Goal: Task Accomplishment & Management: Manage account settings

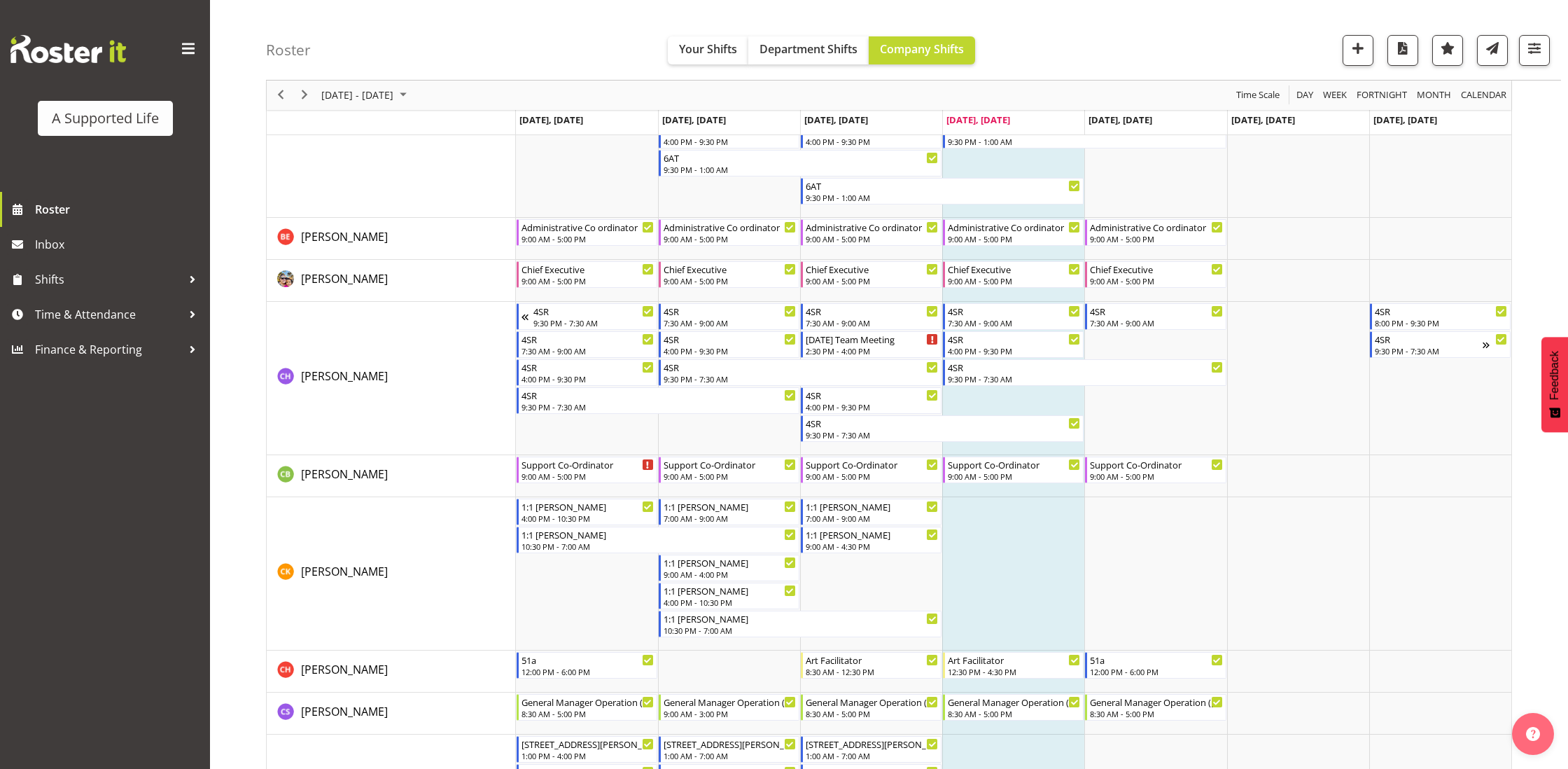
scroll to position [1748, 0]
click at [1045, 402] on td "Timeline Week of October 2, 2025" at bounding box center [1012, 381] width 142 height 153
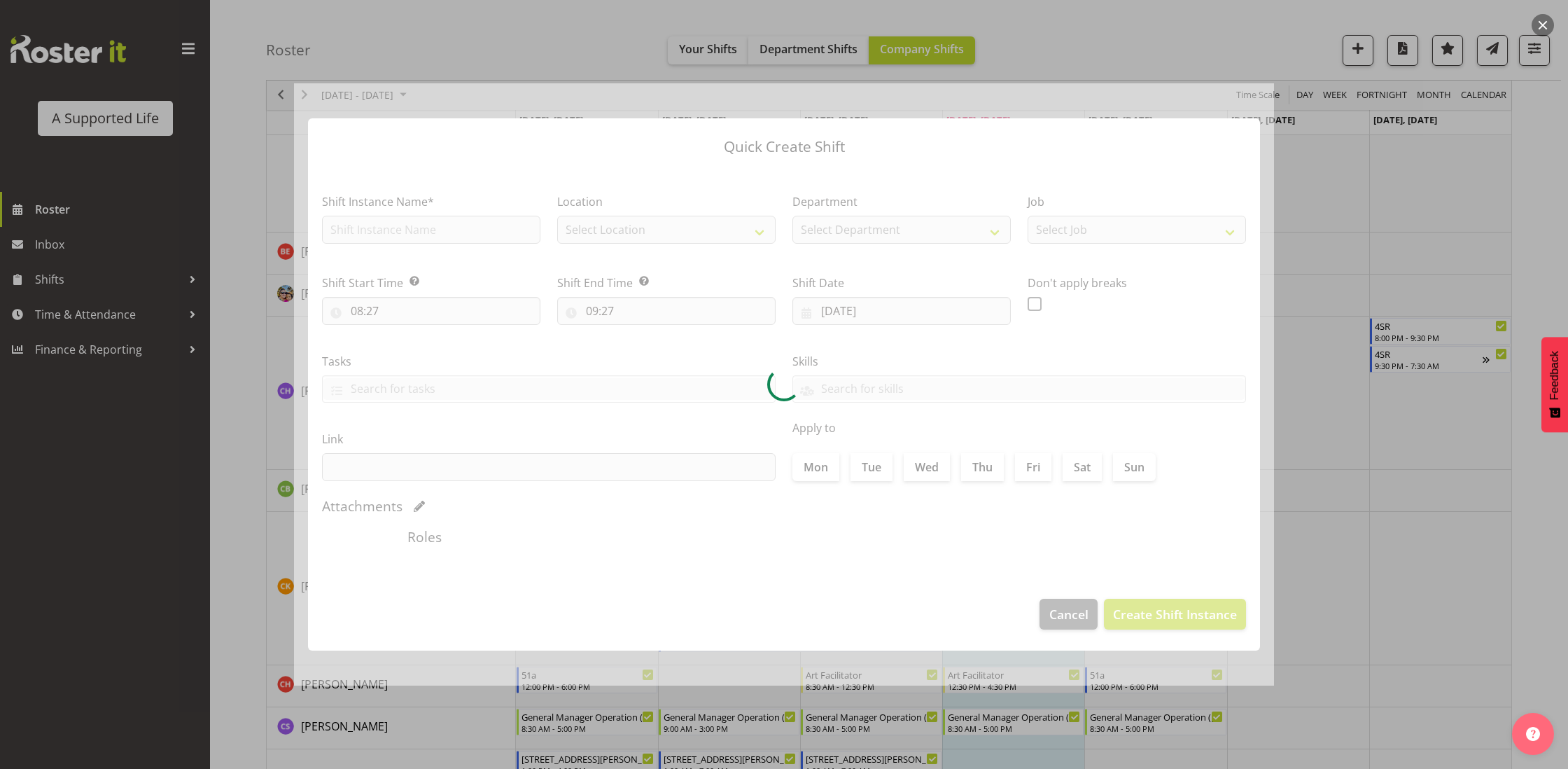
checkbox input "true"
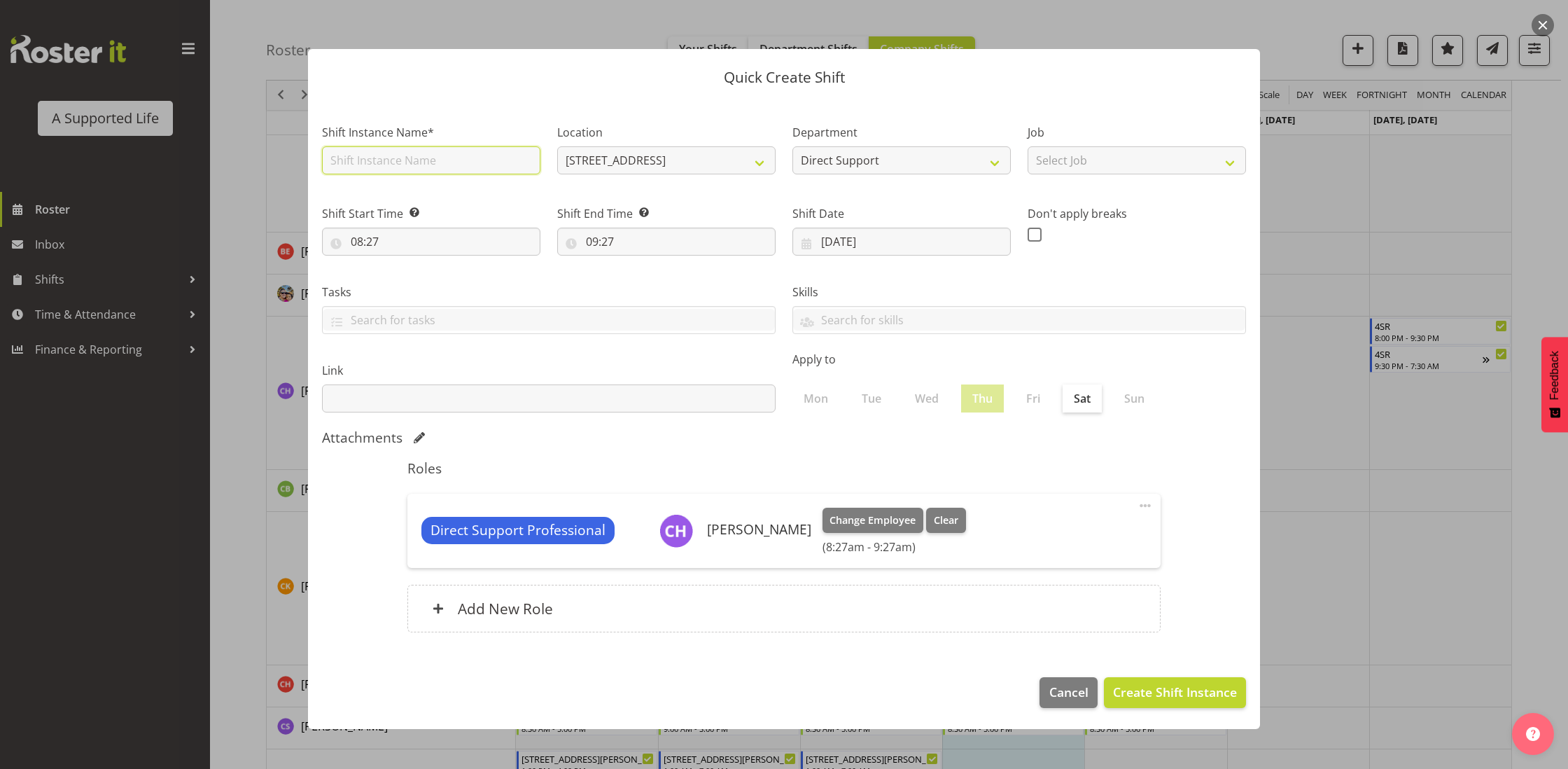
click at [469, 160] on input "text" at bounding box center [431, 160] width 219 height 28
click at [1066, 689] on span "Cancel" at bounding box center [1069, 692] width 39 height 18
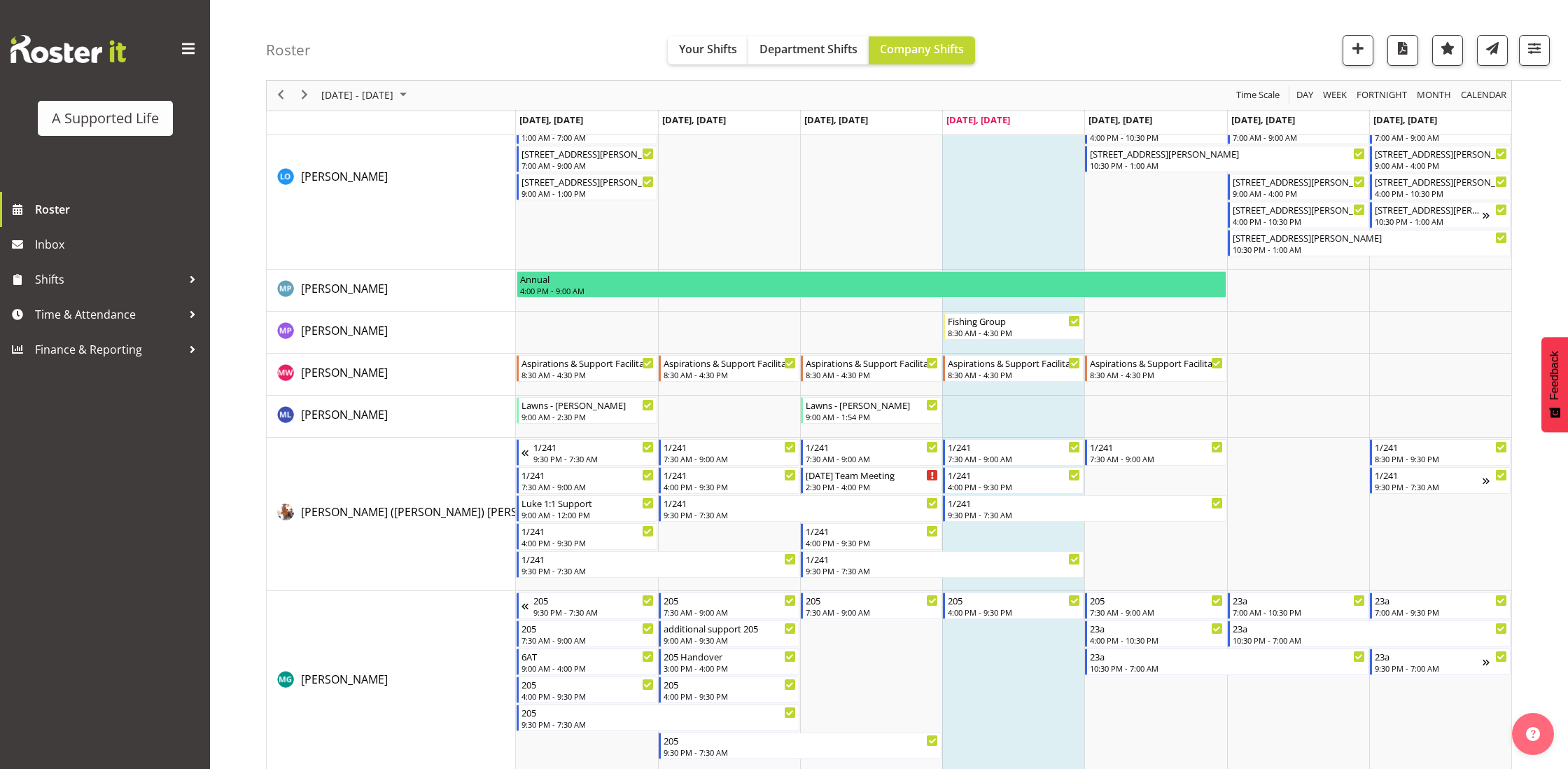
scroll to position [5201, 0]
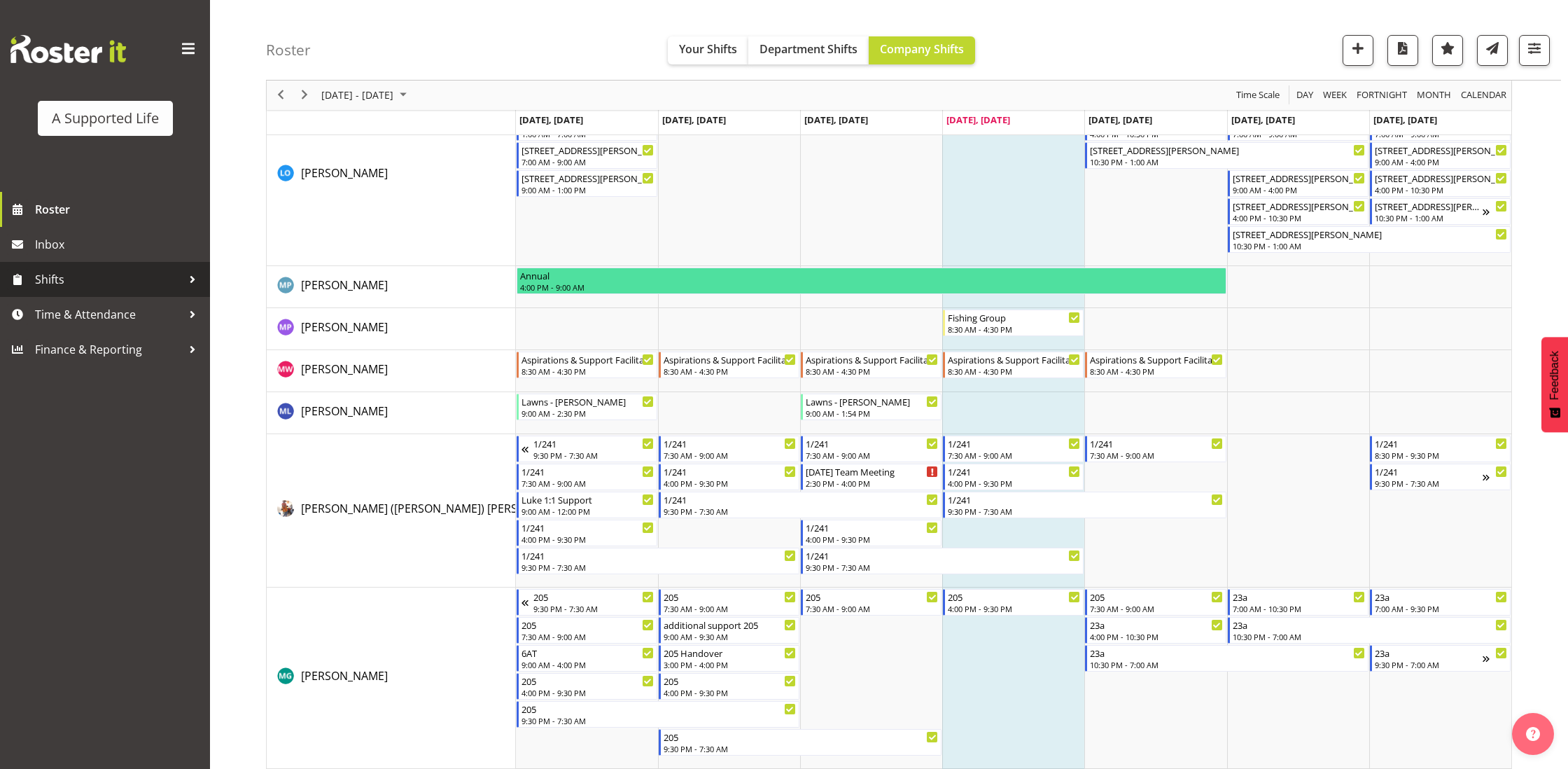
click at [116, 284] on span "Shifts" at bounding box center [108, 279] width 147 height 21
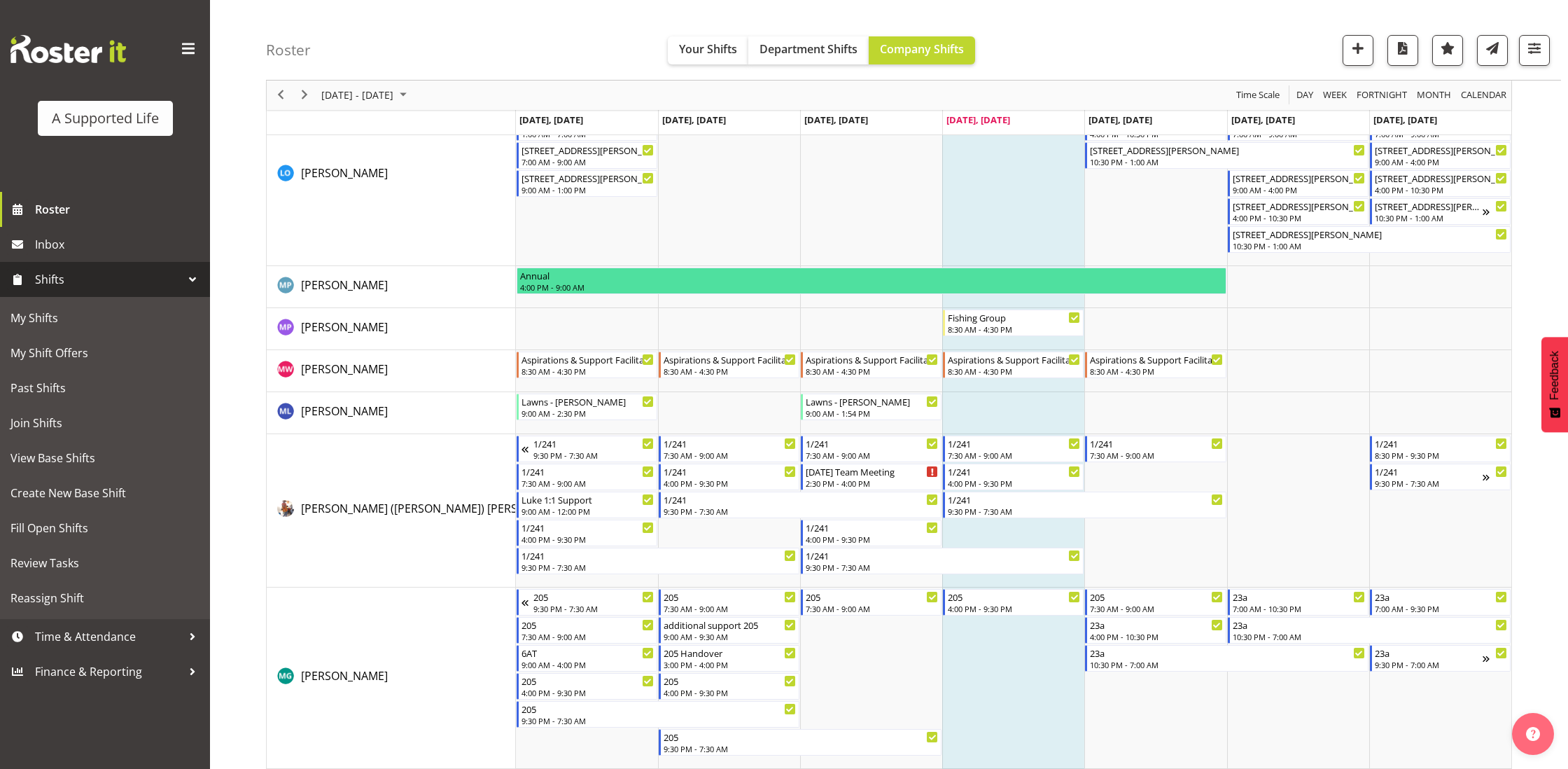
click at [153, 283] on span "Shifts" at bounding box center [108, 279] width 147 height 21
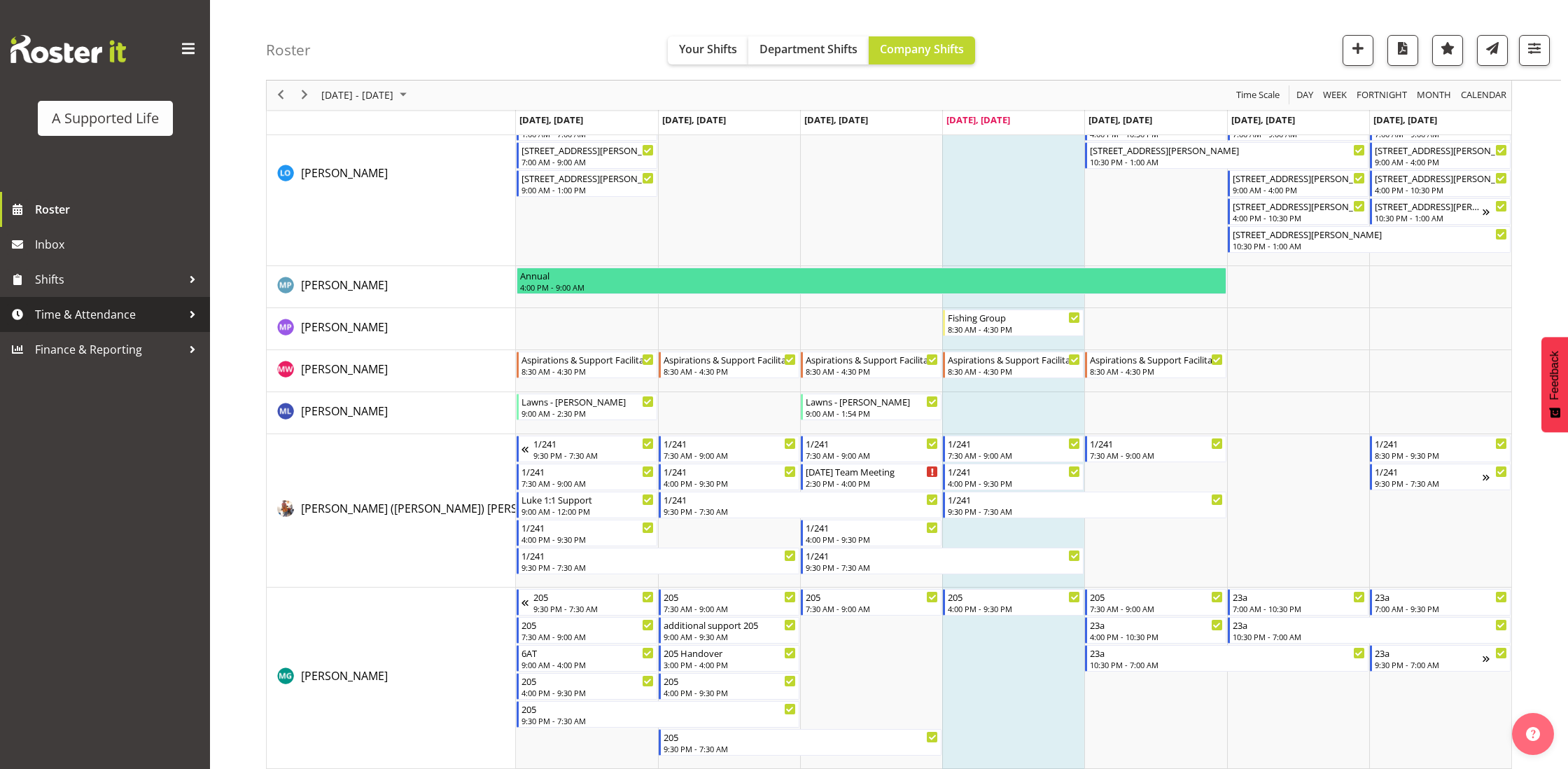
click at [135, 312] on span "Time & Attendance" at bounding box center [108, 314] width 147 height 21
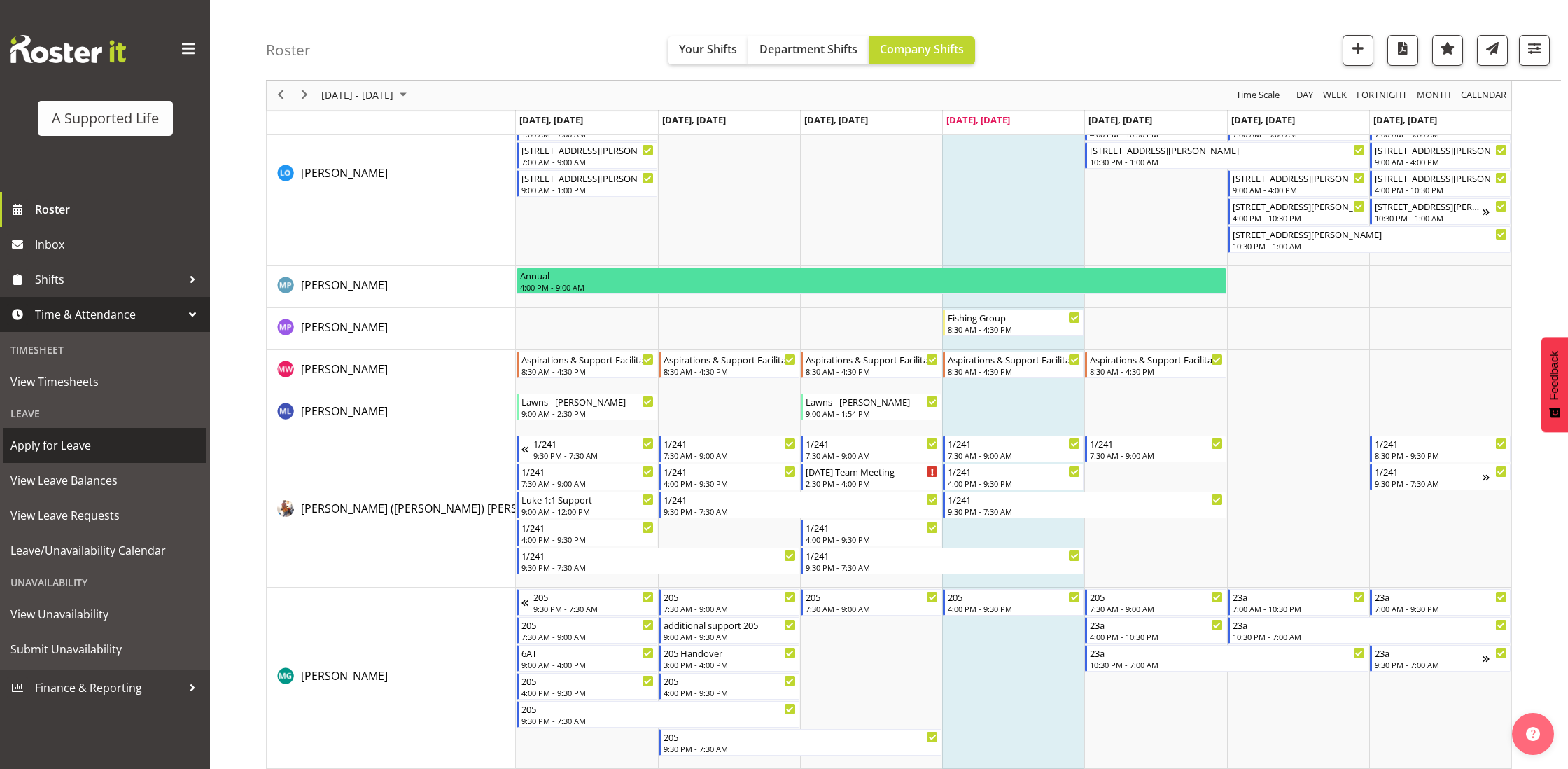
click at [56, 450] on span "Apply for Leave" at bounding box center [105, 445] width 189 height 21
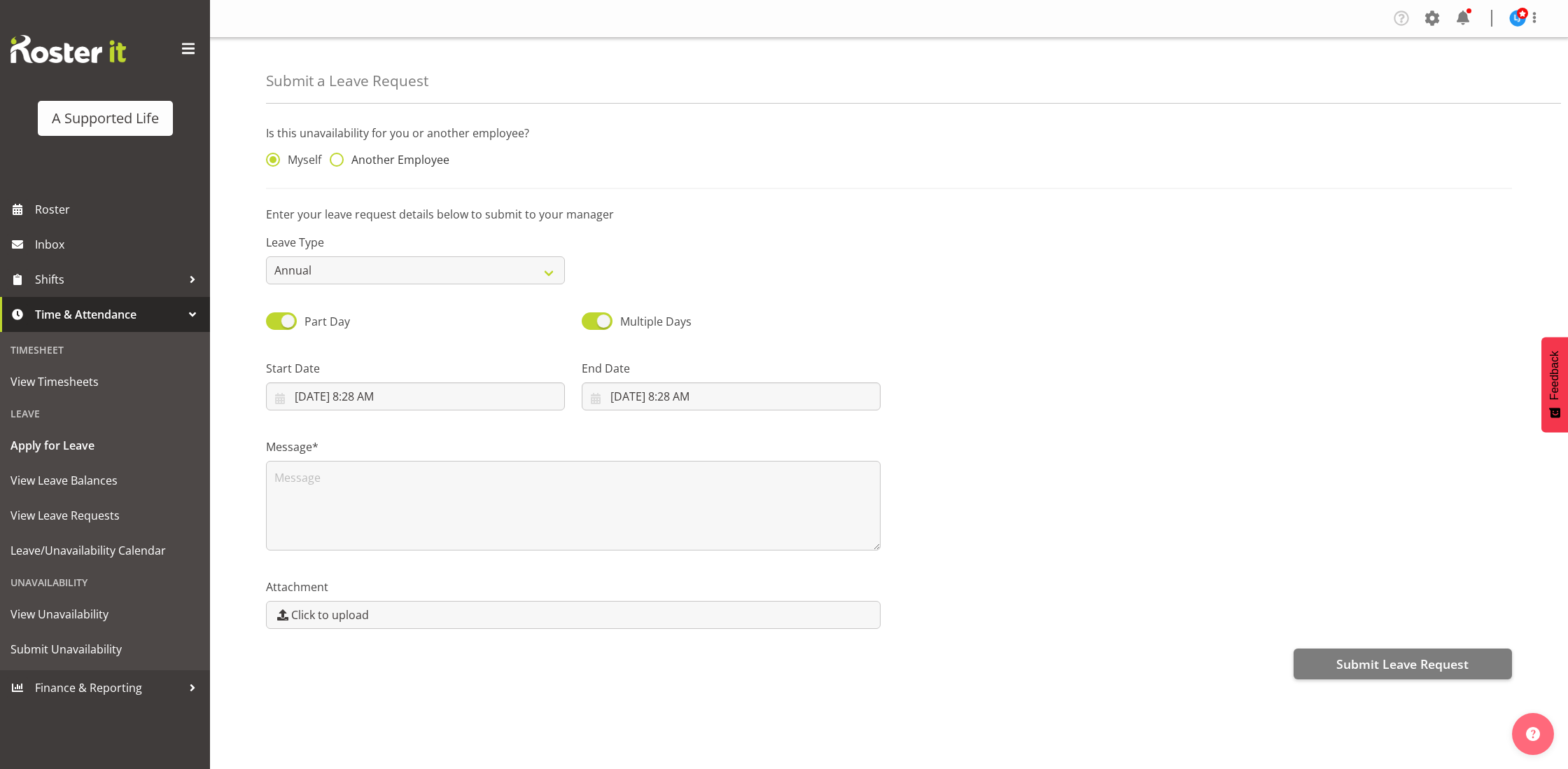
click at [344, 161] on span "Another Employee" at bounding box center [397, 160] width 106 height 14
click at [339, 161] on input "Another Employee" at bounding box center [334, 160] width 9 height 9
radio input "true"
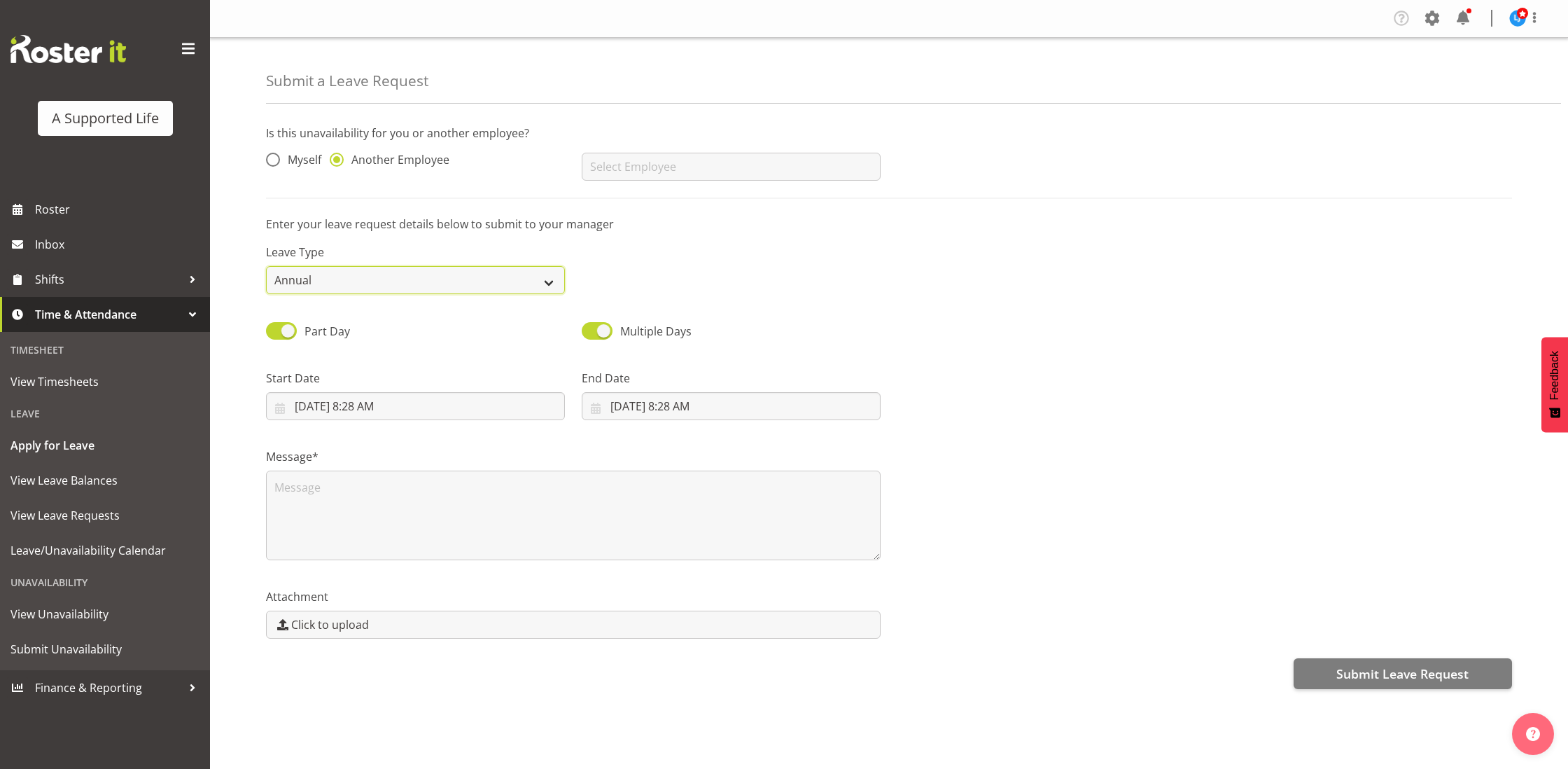
select select "Sick"
click at [679, 165] on input "text" at bounding box center [731, 166] width 299 height 28
drag, startPoint x: 685, startPoint y: 199, endPoint x: 631, endPoint y: 336, distance: 147.3
click at [685, 200] on span "[PERSON_NAME] ([PERSON_NAME]) [PERSON_NAME]" at bounding box center [729, 201] width 273 height 15
type input "[PERSON_NAME] ([PERSON_NAME]) [PERSON_NAME]"
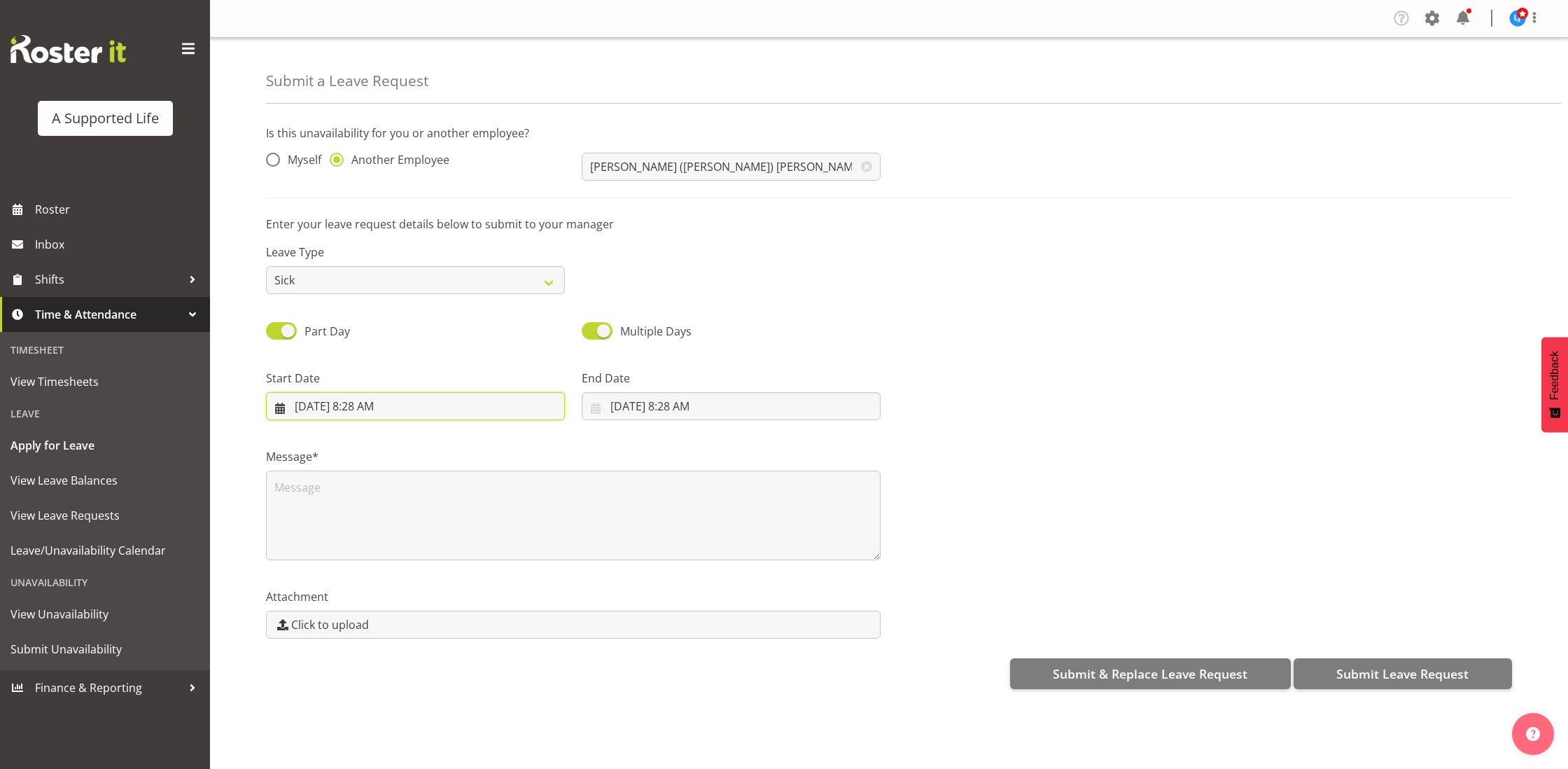
click at [475, 399] on input "2/10/2025, 8:28 AM" at bounding box center [416, 405] width 299 height 28
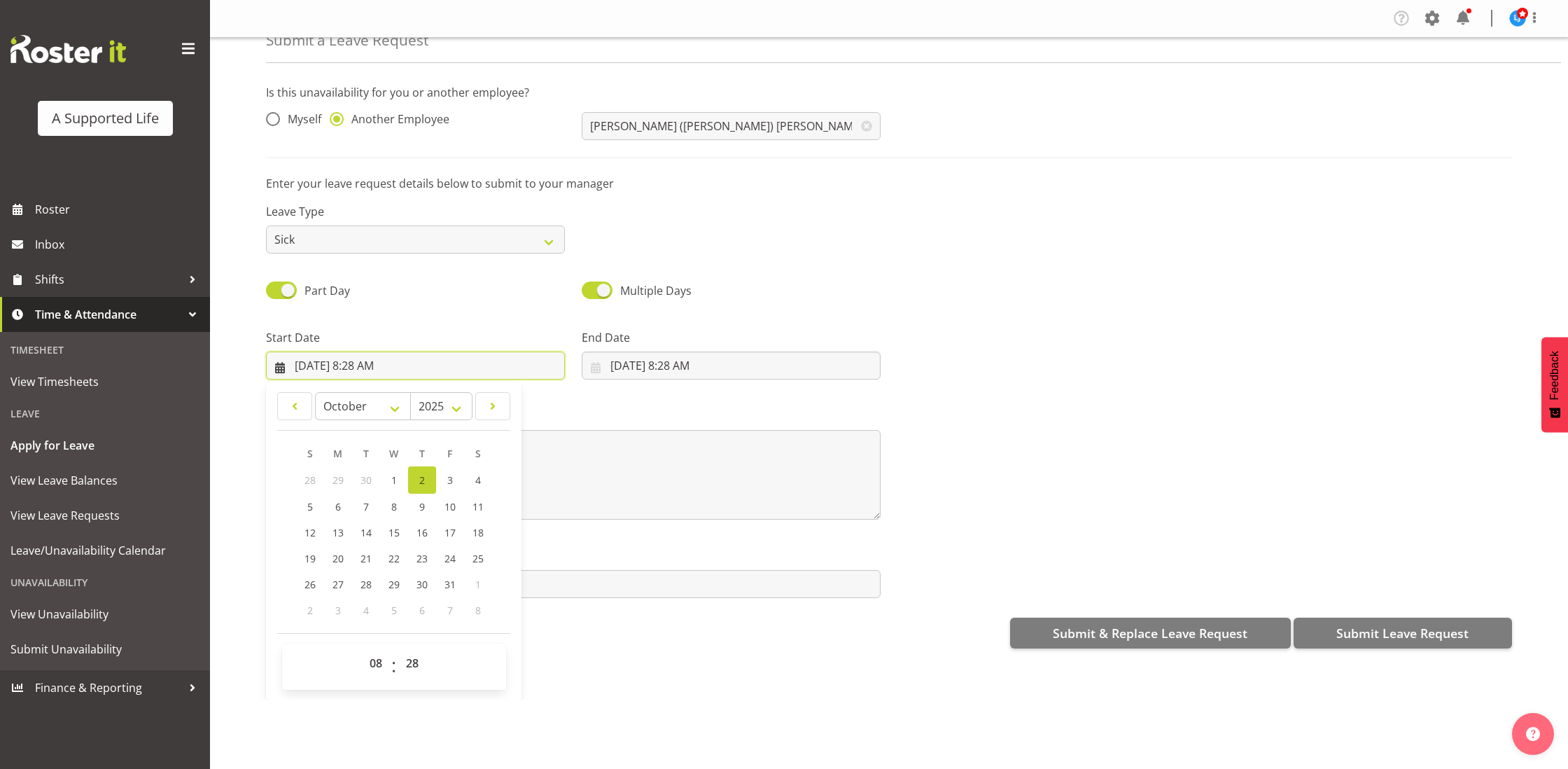
scroll to position [40, 0]
select select "16"
type input "2/10/2025, 4:28 PM"
select select "0"
type input "2/10/2025, 4:00 PM"
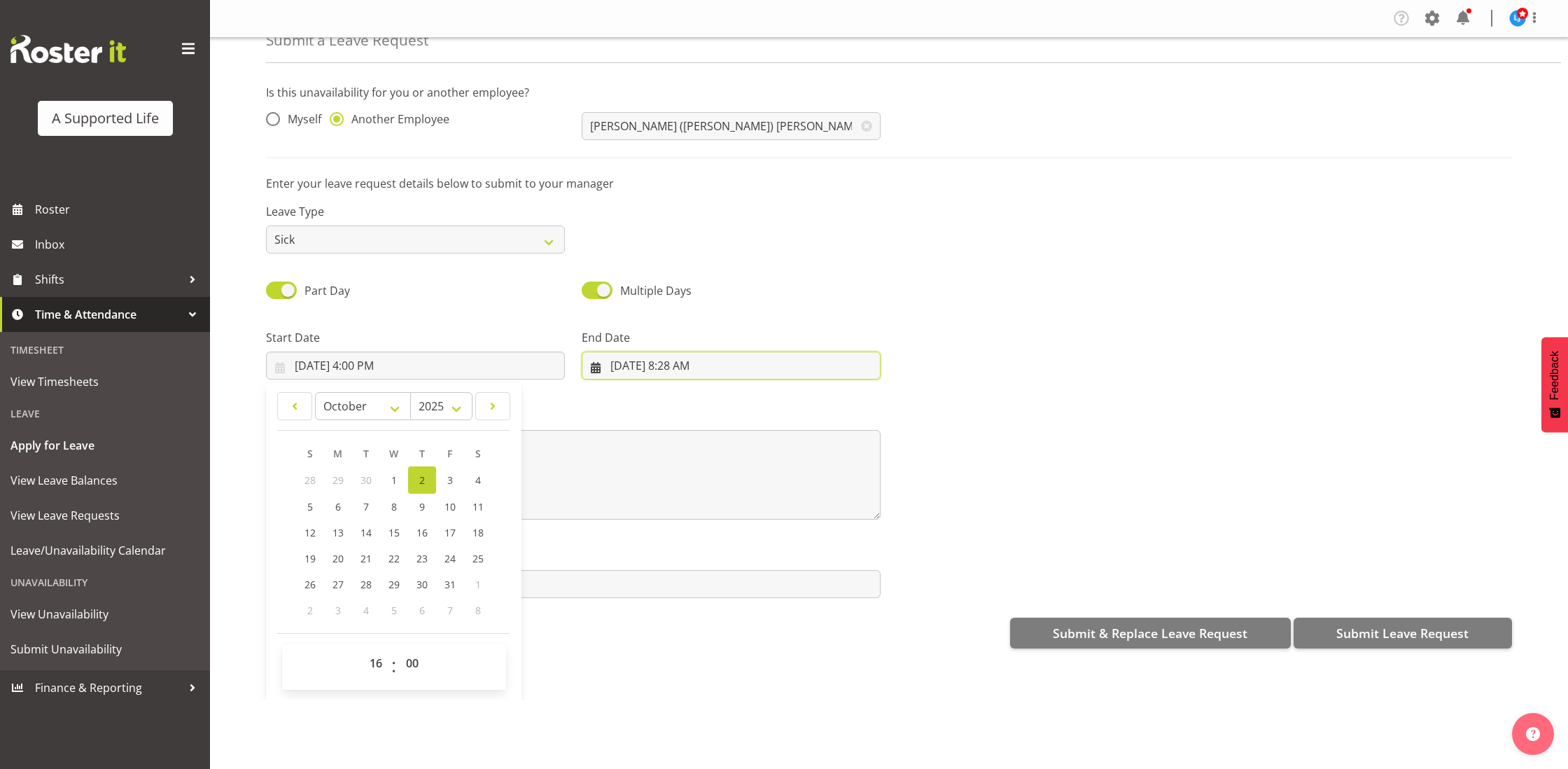
click at [656, 363] on input "2/10/2025, 8:28 AM" at bounding box center [731, 365] width 299 height 28
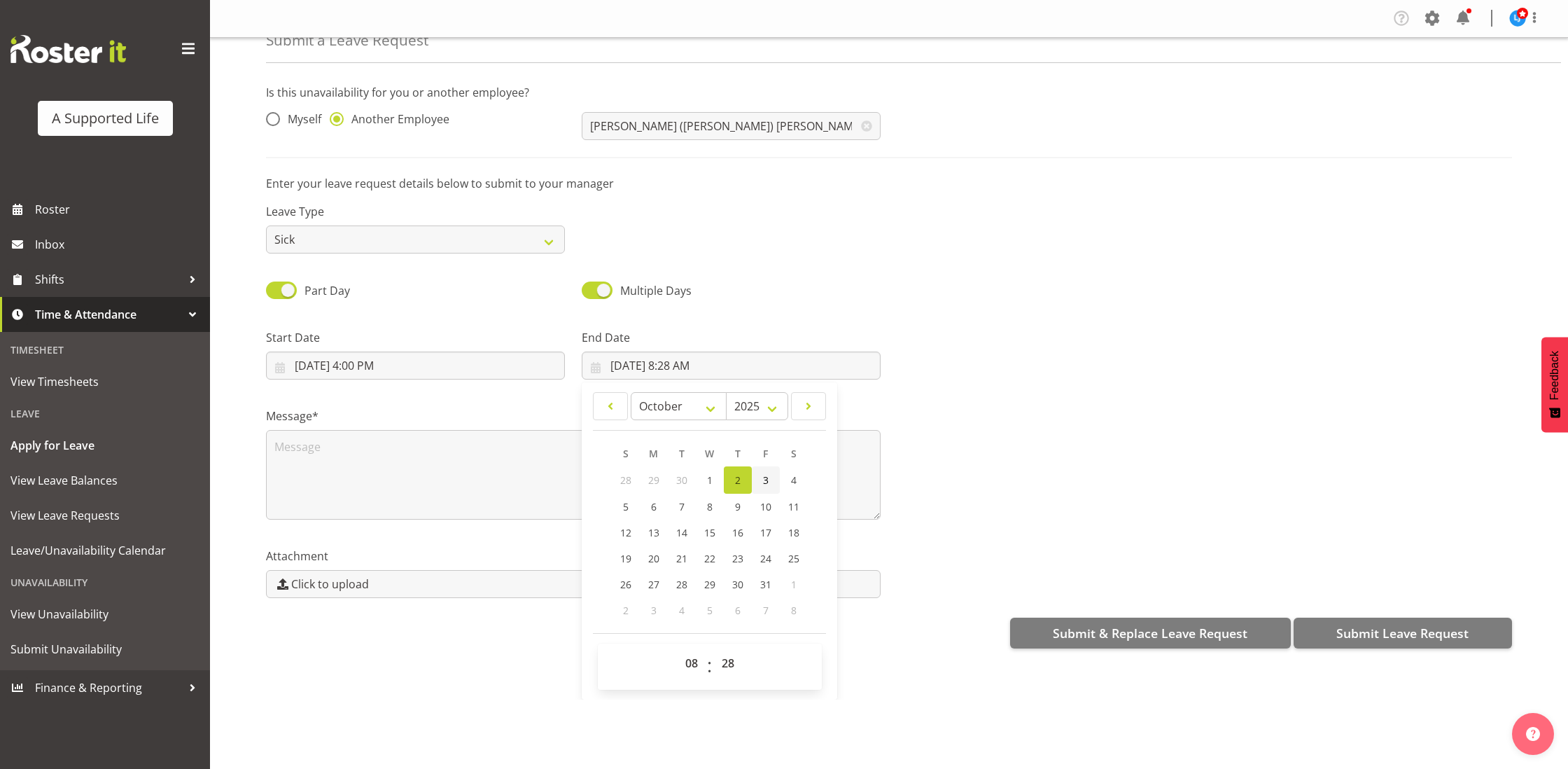
drag, startPoint x: 761, startPoint y: 473, endPoint x: 775, endPoint y: 481, distance: 16.1
click at [762, 473] on link "3" at bounding box center [765, 480] width 28 height 27
type input "3/10/2025, 8:28 AM"
select select "9"
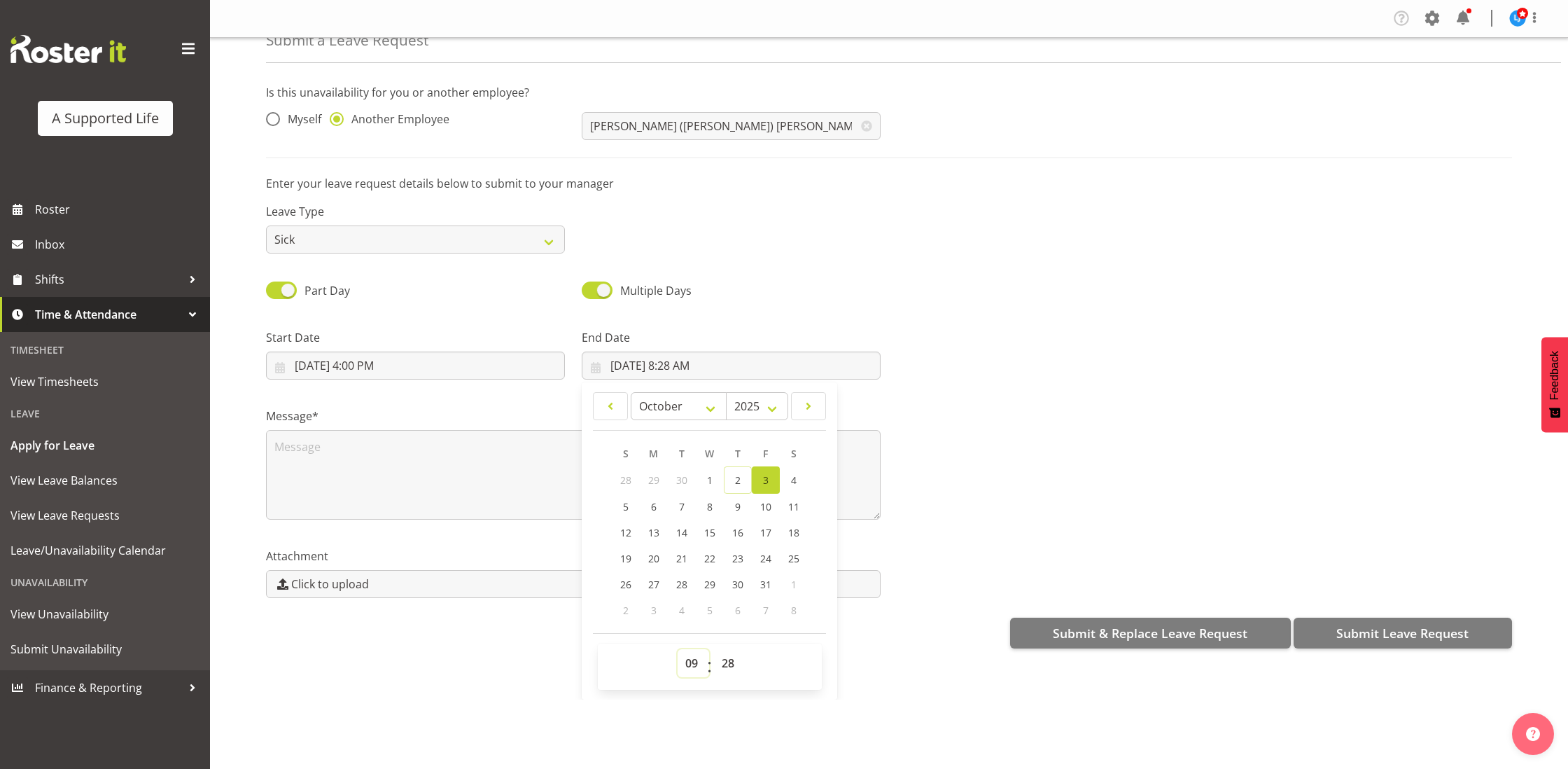
type input "3/10/2025, 9:28 AM"
select select "0"
type input "3/10/2025, 9:00 AM"
drag, startPoint x: 942, startPoint y: 225, endPoint x: 935, endPoint y: 234, distance: 11.4
click at [942, 225] on div "Leave Type Annual Sick Bereavement Domestic Violence Parental Jury Service Day …" at bounding box center [888, 222] width 1262 height 78
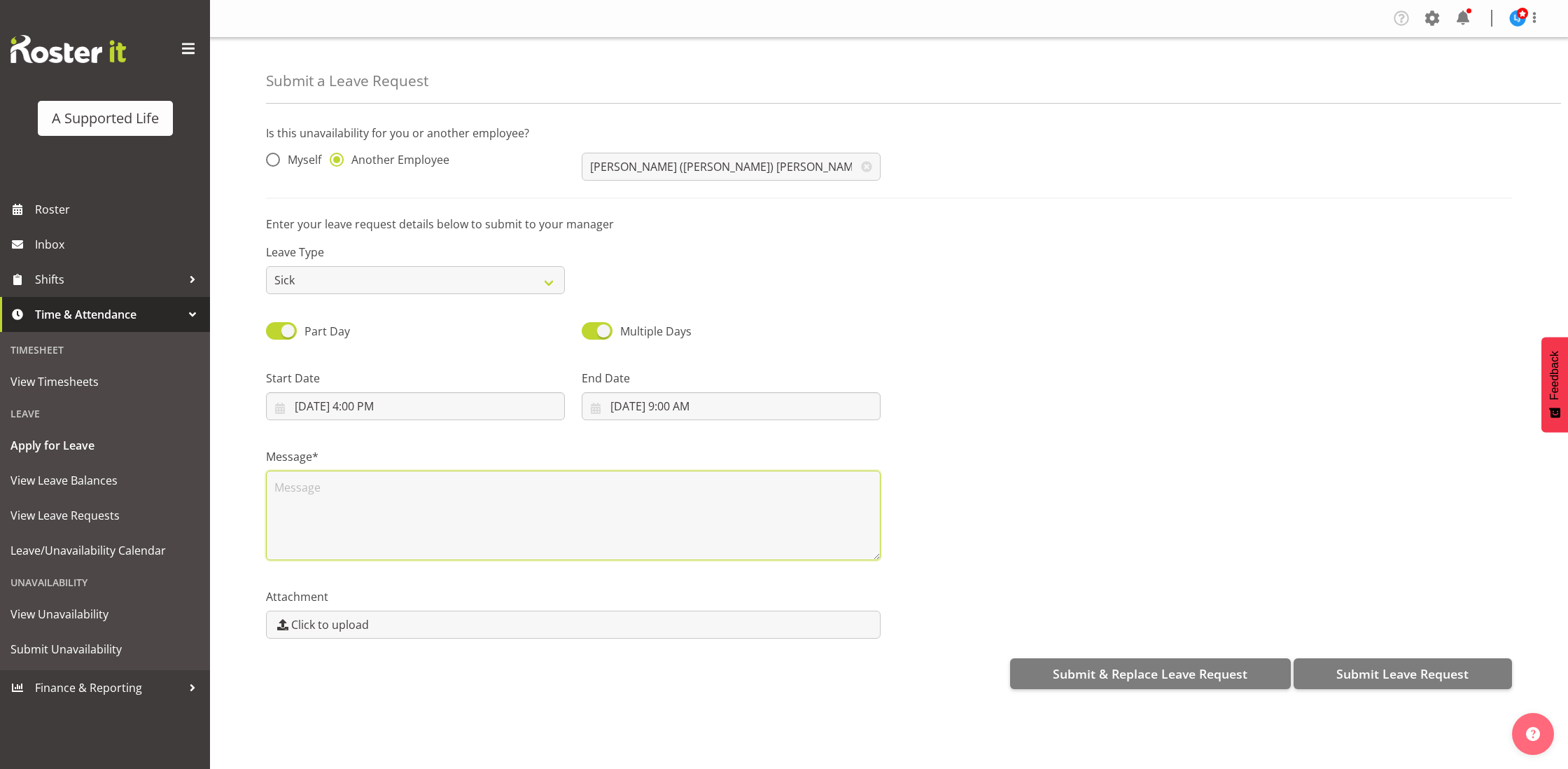
click at [494, 465] on div "Message*" at bounding box center [573, 504] width 615 height 112
type textarea "Injured"
click at [1346, 675] on span "Submit Leave Request" at bounding box center [1402, 673] width 133 height 18
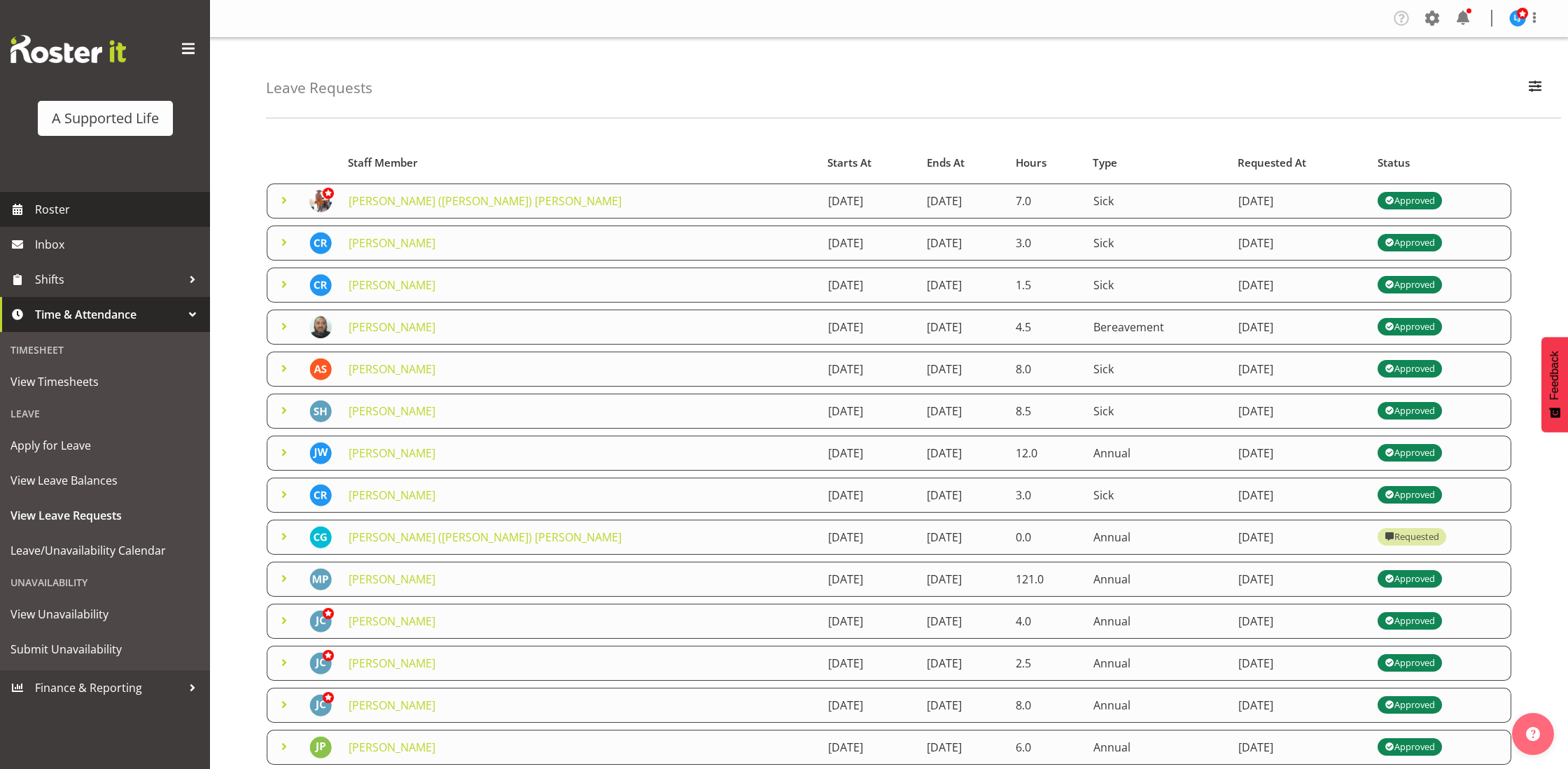
click at [140, 212] on span "Roster" at bounding box center [118, 209] width 168 height 21
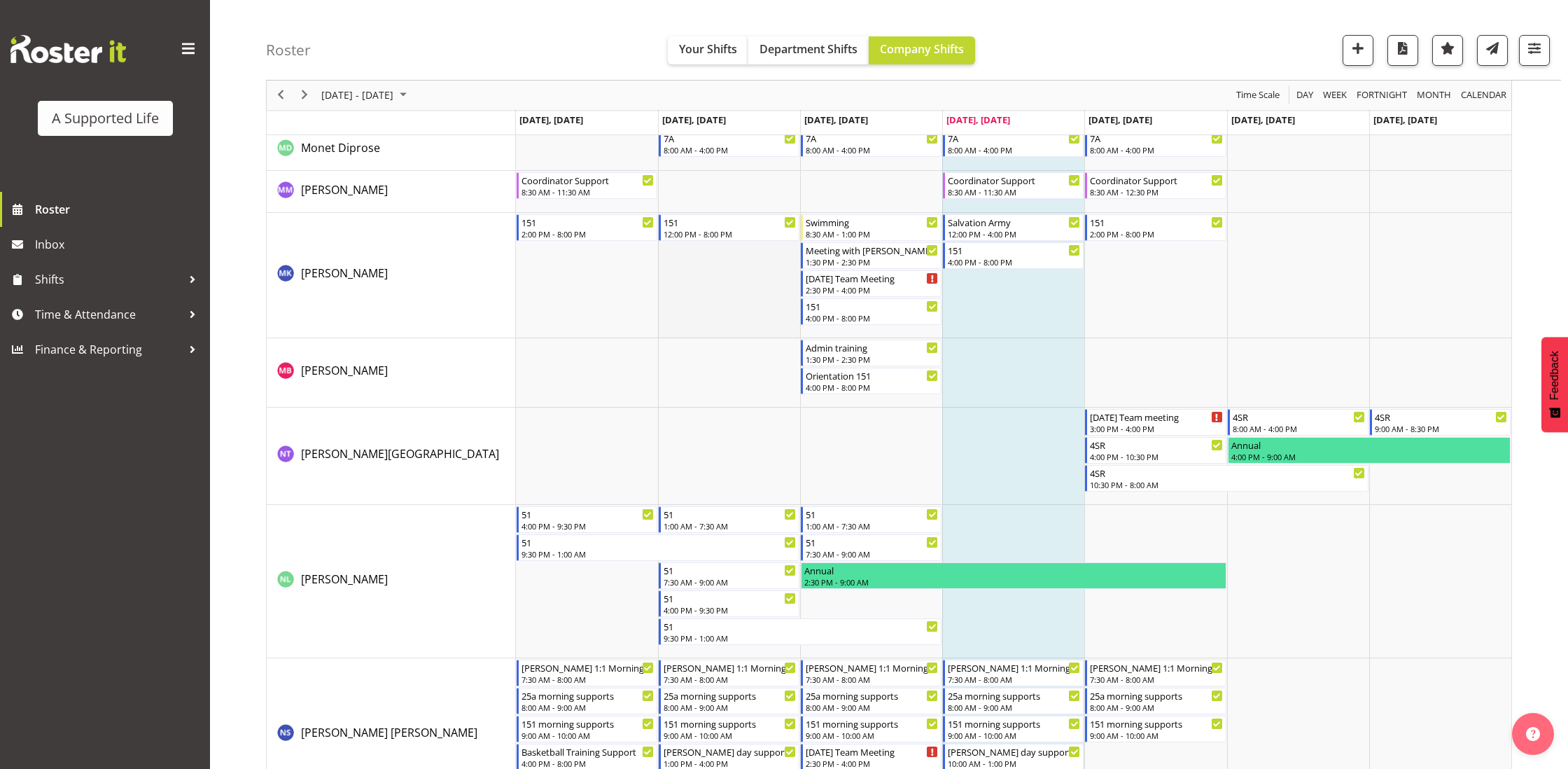
scroll to position [5850, 0]
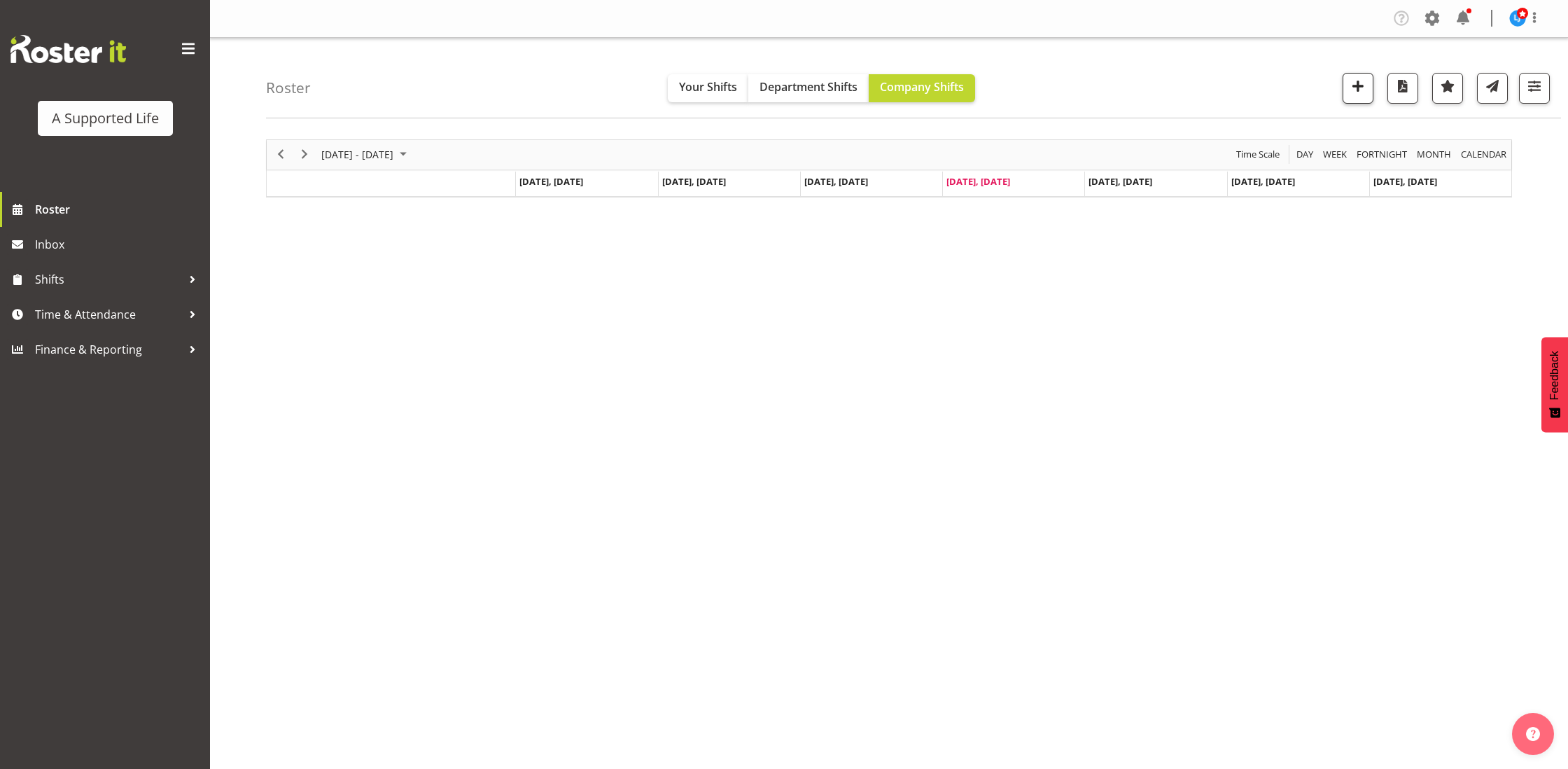
click at [1350, 93] on span "button" at bounding box center [1357, 86] width 18 height 18
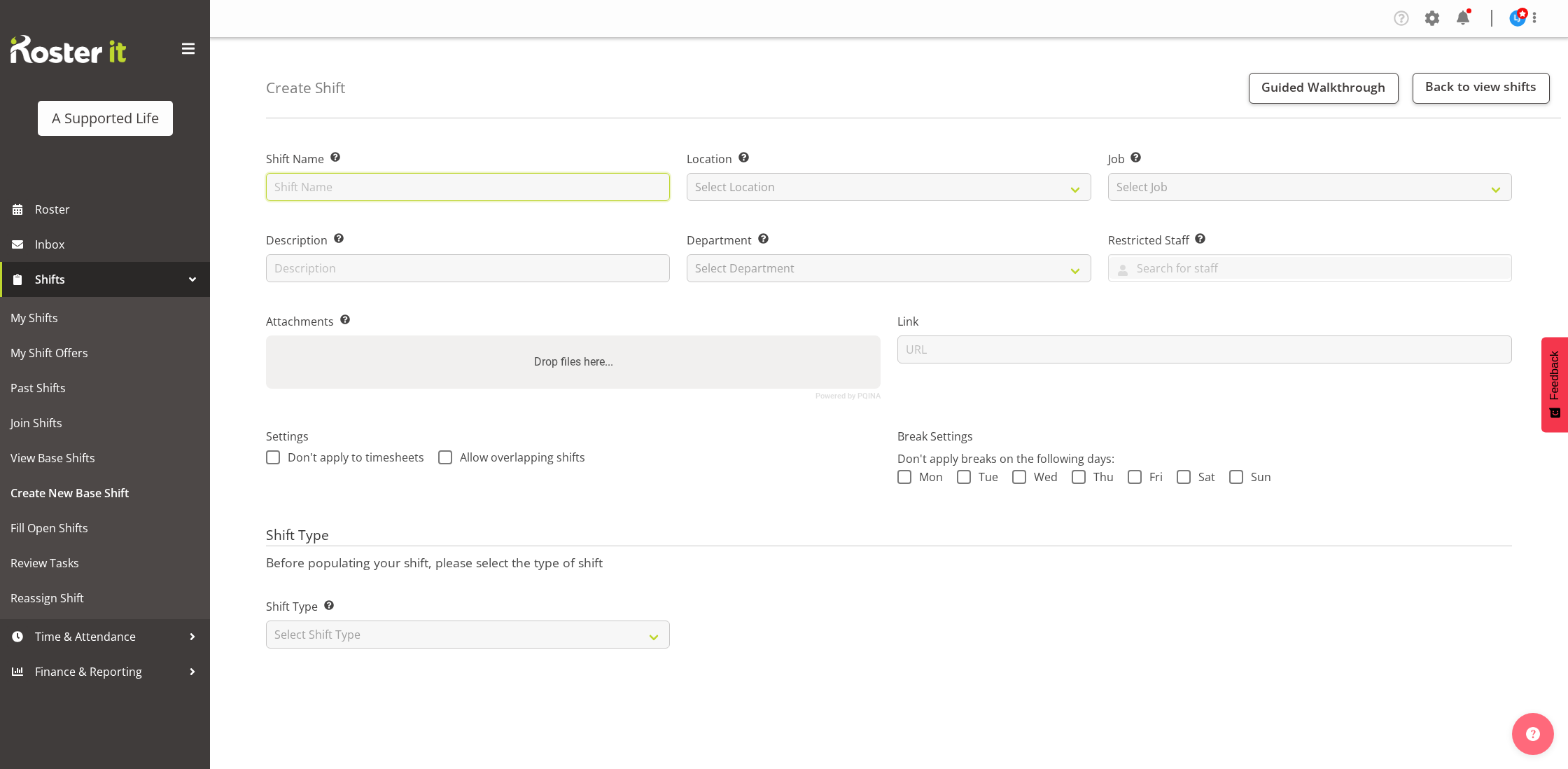
click at [373, 186] on input "text" at bounding box center [468, 186] width 404 height 28
type input "Supporting [PERSON_NAME] 1:1"
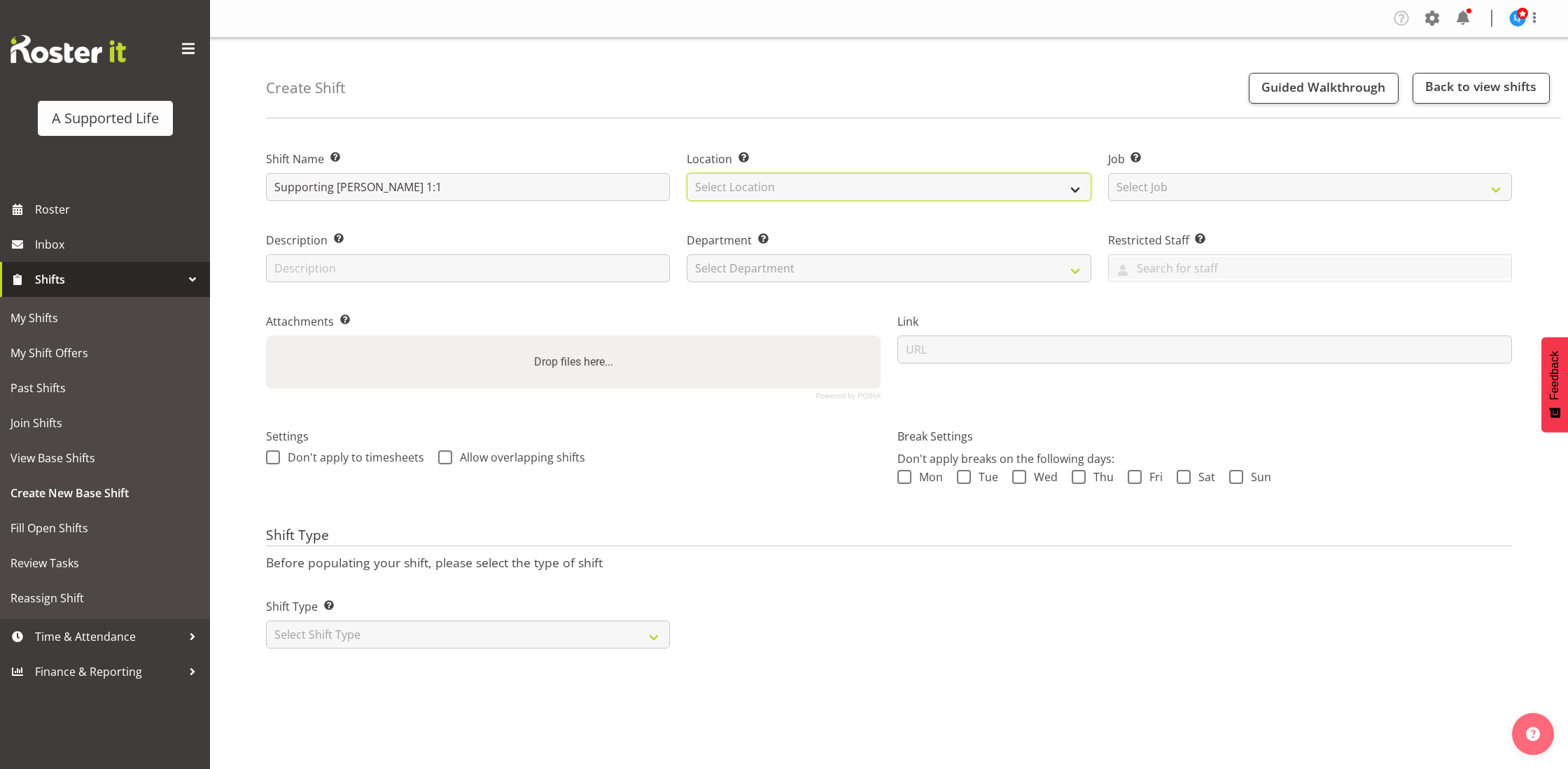
select select "914"
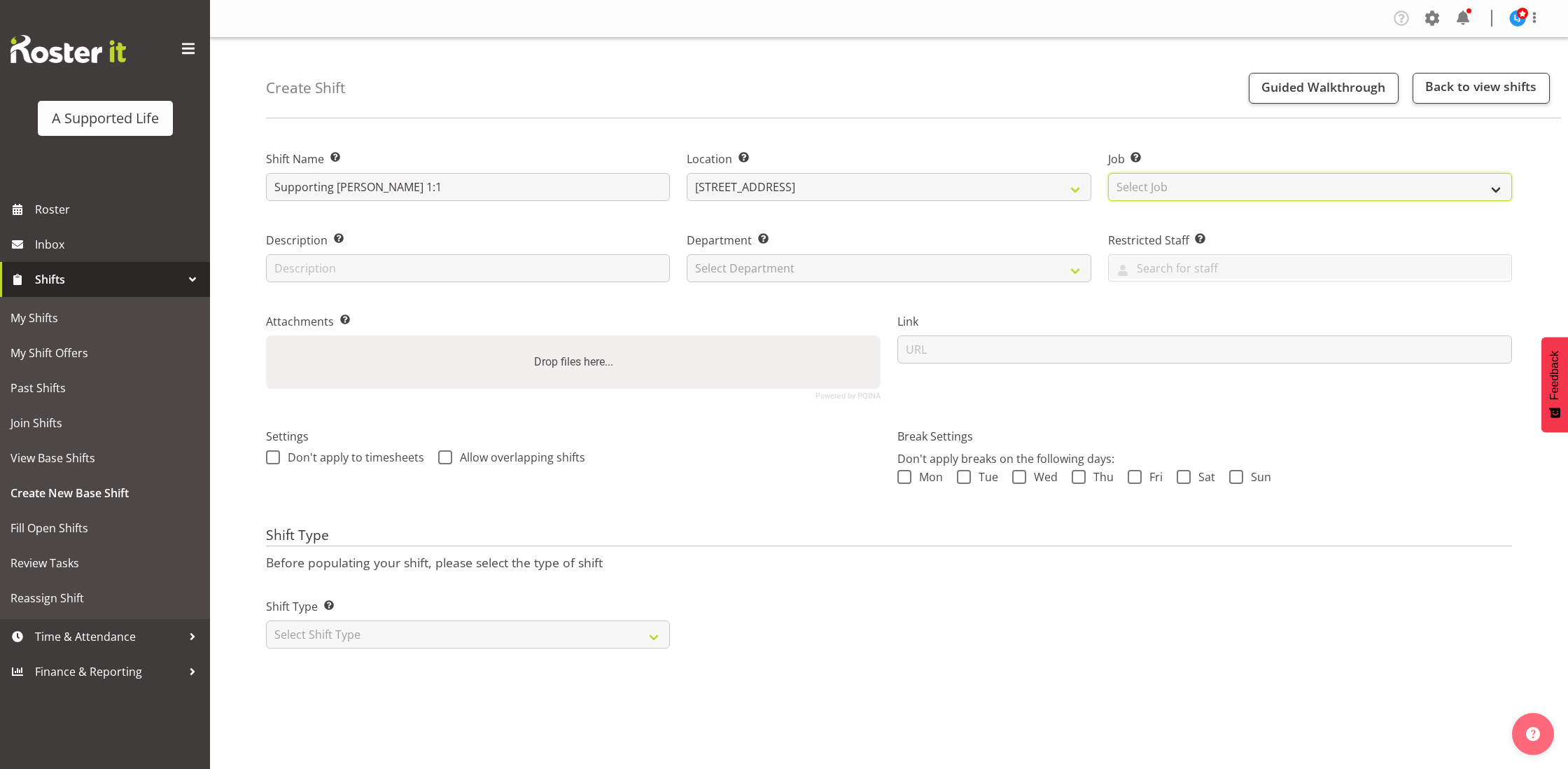
select select "4112"
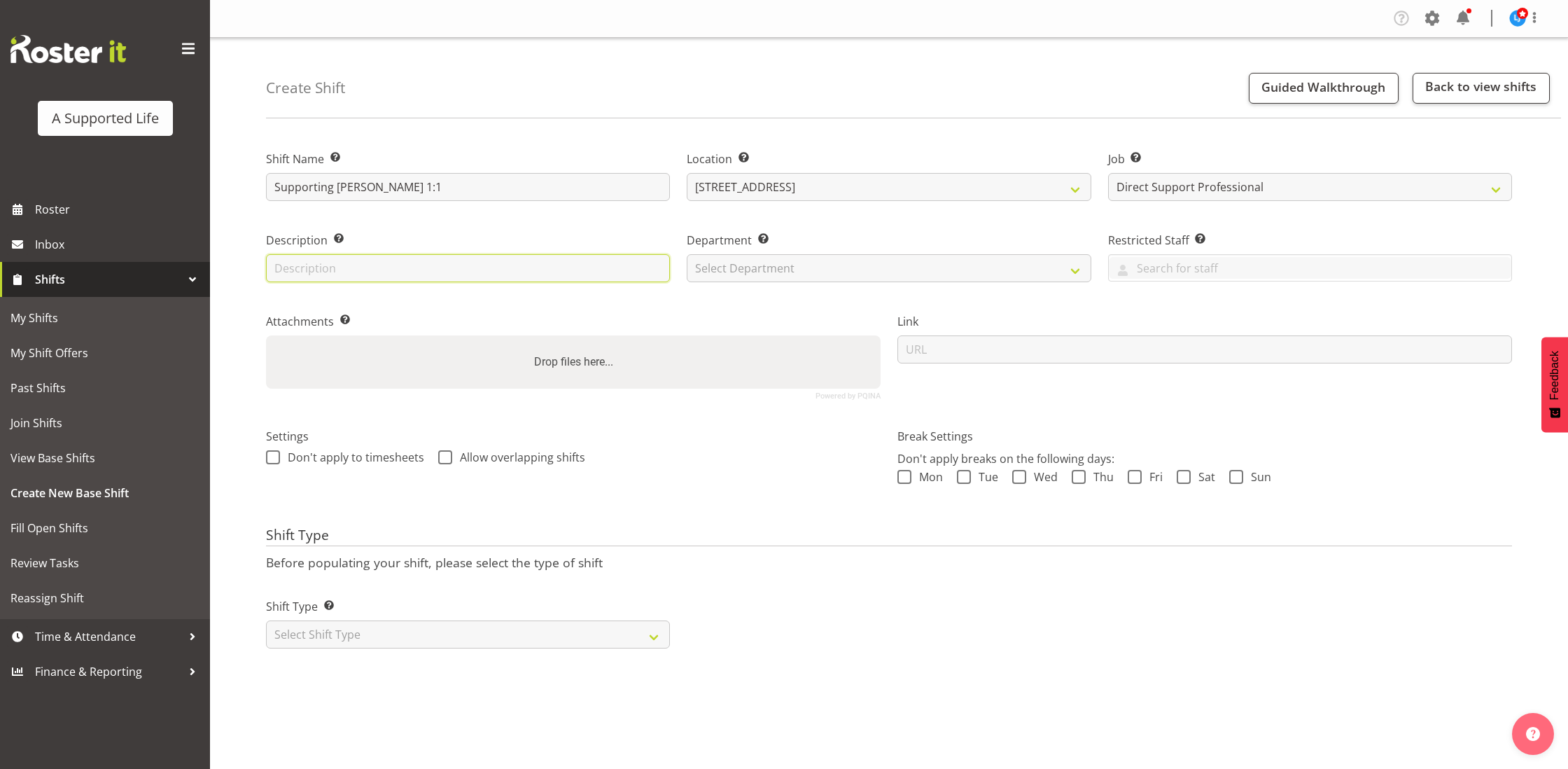
click at [442, 273] on input "text" at bounding box center [468, 268] width 404 height 28
select select "564"
click at [452, 460] on span "Allow overlapping shifts" at bounding box center [519, 457] width 133 height 14
click at [447, 460] on input "Allow overlapping shifts" at bounding box center [443, 457] width 9 height 9
checkbox input "true"
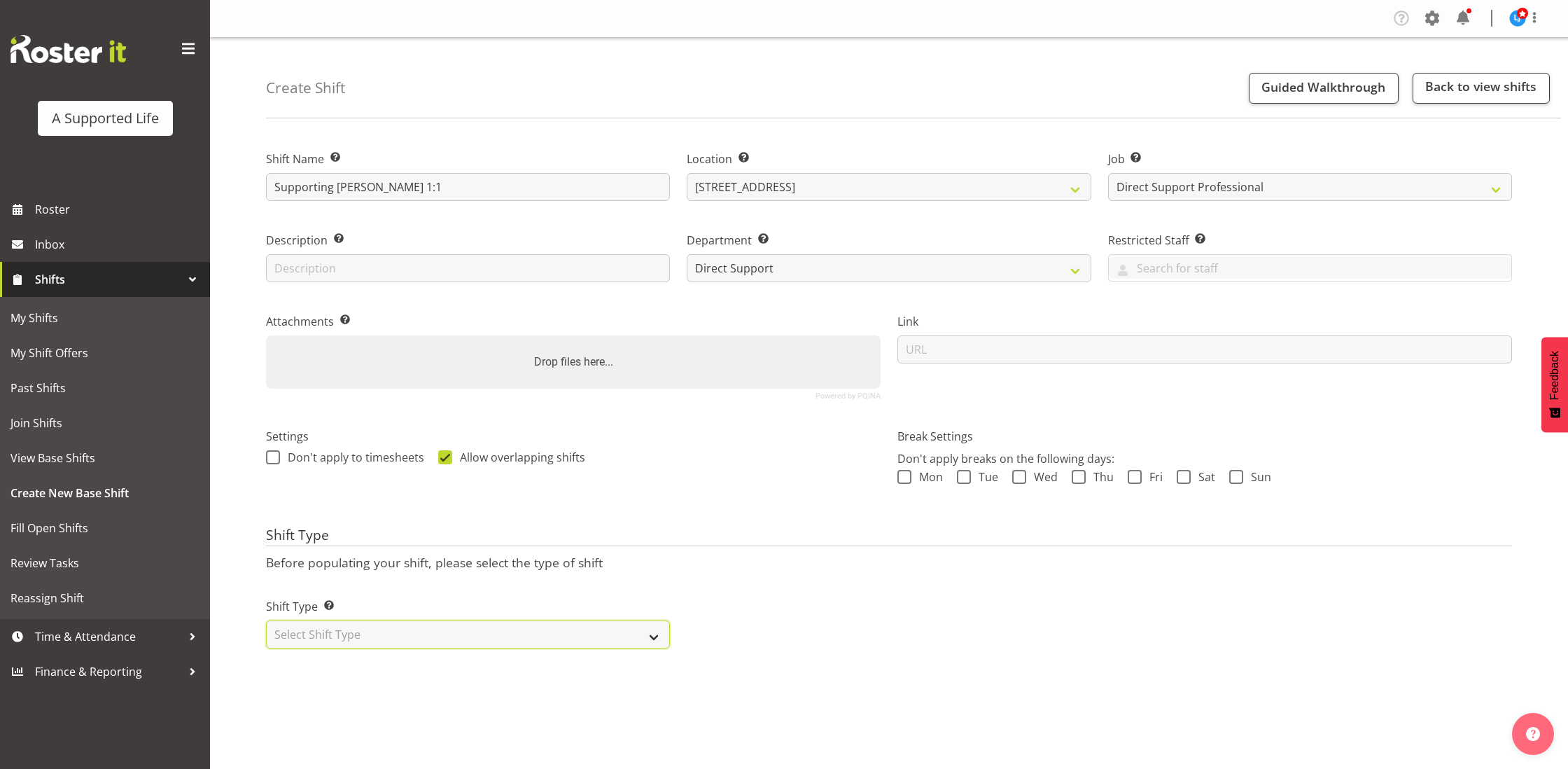
select select "one_off"
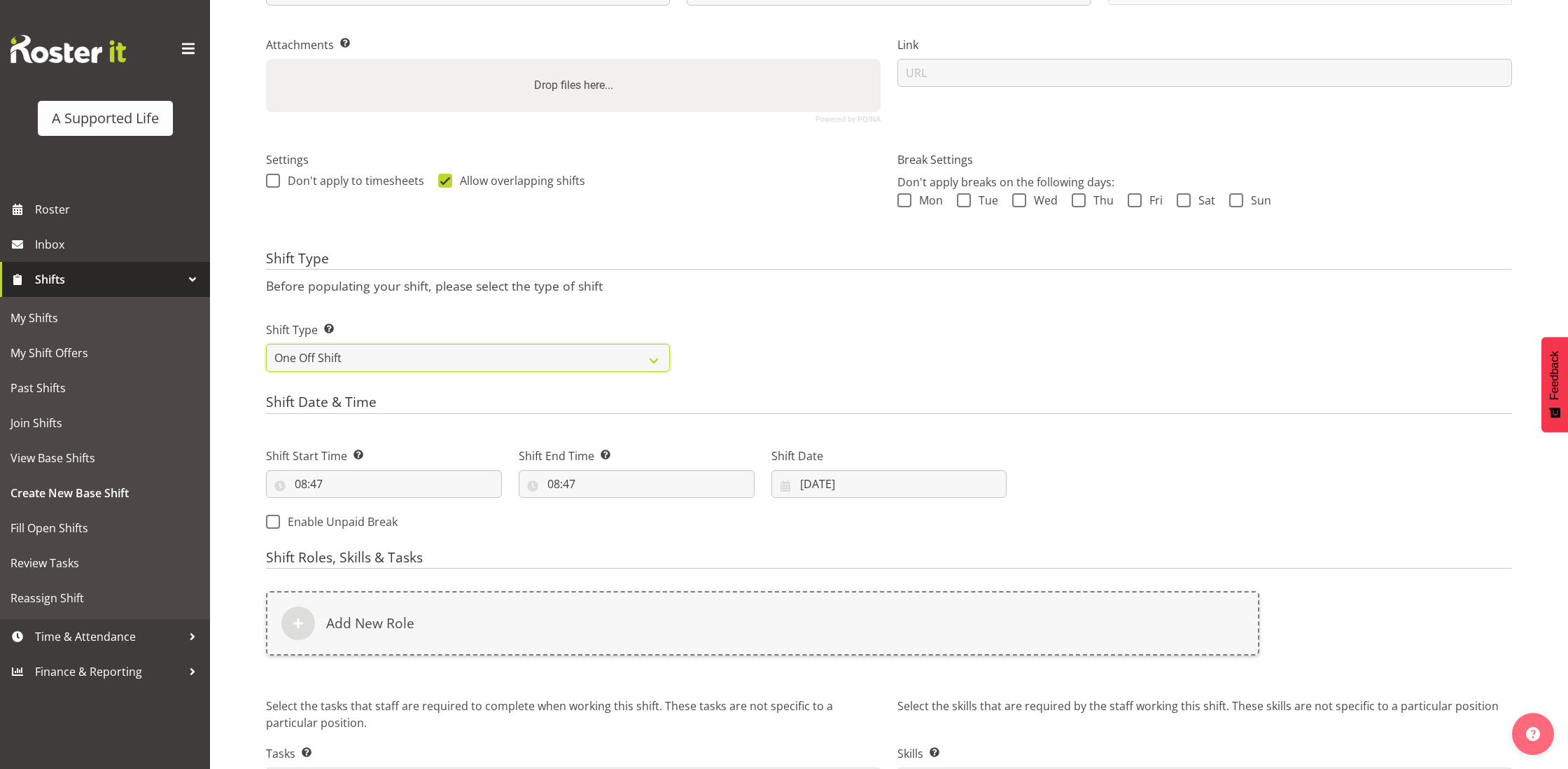
scroll to position [288, 0]
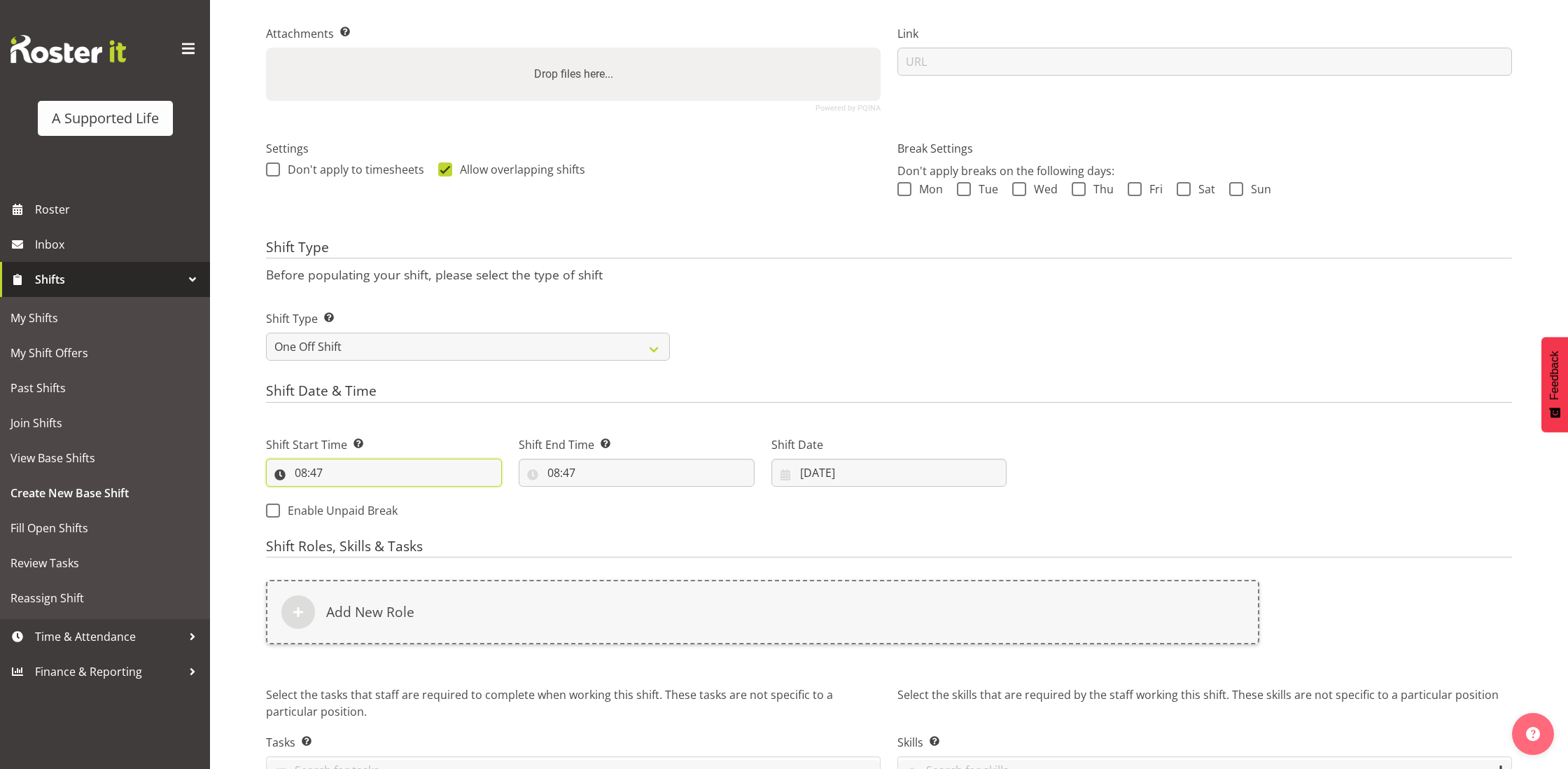
click at [414, 470] on input "08:47" at bounding box center [383, 472] width 236 height 28
select select "12"
type input "12:47"
select select "0"
type input "12:00"
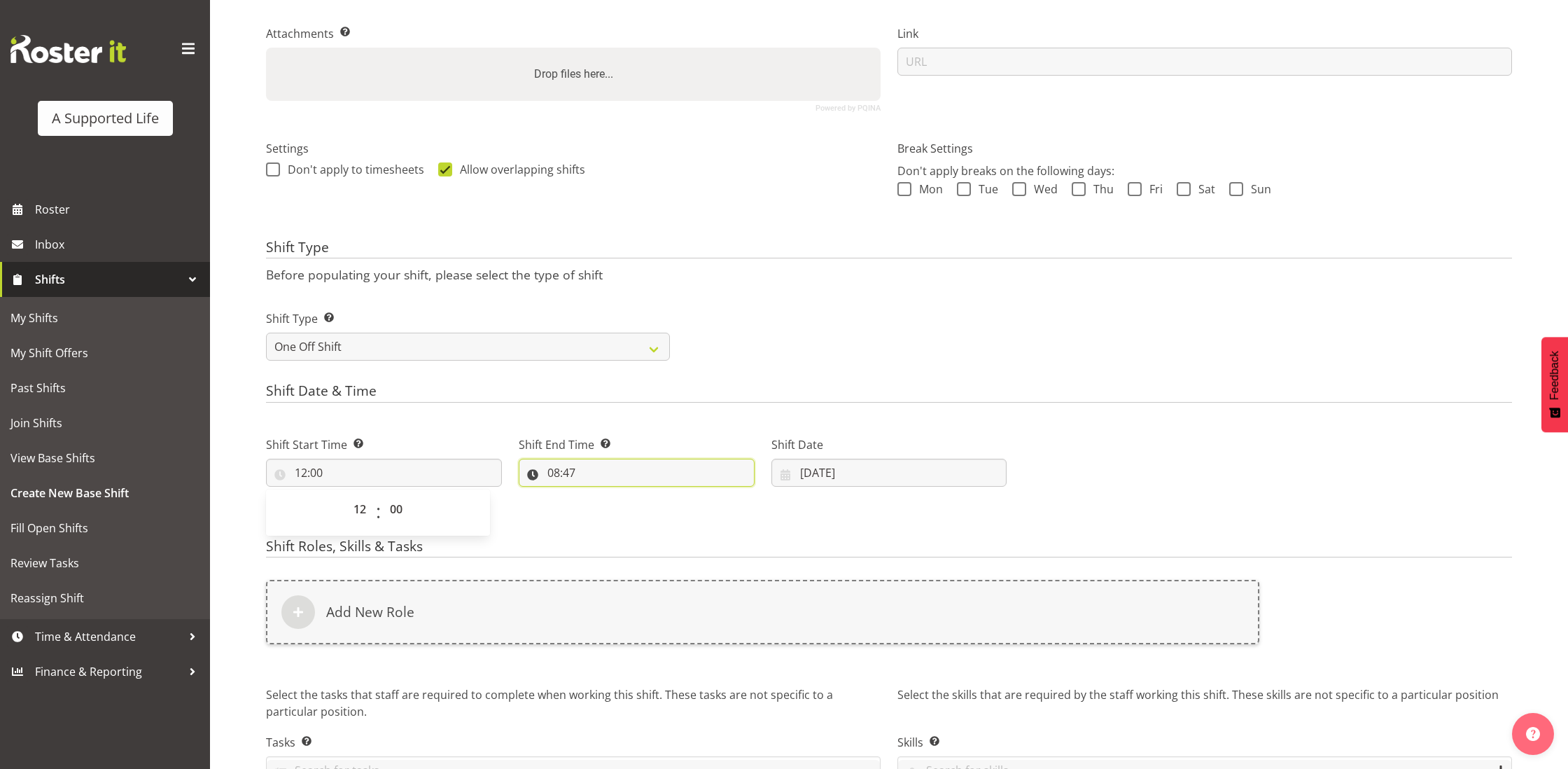
click at [585, 468] on input "08:47" at bounding box center [636, 472] width 236 height 28
select select "16"
type input "16:47"
select select "0"
type input "16:00"
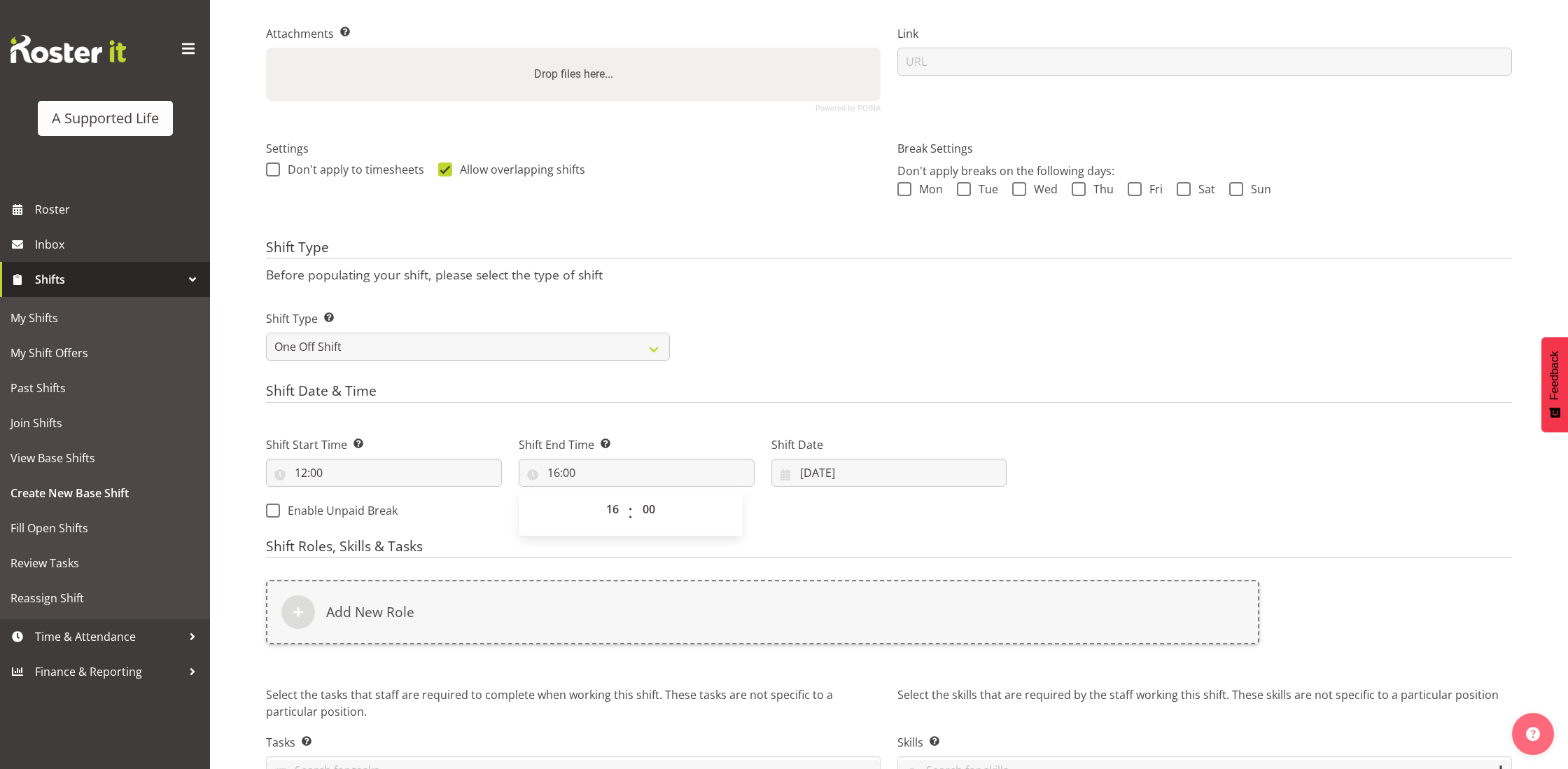
click at [861, 516] on div "Shift Start Time Set the time of the day you wish this shift to start 12:00 00 …" at bounding box center [635, 473] width 757 height 114
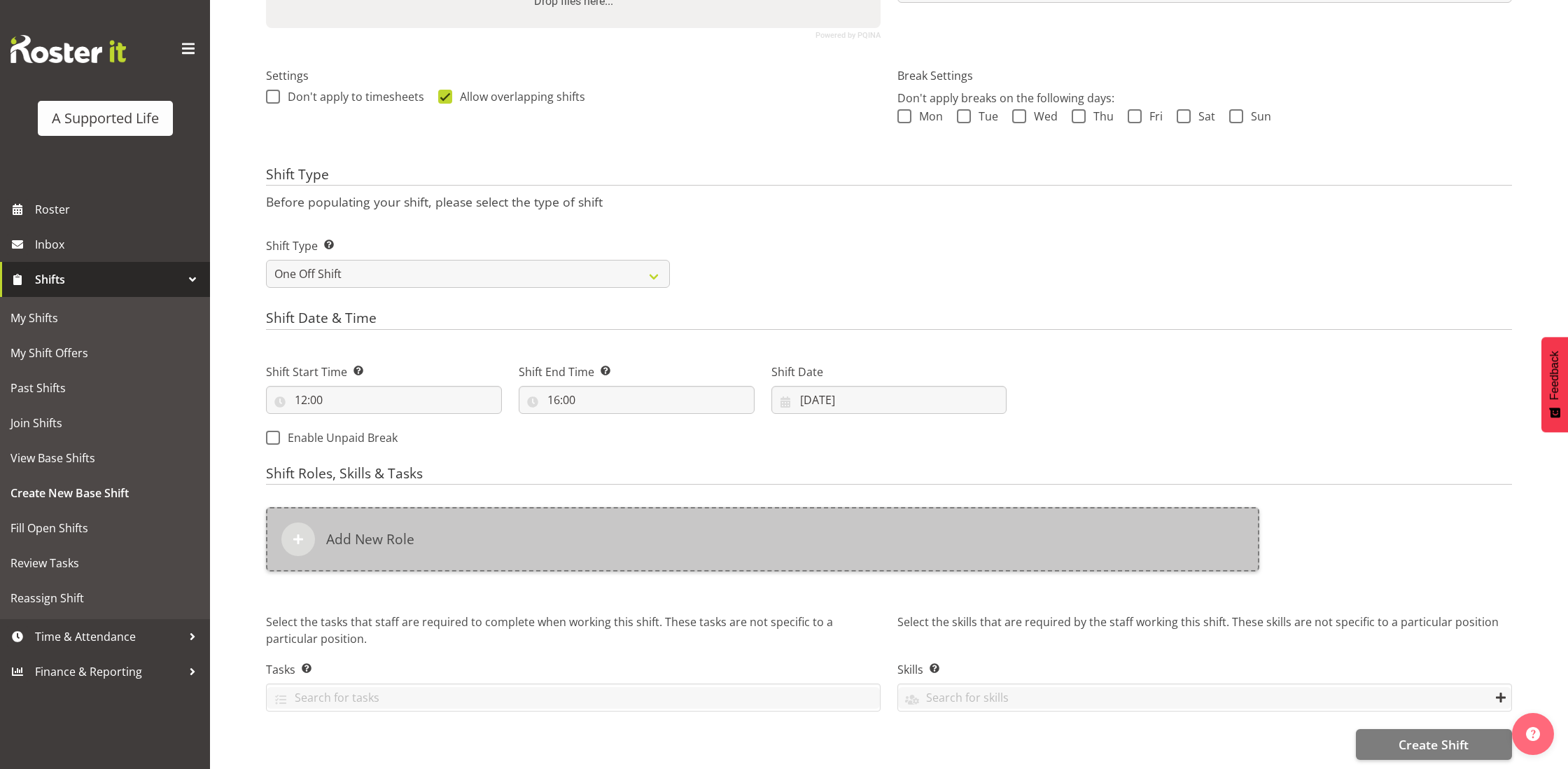
scroll to position [360, 2]
click at [710, 535] on div "Add New Role" at bounding box center [762, 539] width 993 height 65
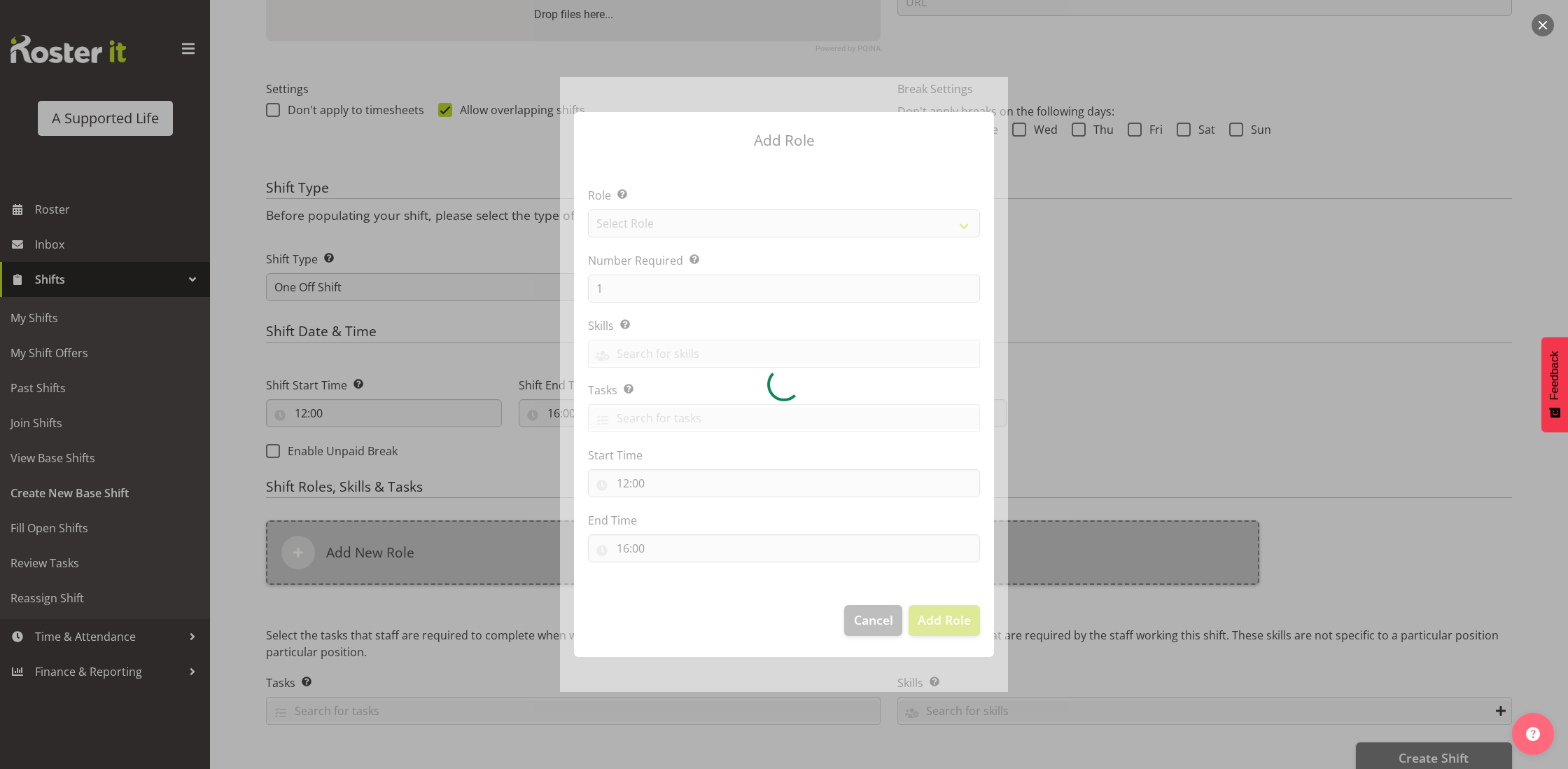
scroll to position [346, 0]
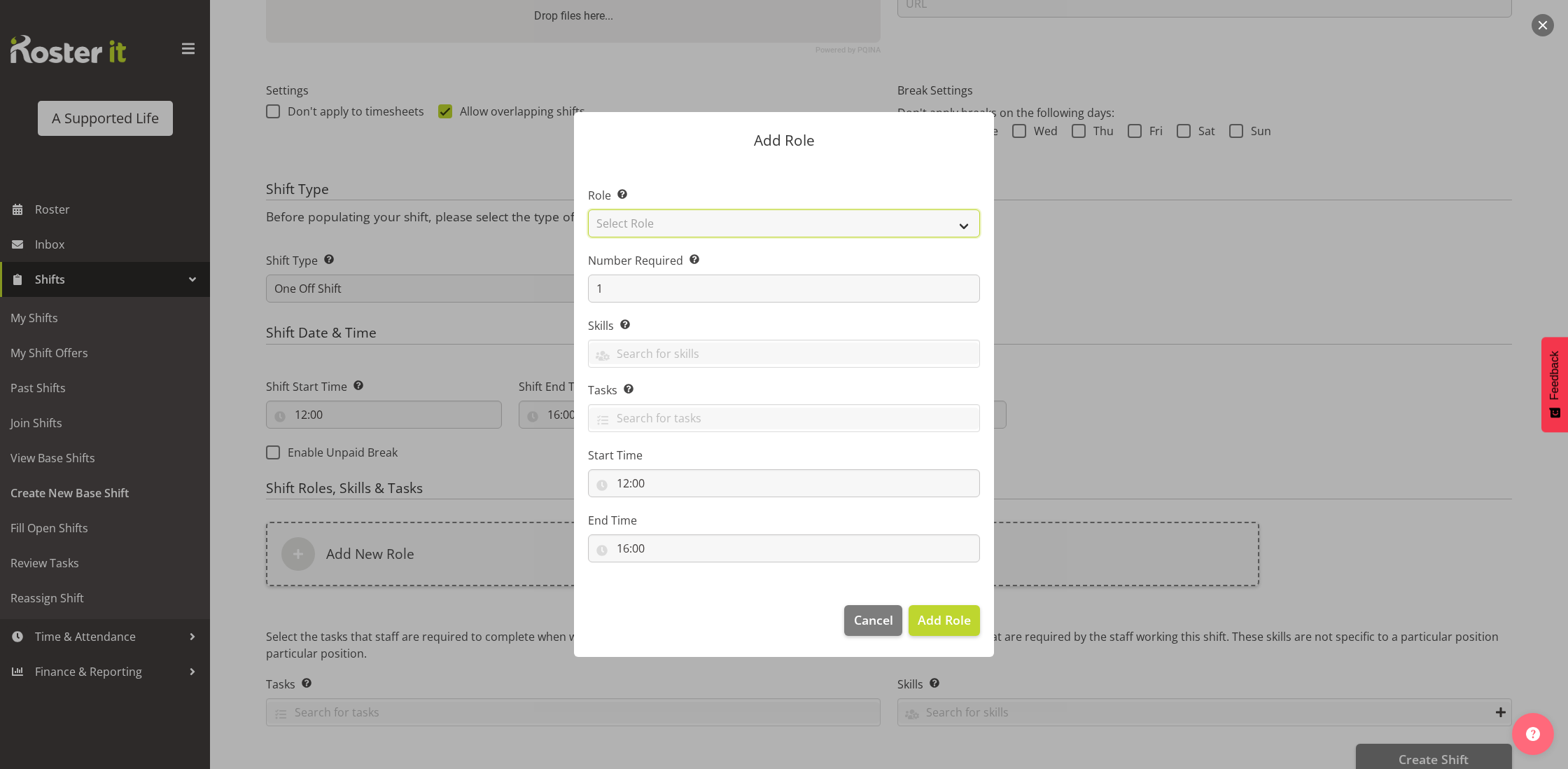
select select "519"
click at [968, 615] on span "Add Role" at bounding box center [943, 619] width 53 height 17
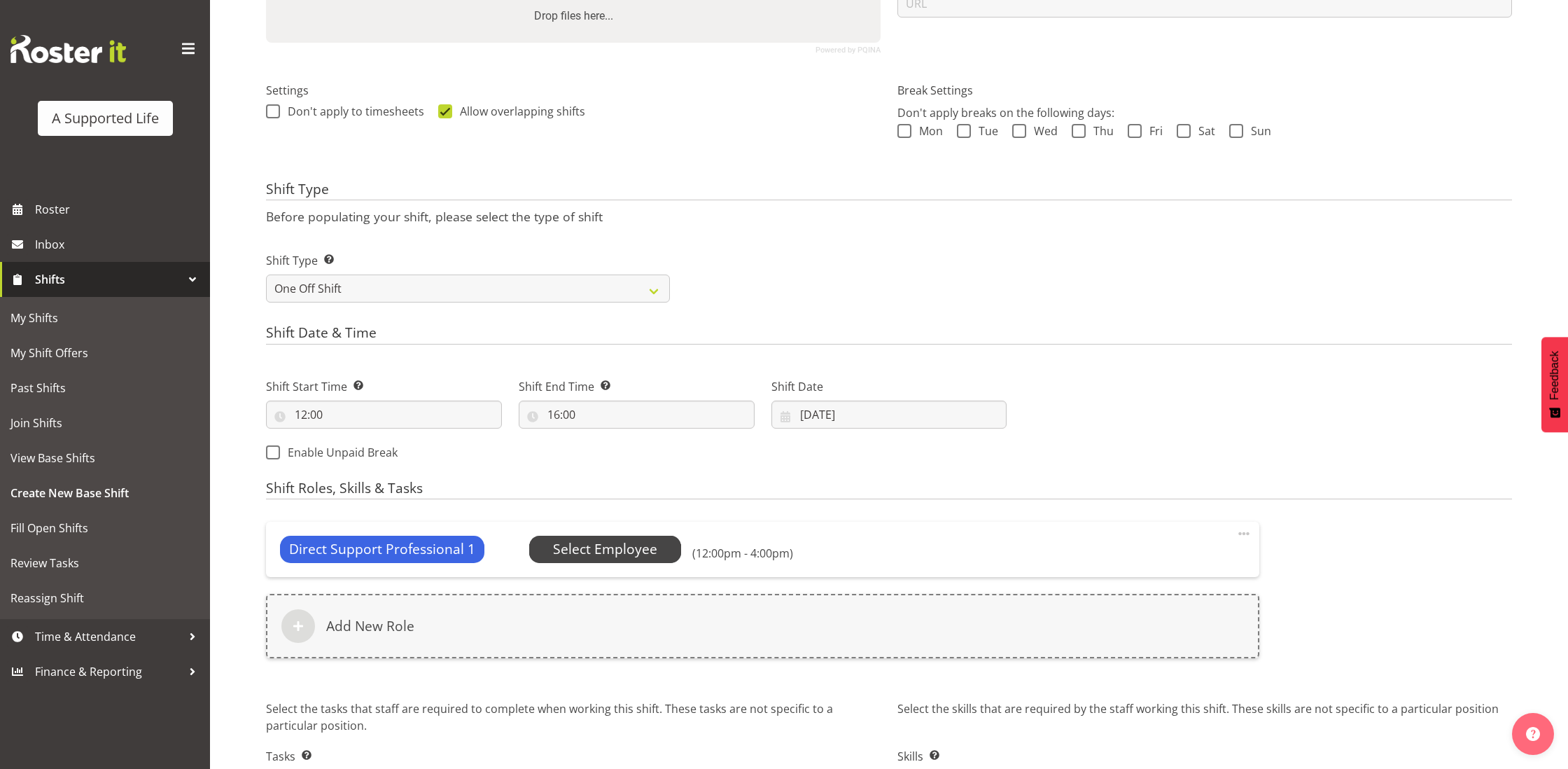
click at [608, 542] on span "Select Employee" at bounding box center [605, 549] width 104 height 21
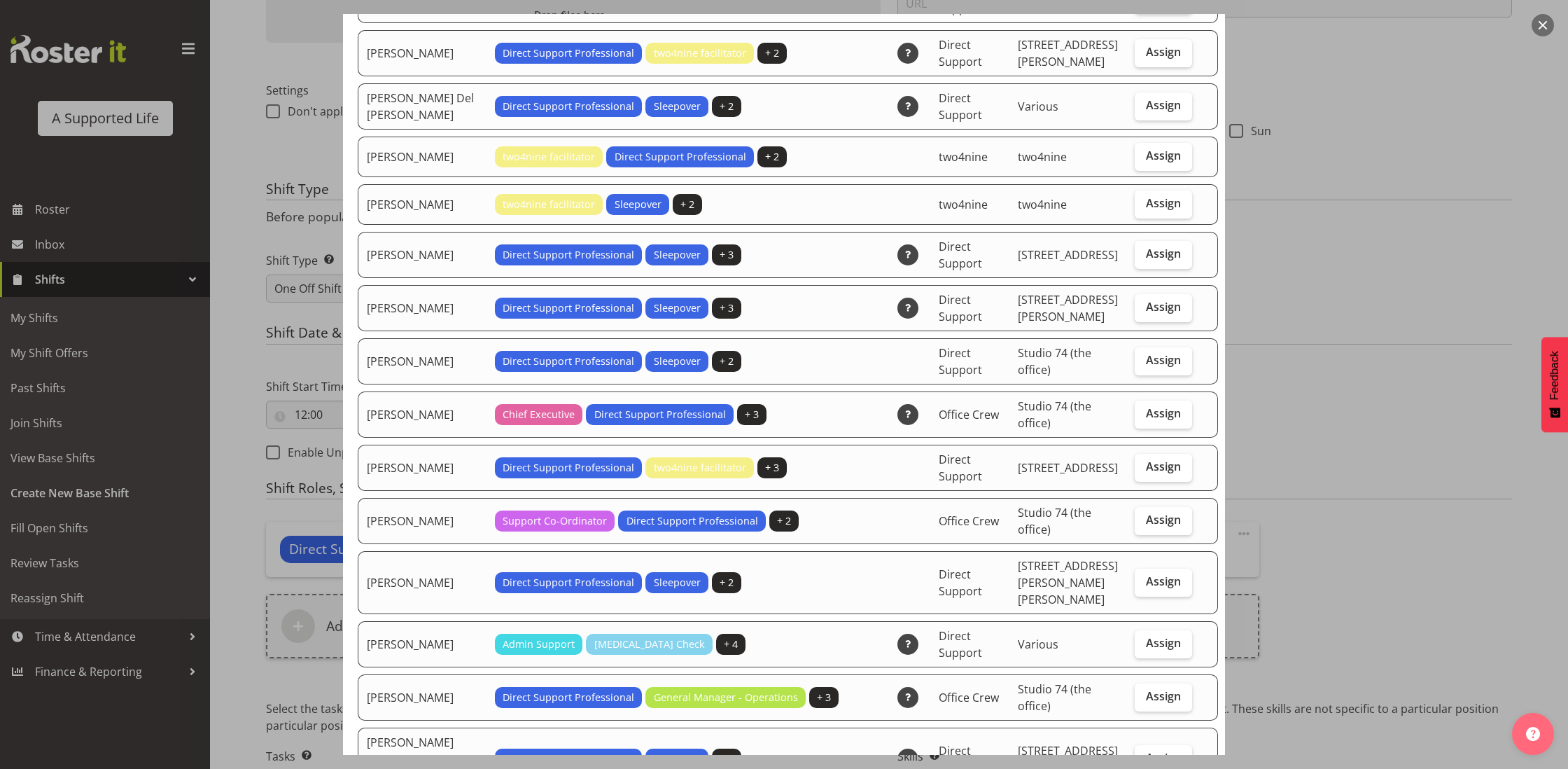
scroll to position [500, 0]
click at [1167, 468] on span "Assign" at bounding box center [1163, 466] width 35 height 14
click at [1143, 468] on input "Assign" at bounding box center [1139, 466] width 9 height 9
checkbox input "true"
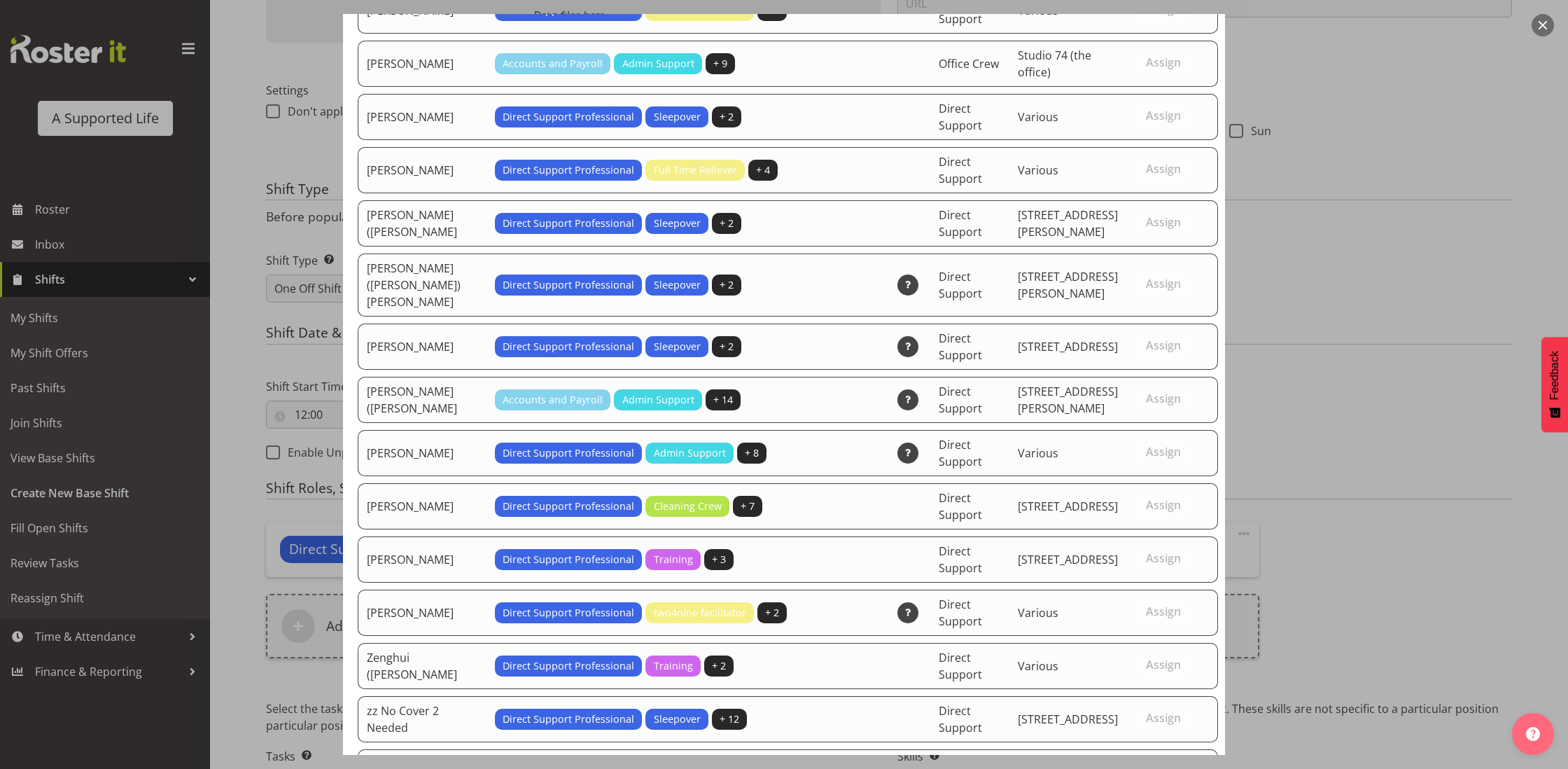
scroll to position [3976, 0]
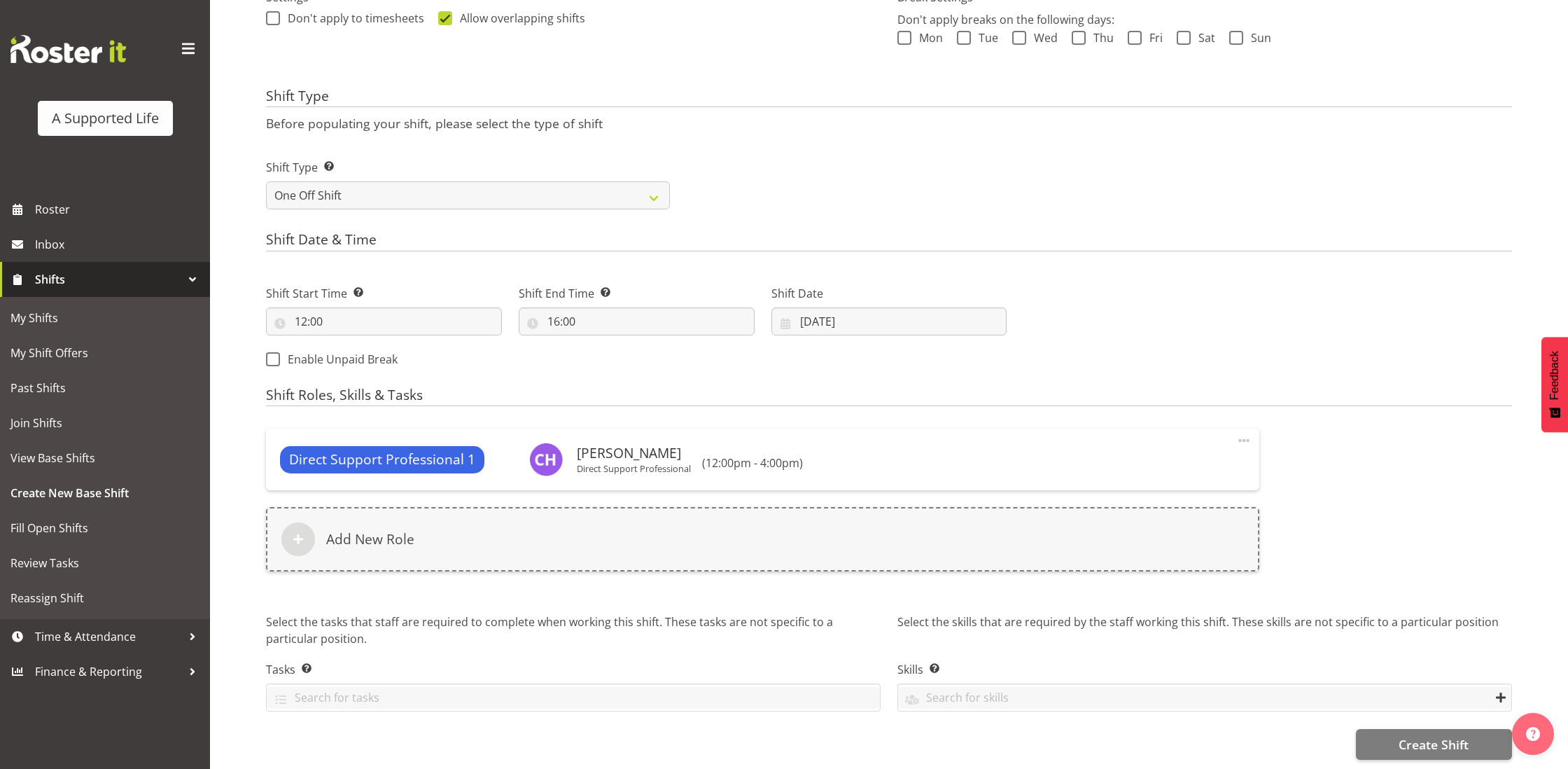
scroll to position [438, 0]
click at [1436, 743] on span "Create Shift" at bounding box center [1434, 745] width 70 height 18
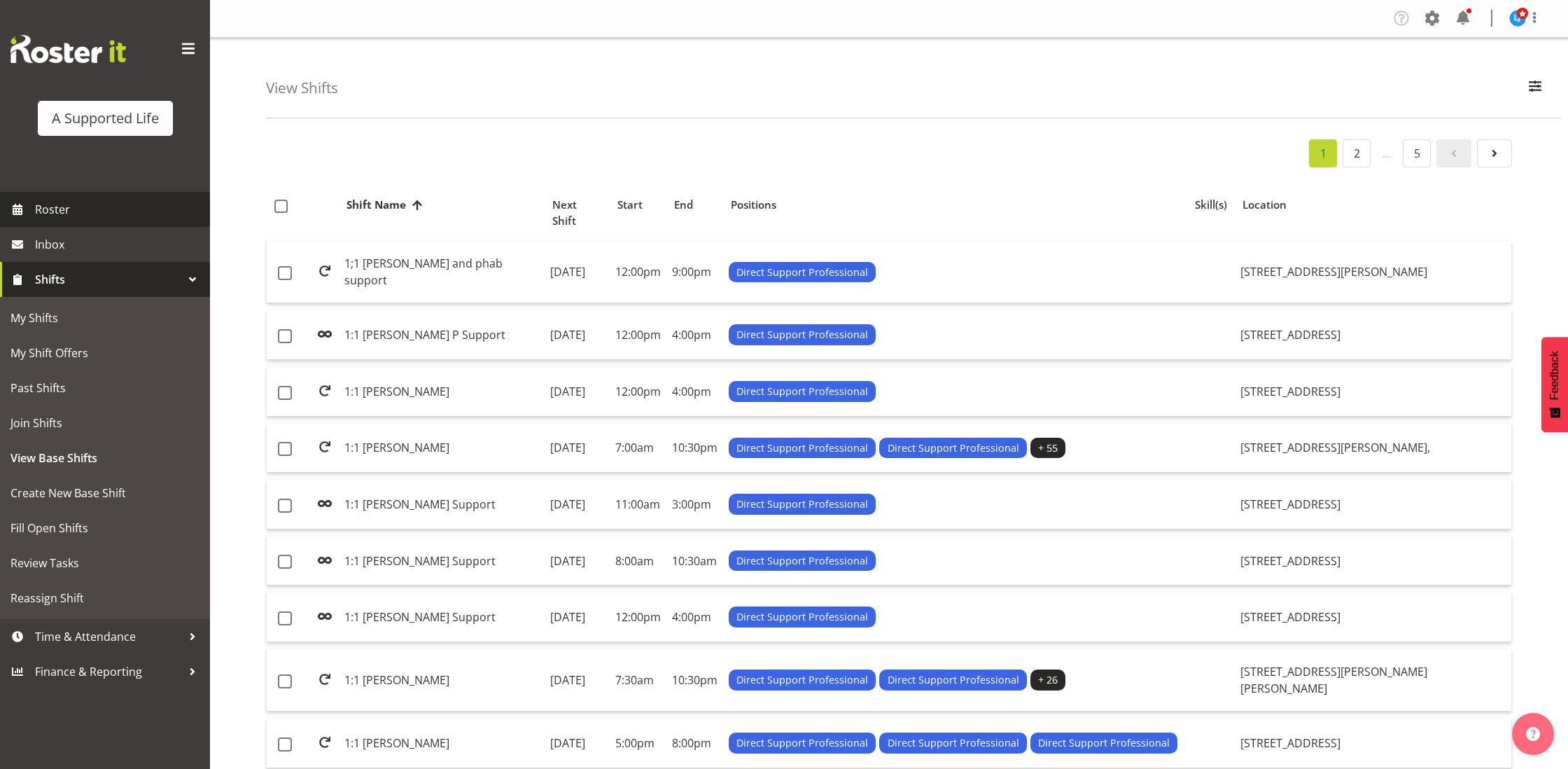
click at [73, 214] on span "Roster" at bounding box center [118, 209] width 168 height 21
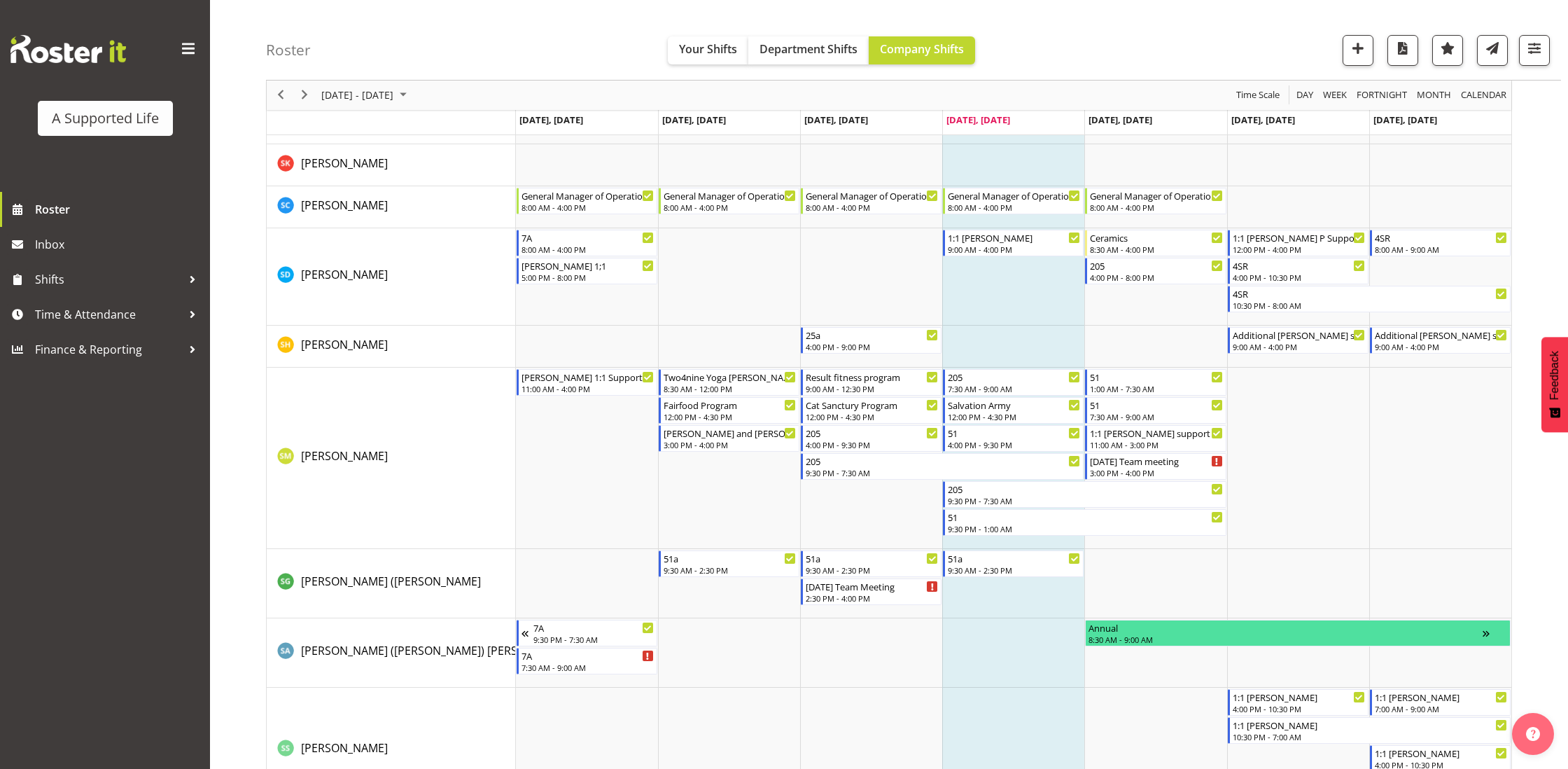
scroll to position [7257, 0]
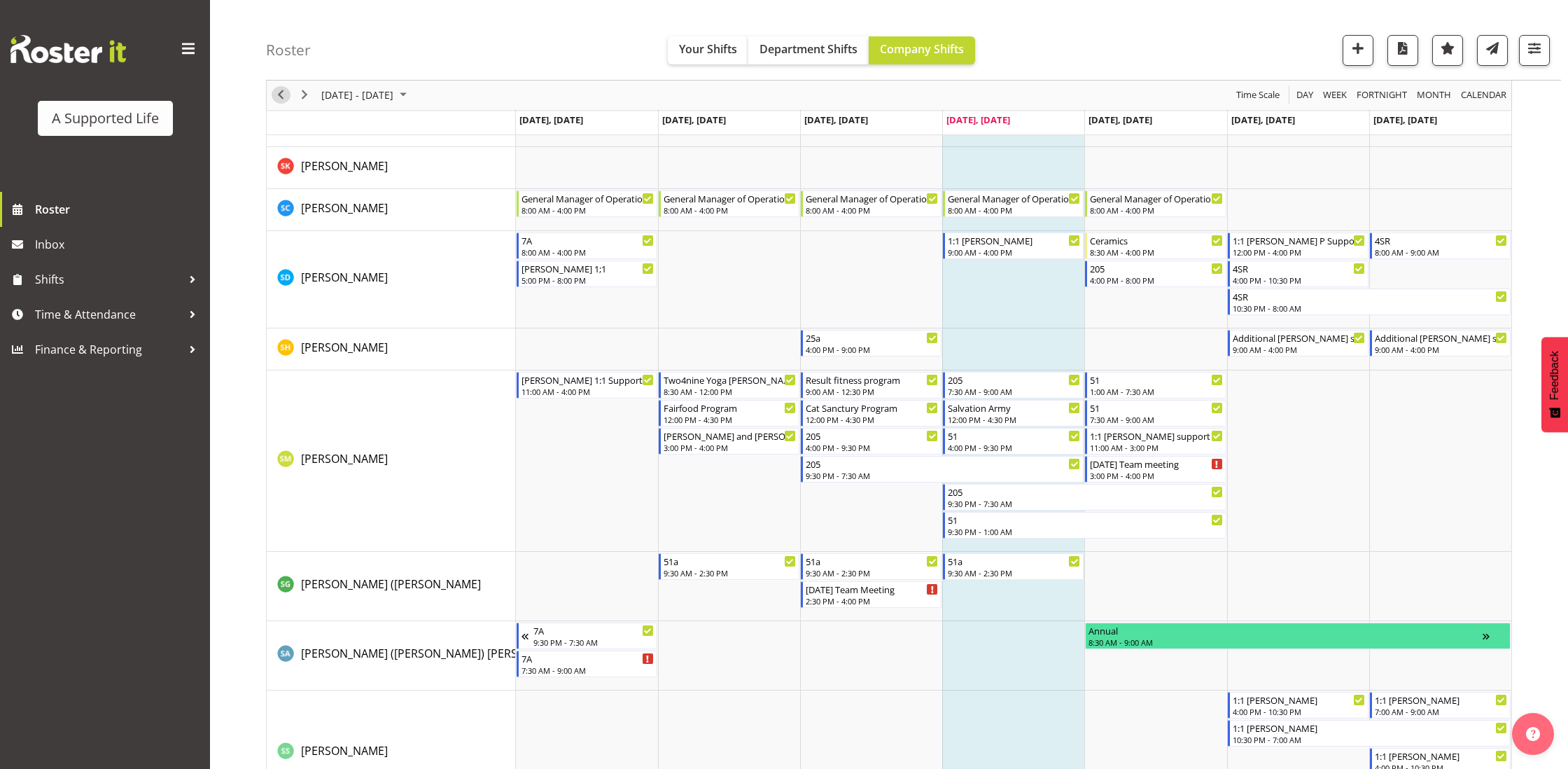
drag, startPoint x: 279, startPoint y: 89, endPoint x: 314, endPoint y: 104, distance: 38.1
click at [280, 88] on span "Previous" at bounding box center [280, 96] width 17 height 18
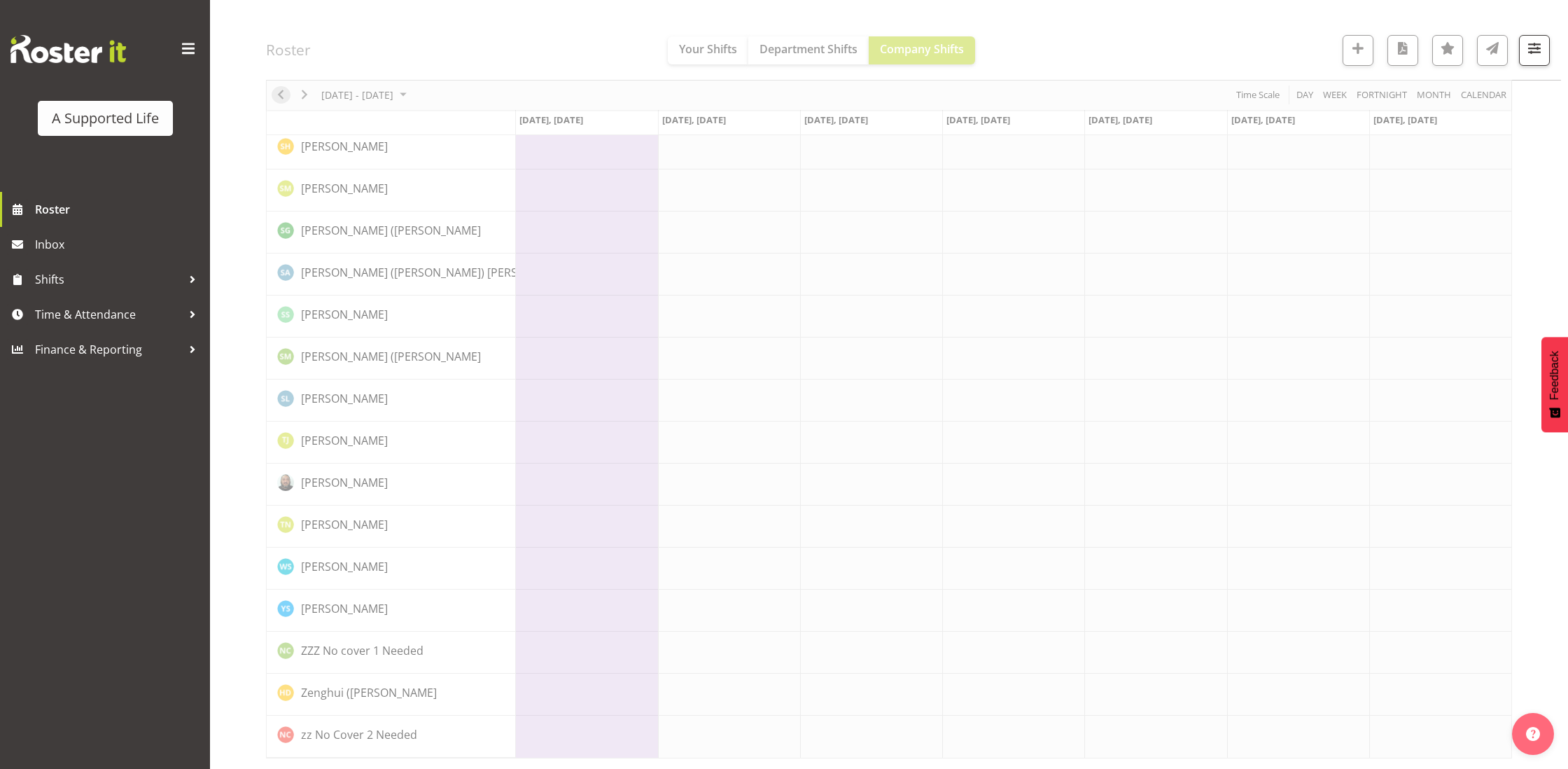
scroll to position [0, 0]
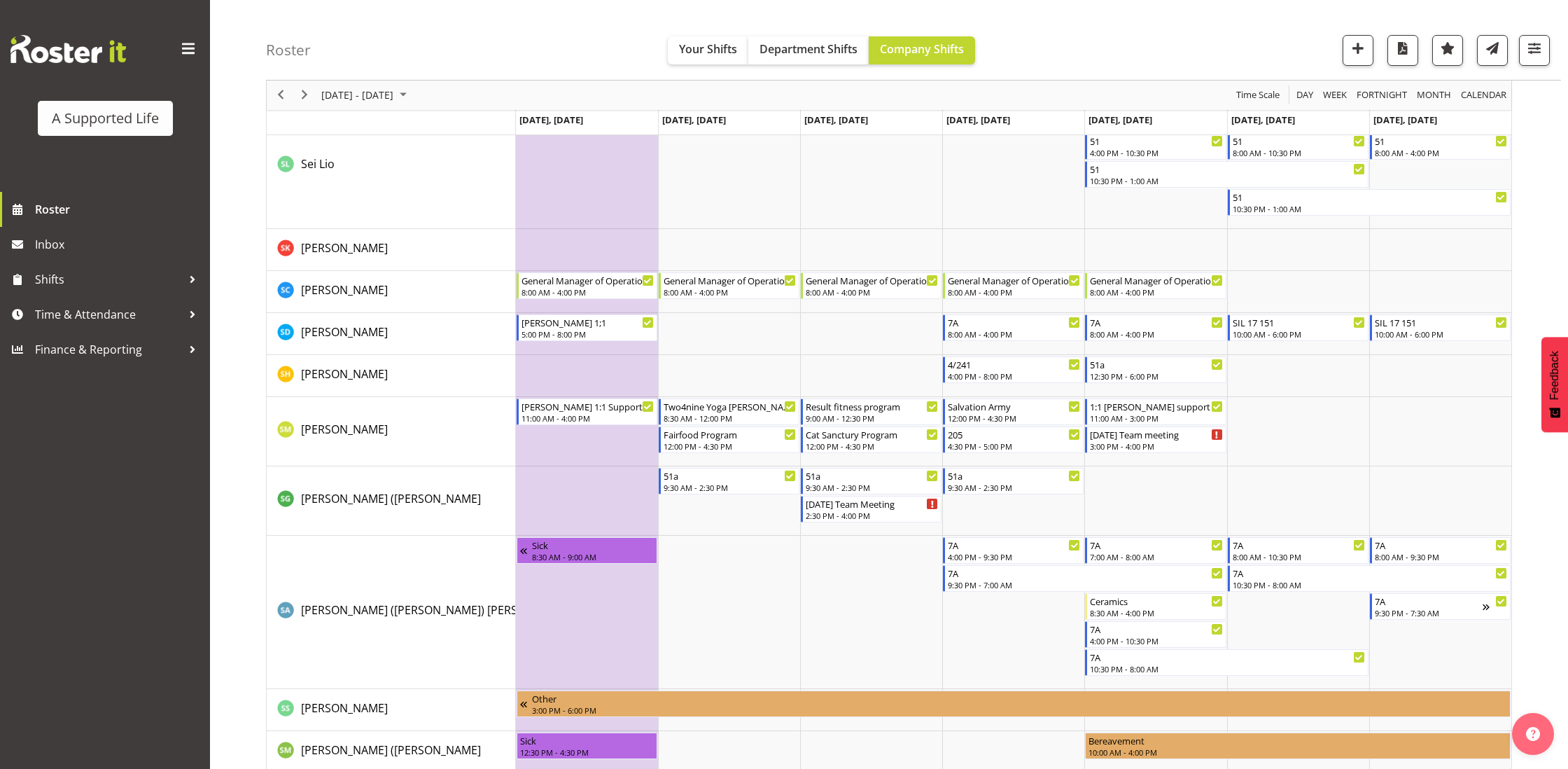
scroll to position [7344, 0]
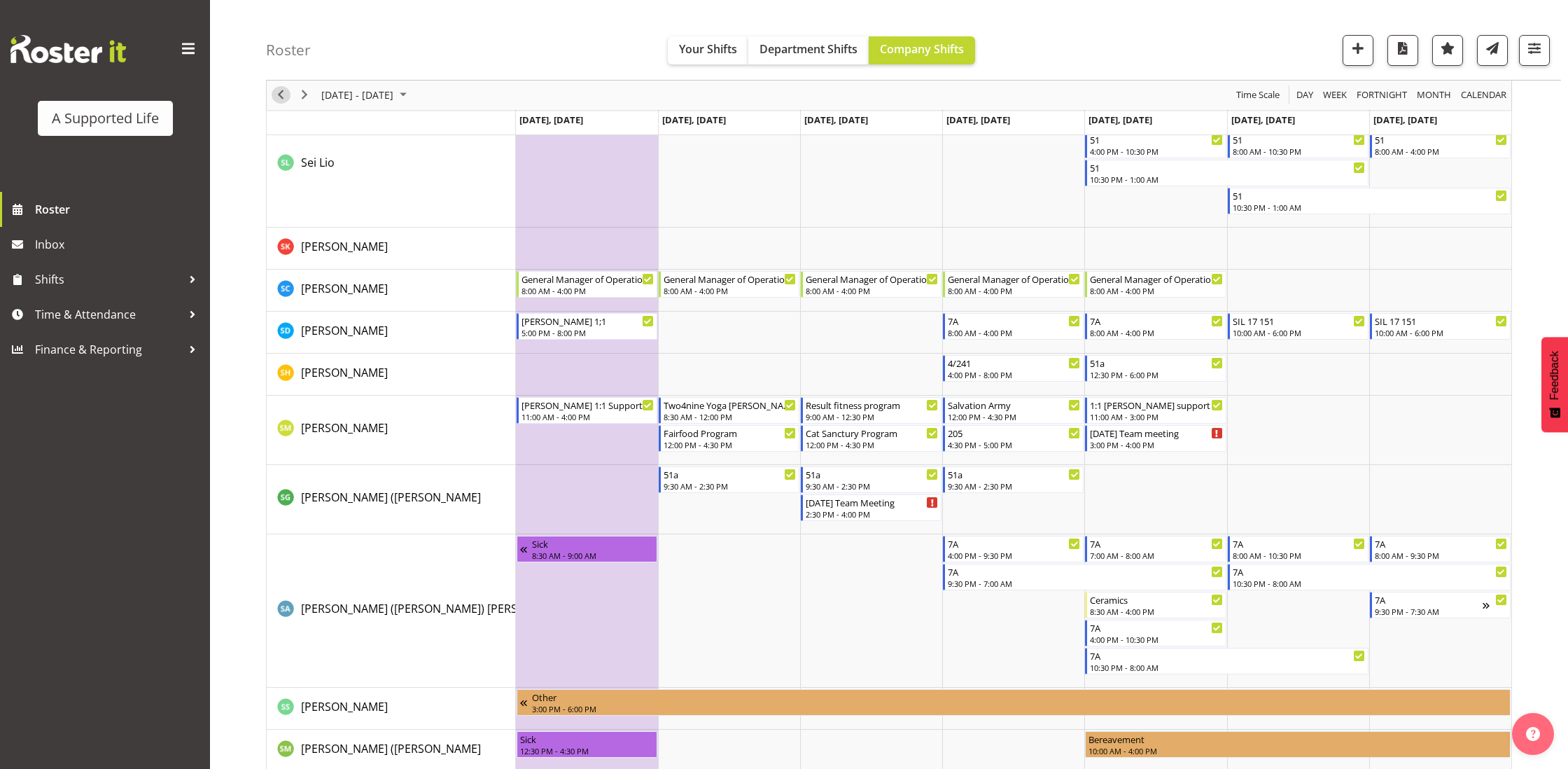
click at [277, 94] on span "Previous" at bounding box center [280, 96] width 17 height 18
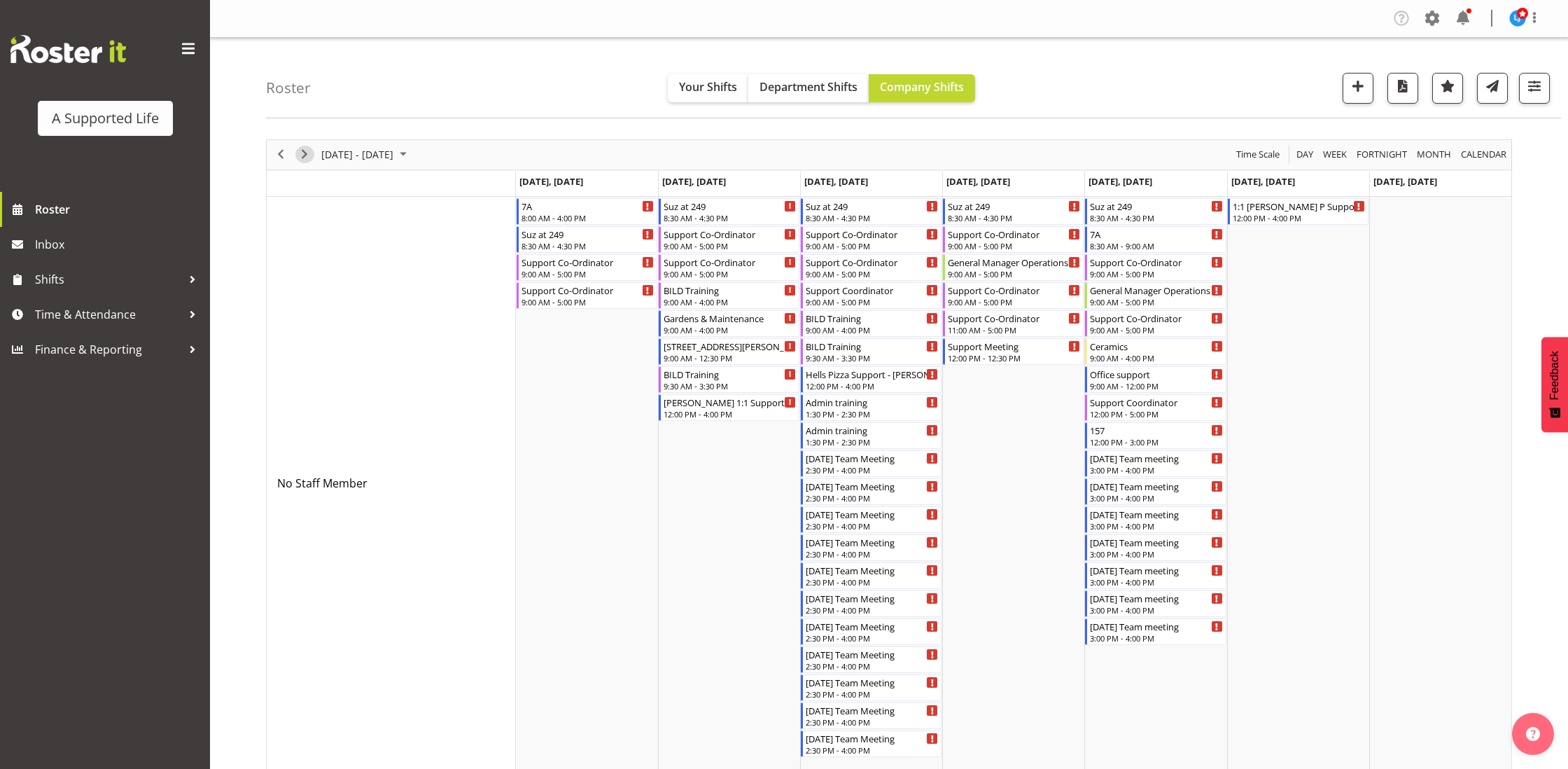
click at [307, 158] on span "Next" at bounding box center [304, 154] width 17 height 18
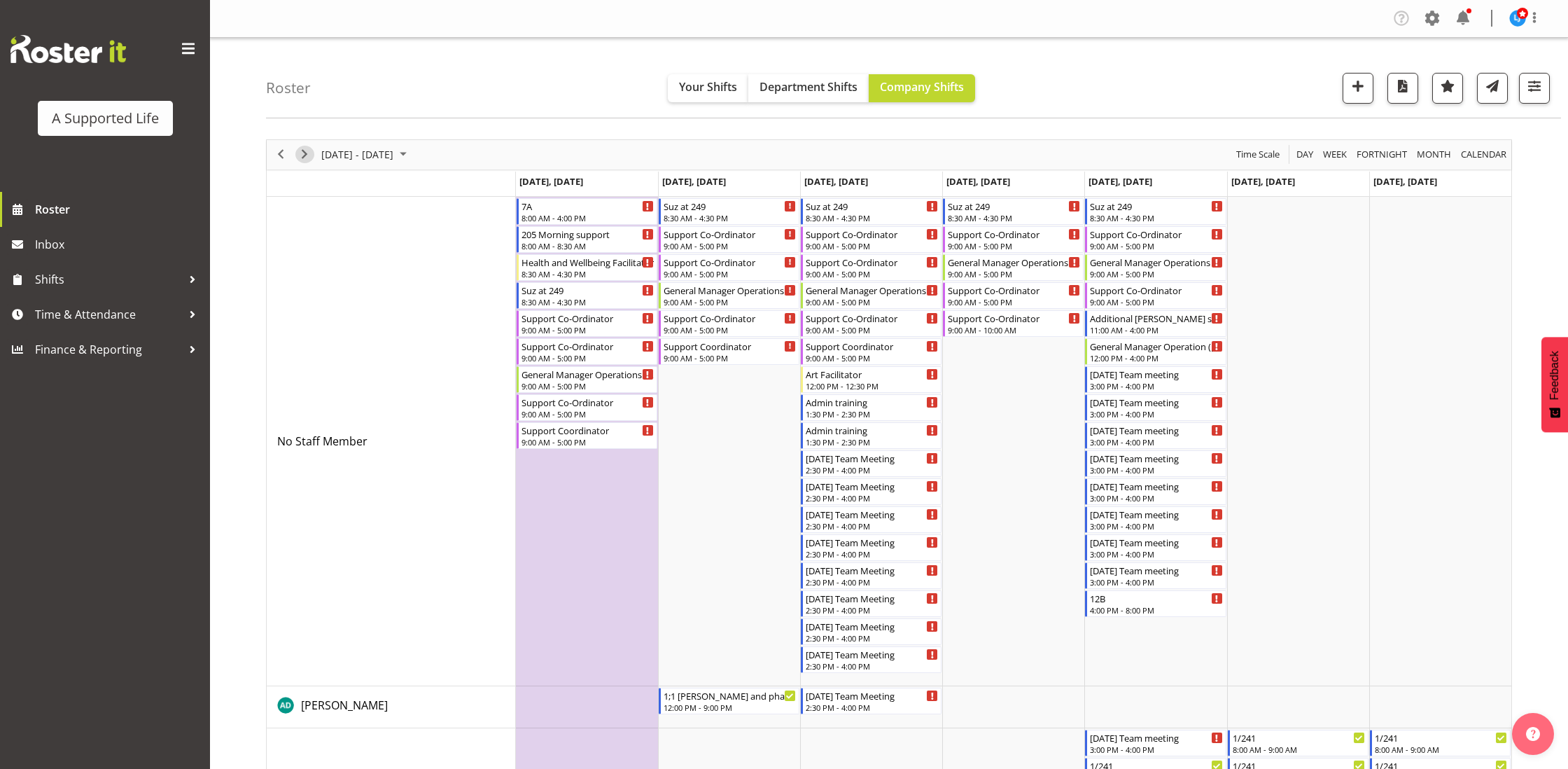
drag, startPoint x: 312, startPoint y: 158, endPoint x: 322, endPoint y: 164, distance: 11.7
click at [312, 158] on span "Next" at bounding box center [304, 154] width 17 height 18
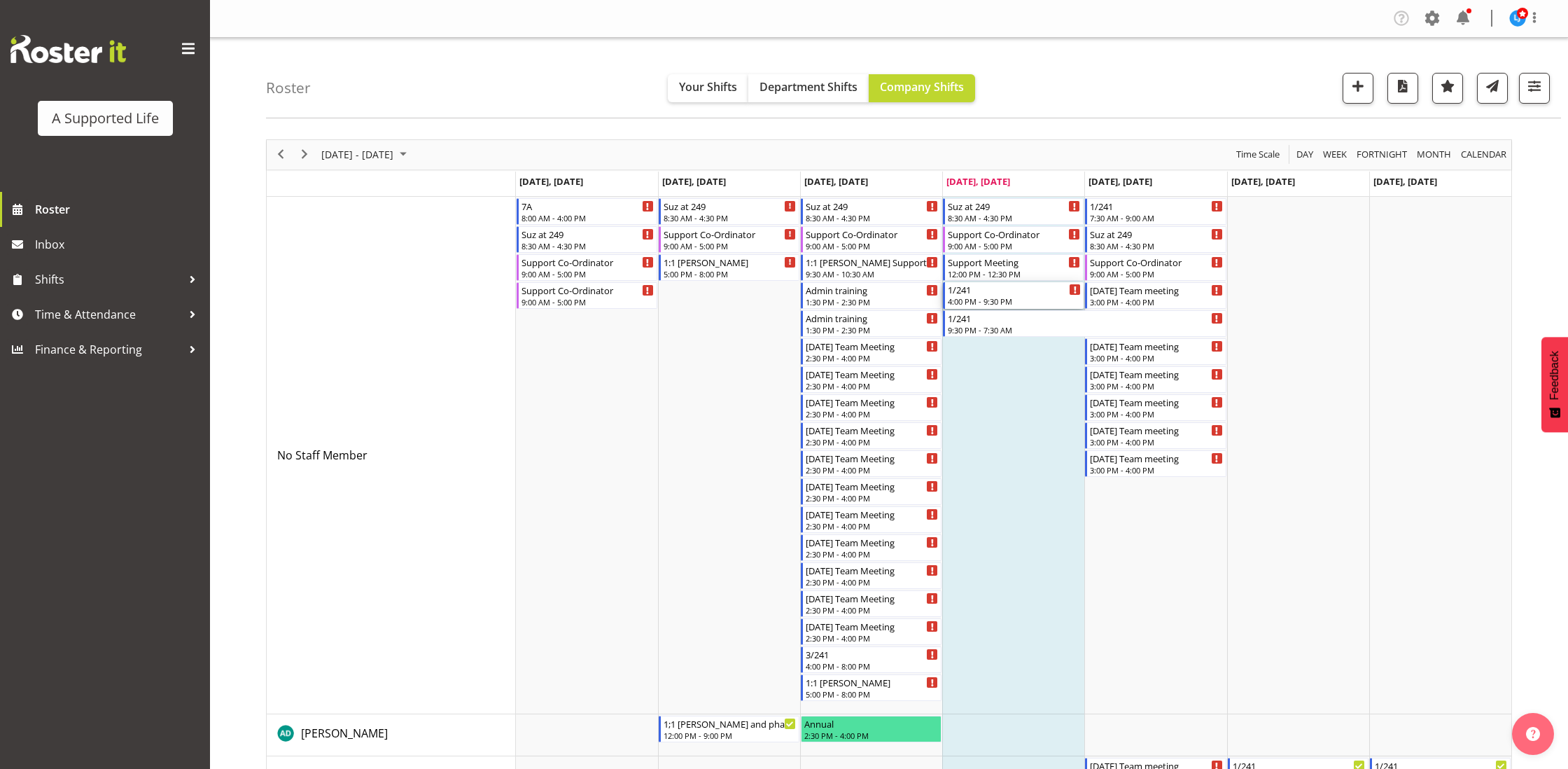
click at [1010, 295] on div "1/241 4:00 PM - 9:30 PM" at bounding box center [1014, 296] width 133 height 27
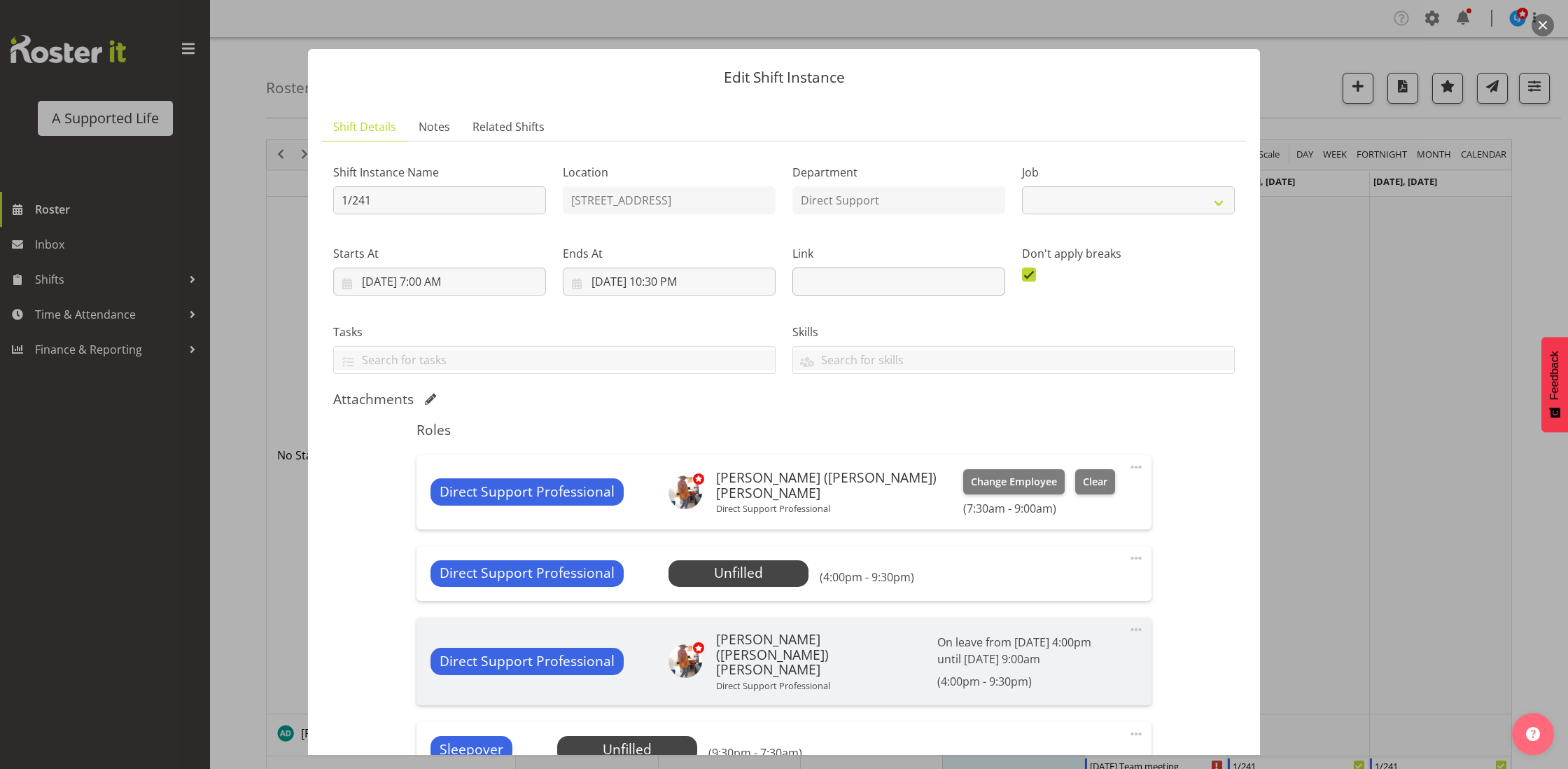
select select "4112"
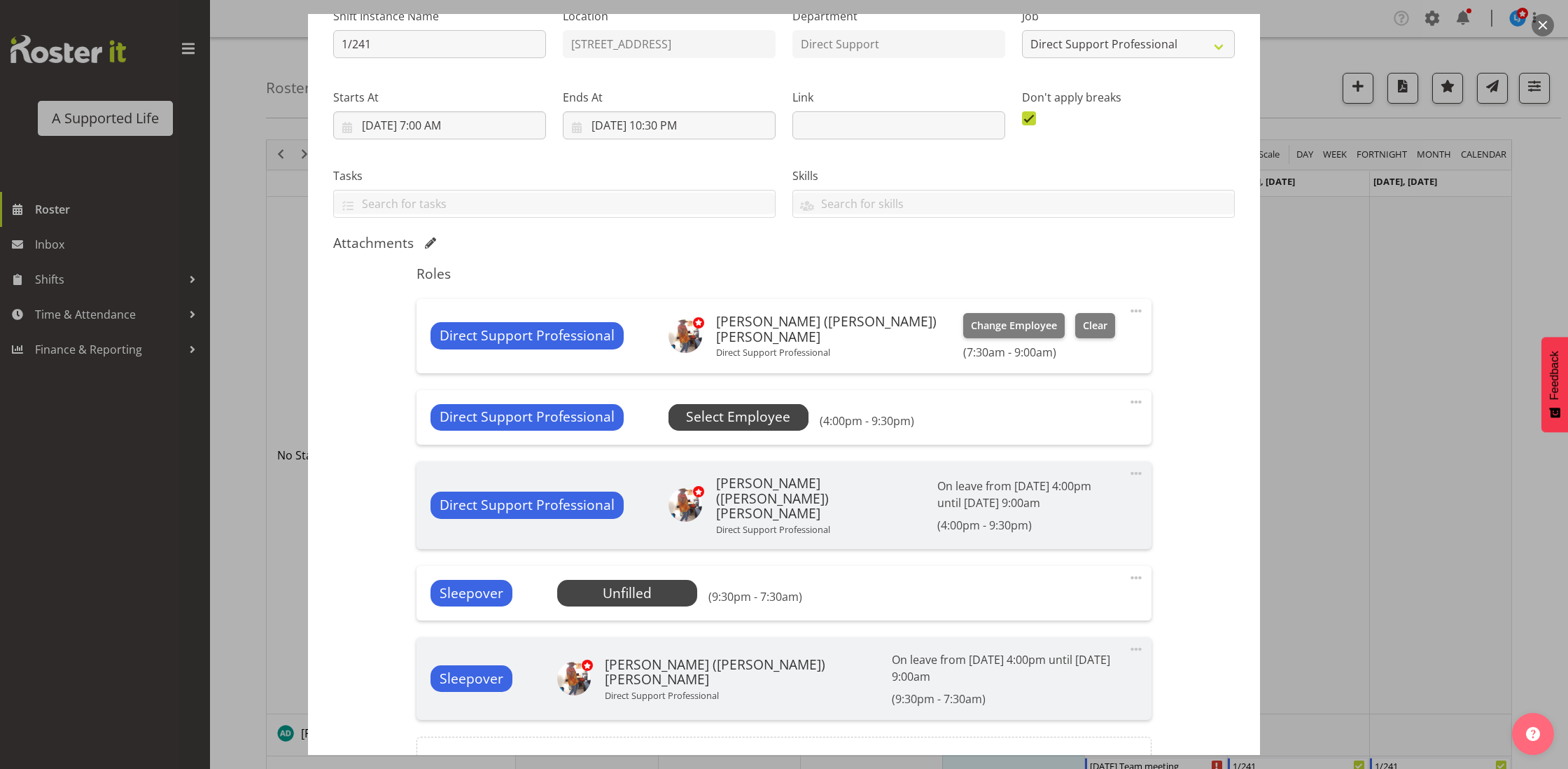
scroll to position [155, 0]
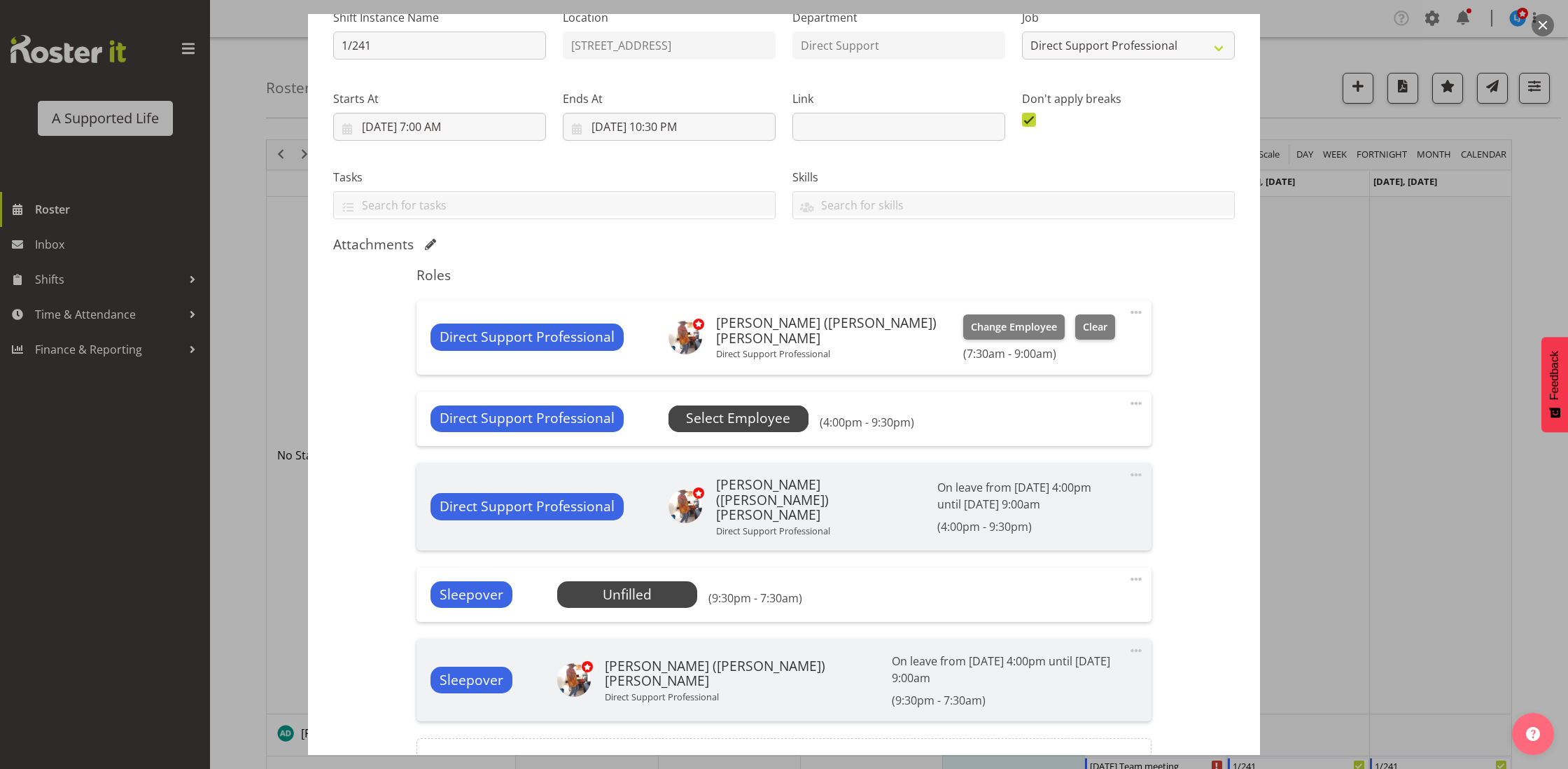
click at [756, 420] on span "Select Employee" at bounding box center [737, 418] width 104 height 21
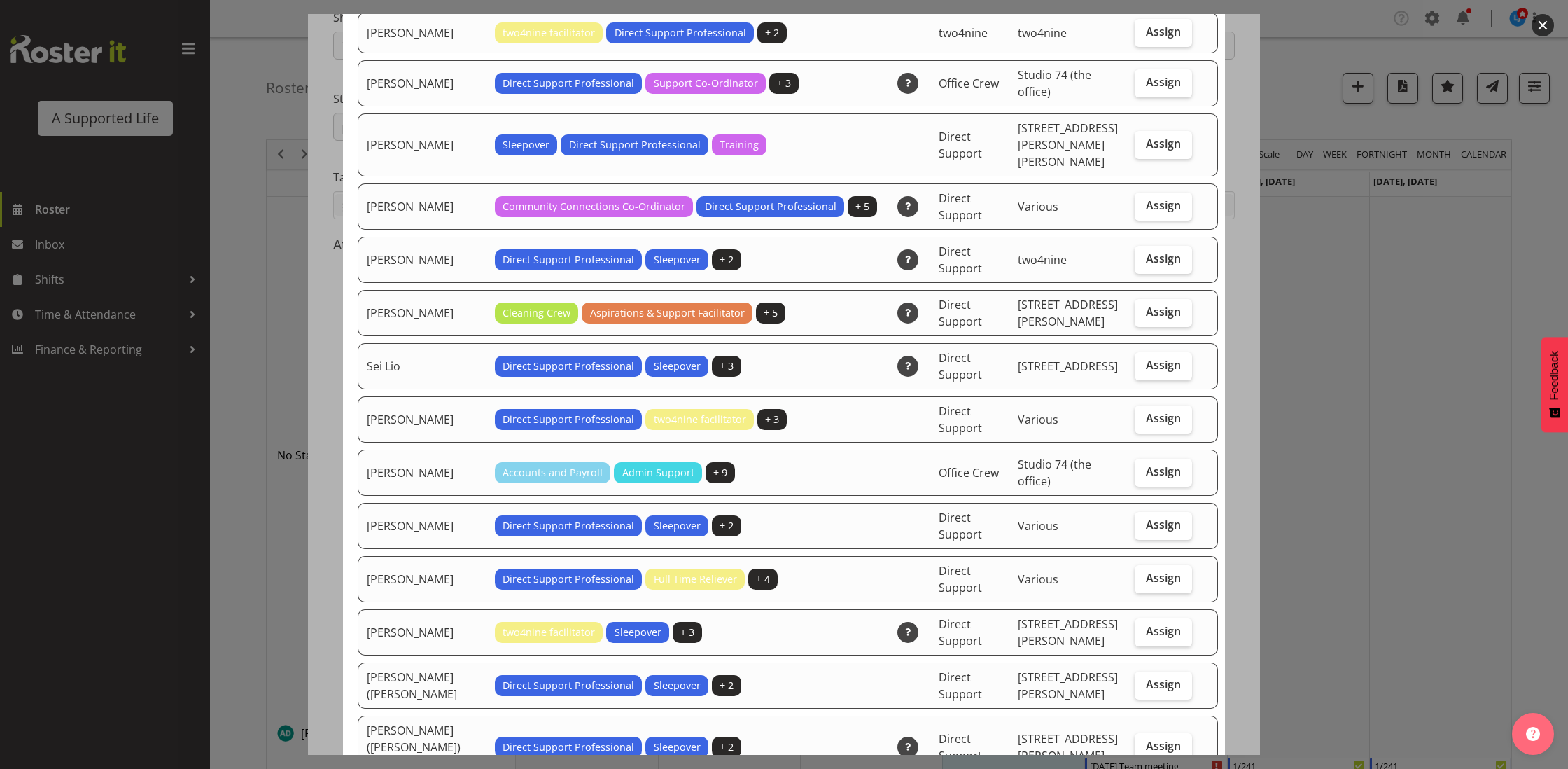
scroll to position [3496, 0]
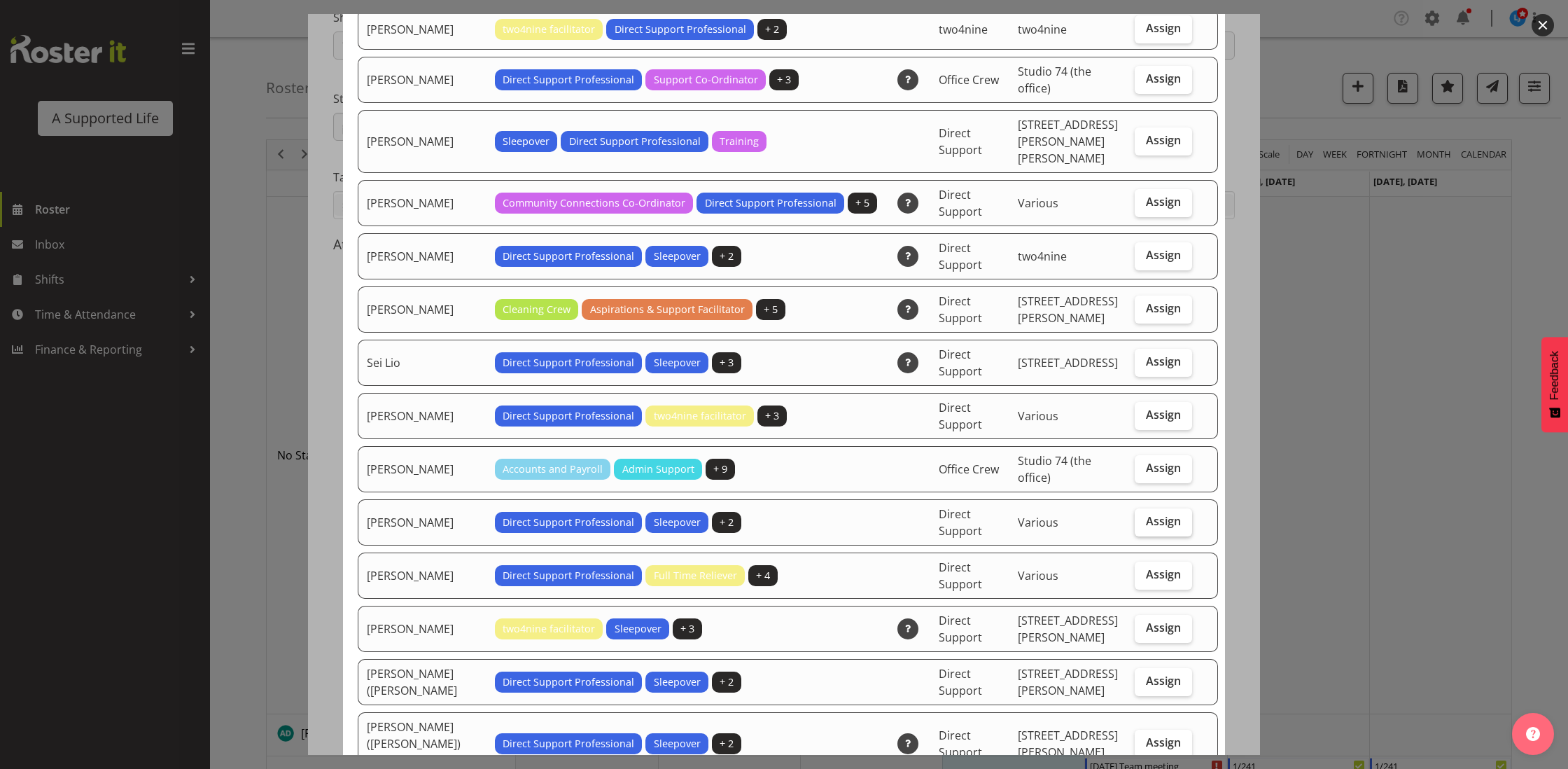
click at [1156, 514] on span "Assign" at bounding box center [1163, 521] width 35 height 14
click at [1143, 516] on input "Assign" at bounding box center [1139, 521] width 9 height 9
checkbox input "true"
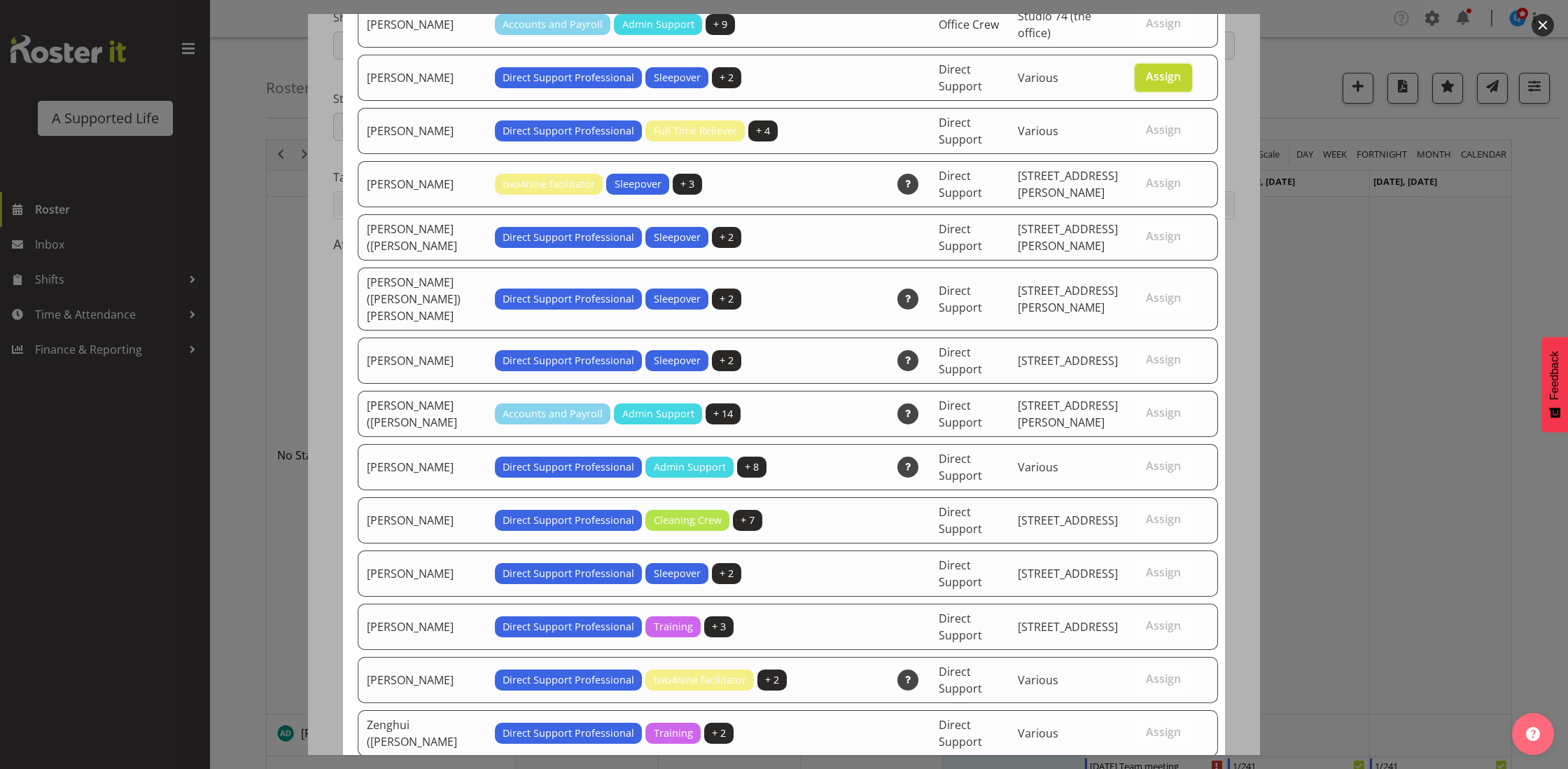
scroll to position [4029, 0]
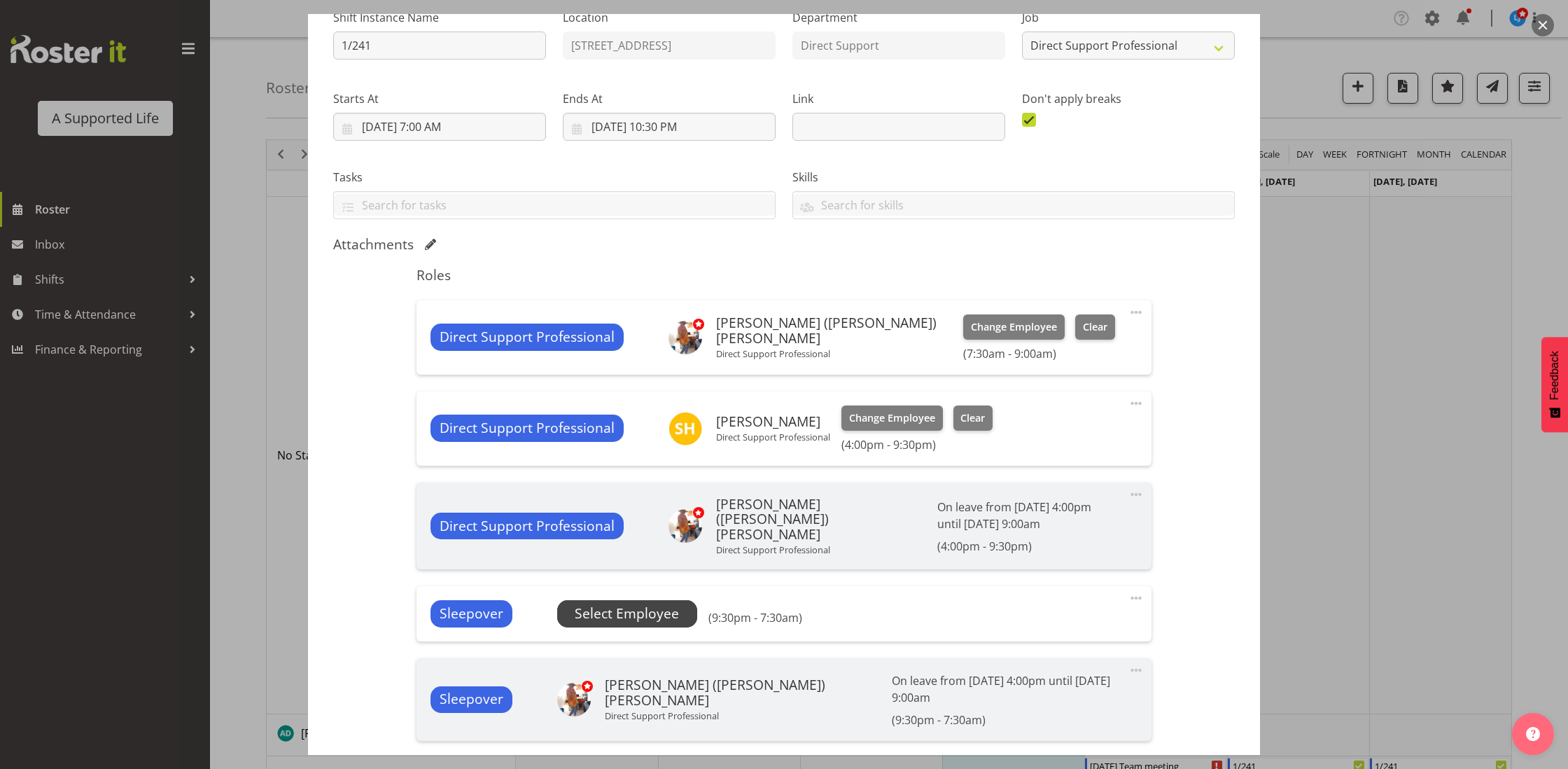
click at [625, 612] on span "Select Employee" at bounding box center [626, 613] width 104 height 21
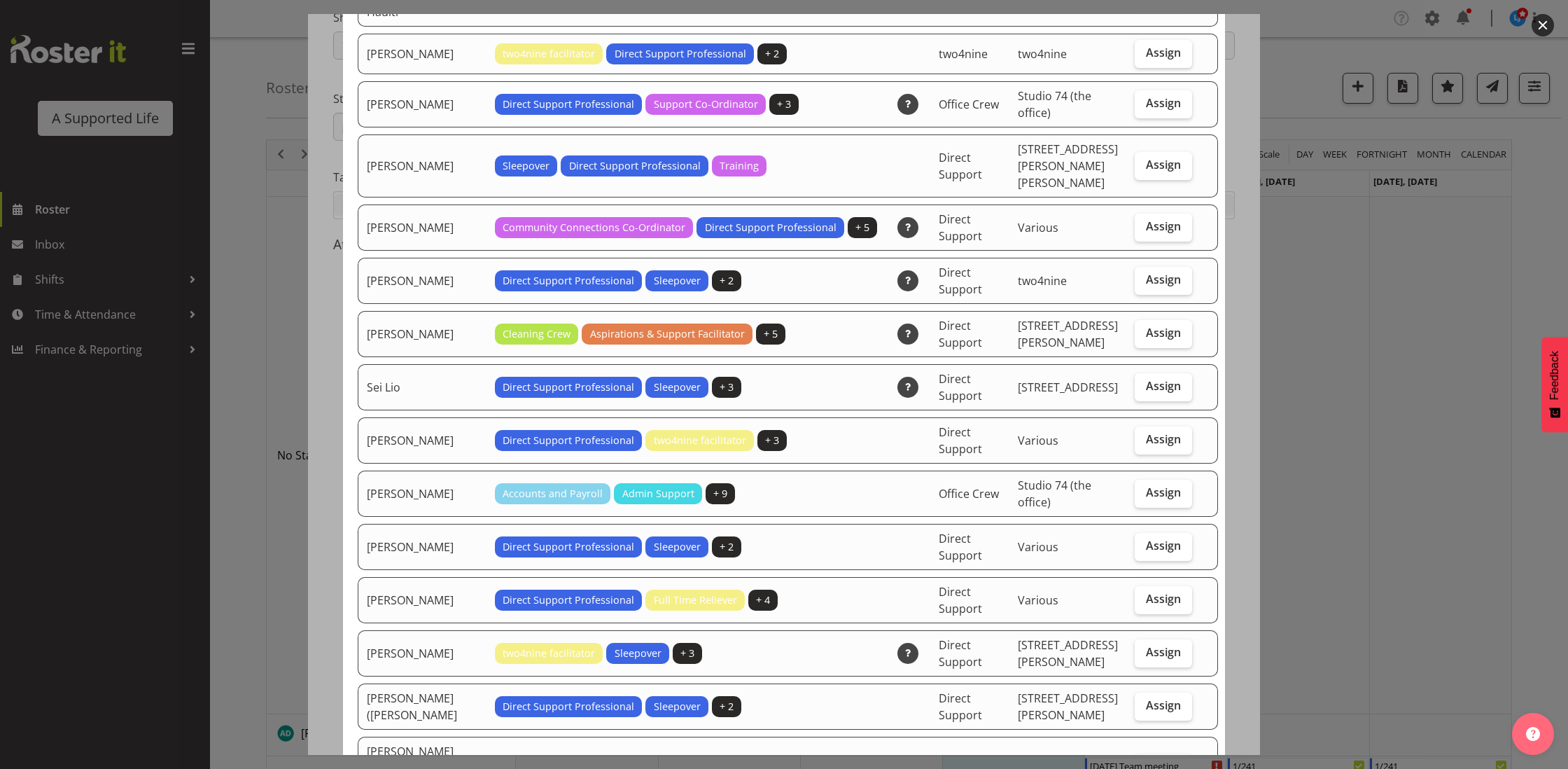
scroll to position [3474, 0]
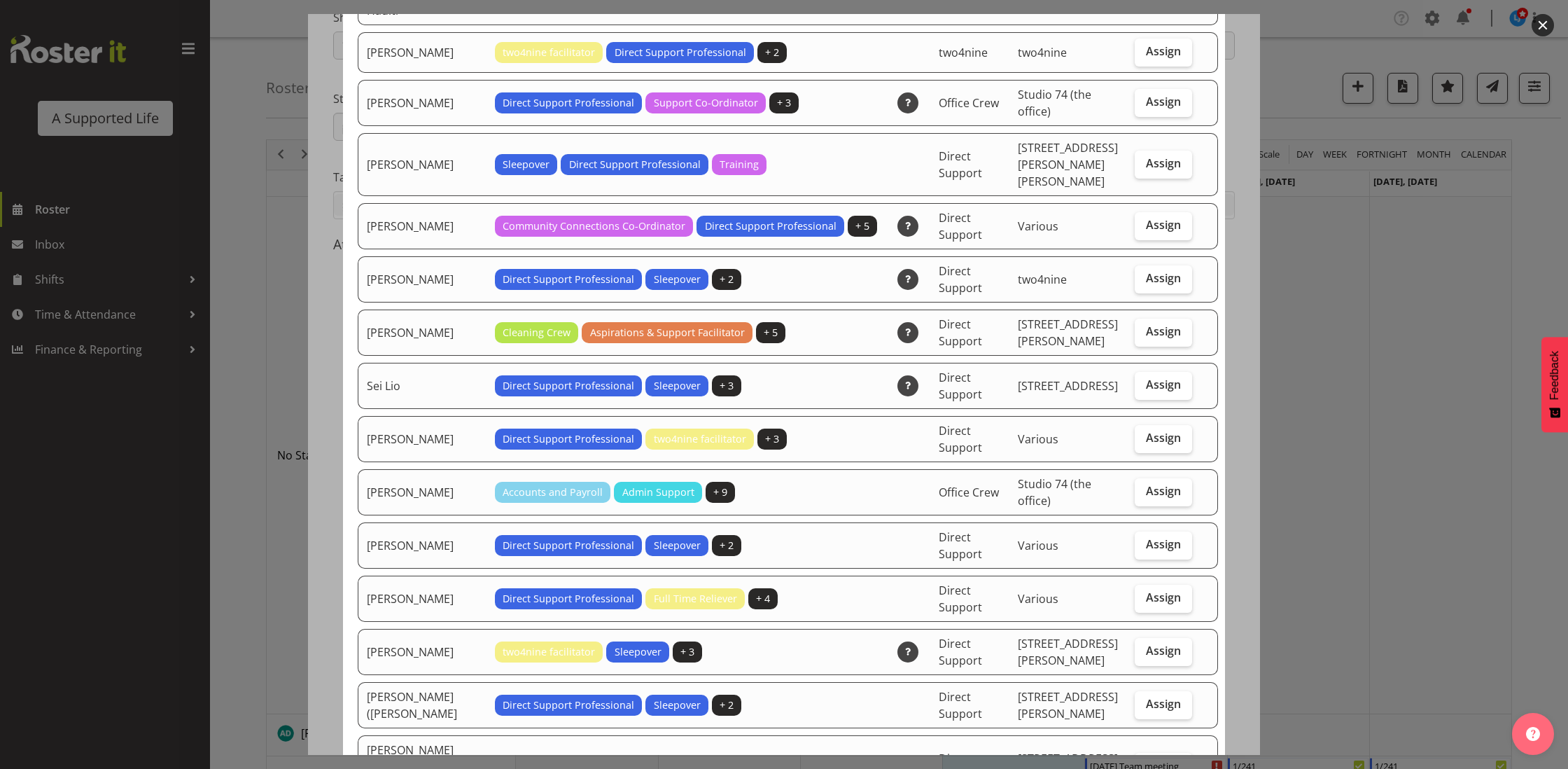
drag, startPoint x: 1154, startPoint y: 460, endPoint x: 1104, endPoint y: 484, distance: 55.5
click at [1154, 537] on span "Assign" at bounding box center [1163, 544] width 35 height 14
click at [1143, 540] on input "Assign" at bounding box center [1139, 544] width 9 height 9
checkbox input "true"
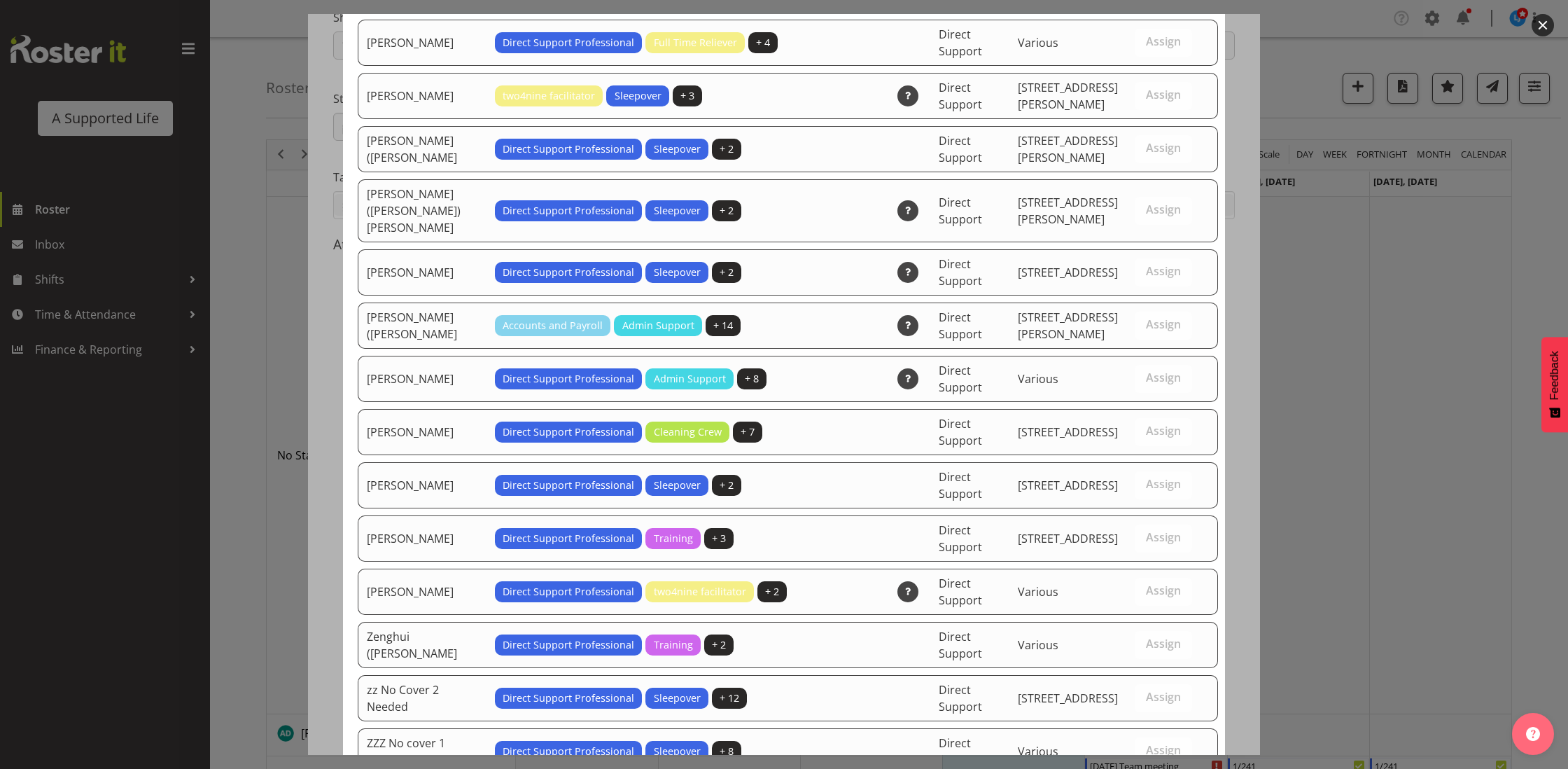
scroll to position [4029, 0]
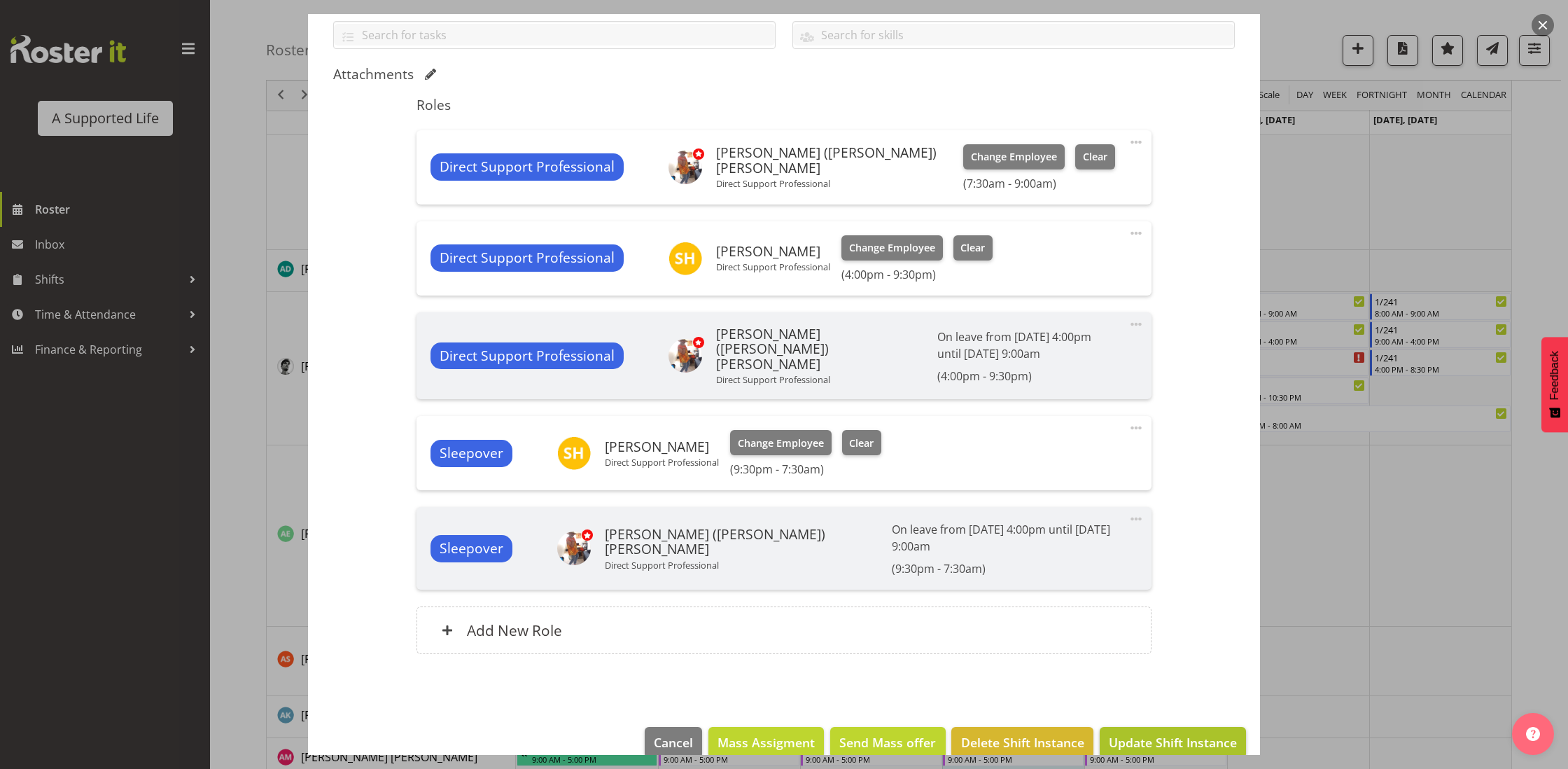
scroll to position [466, 0]
click at [1210, 729] on button "Update Shift Instance" at bounding box center [1172, 743] width 146 height 30
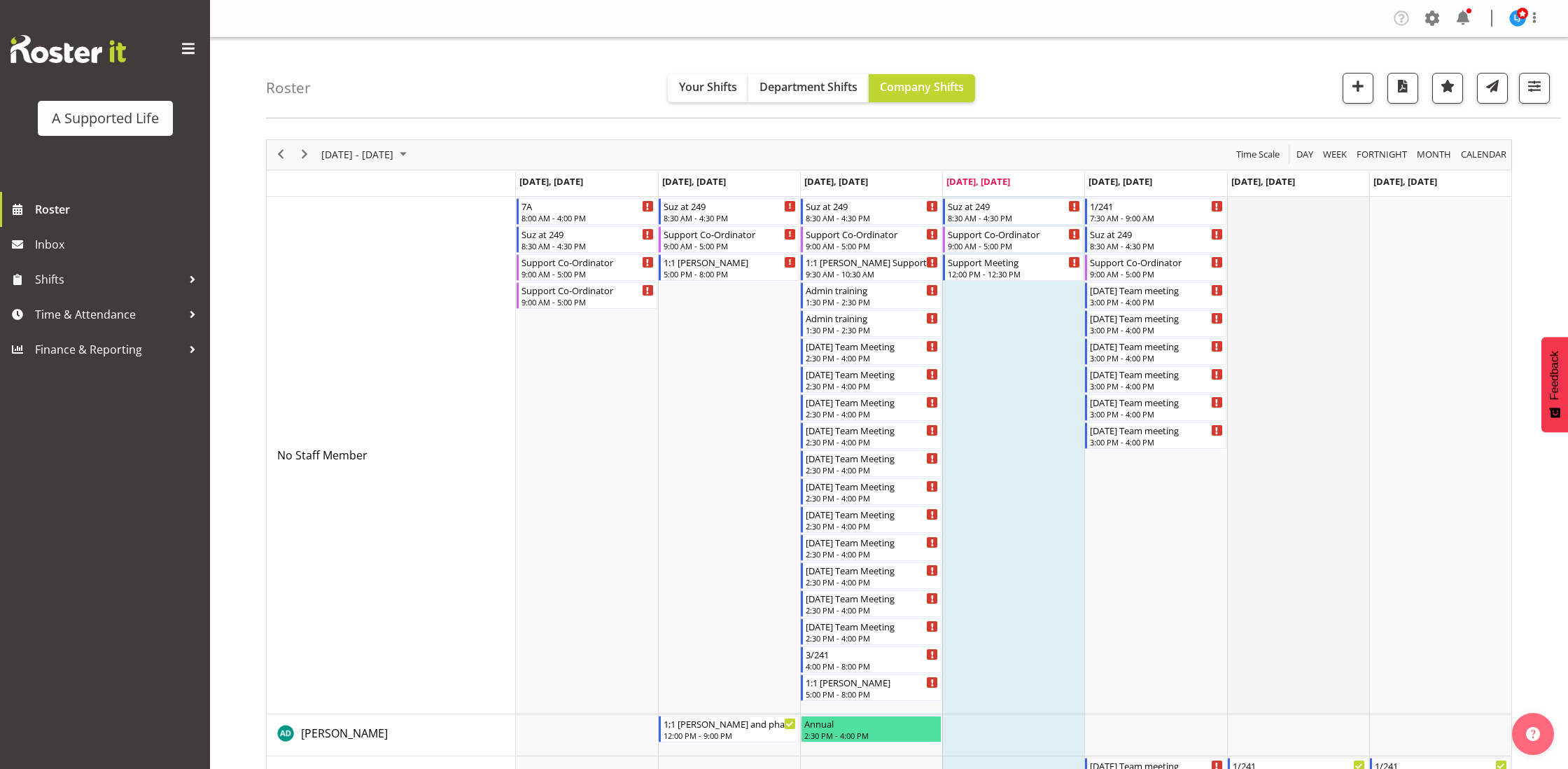
scroll to position [0, 0]
click at [1124, 212] on div "7:30 AM - 9:00 AM" at bounding box center [1156, 217] width 133 height 11
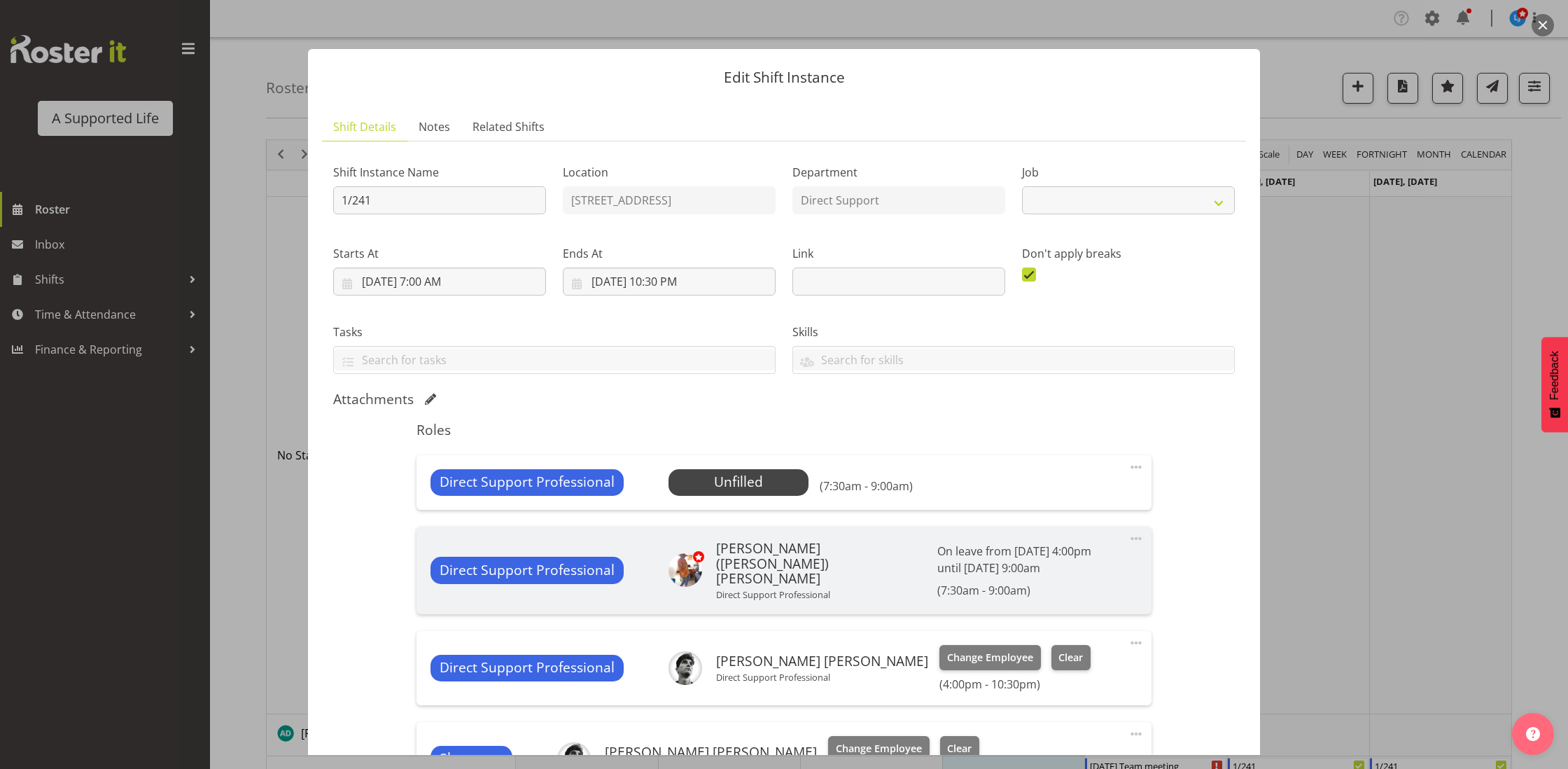
select select "4112"
click at [772, 478] on span "Select Employee" at bounding box center [737, 481] width 104 height 21
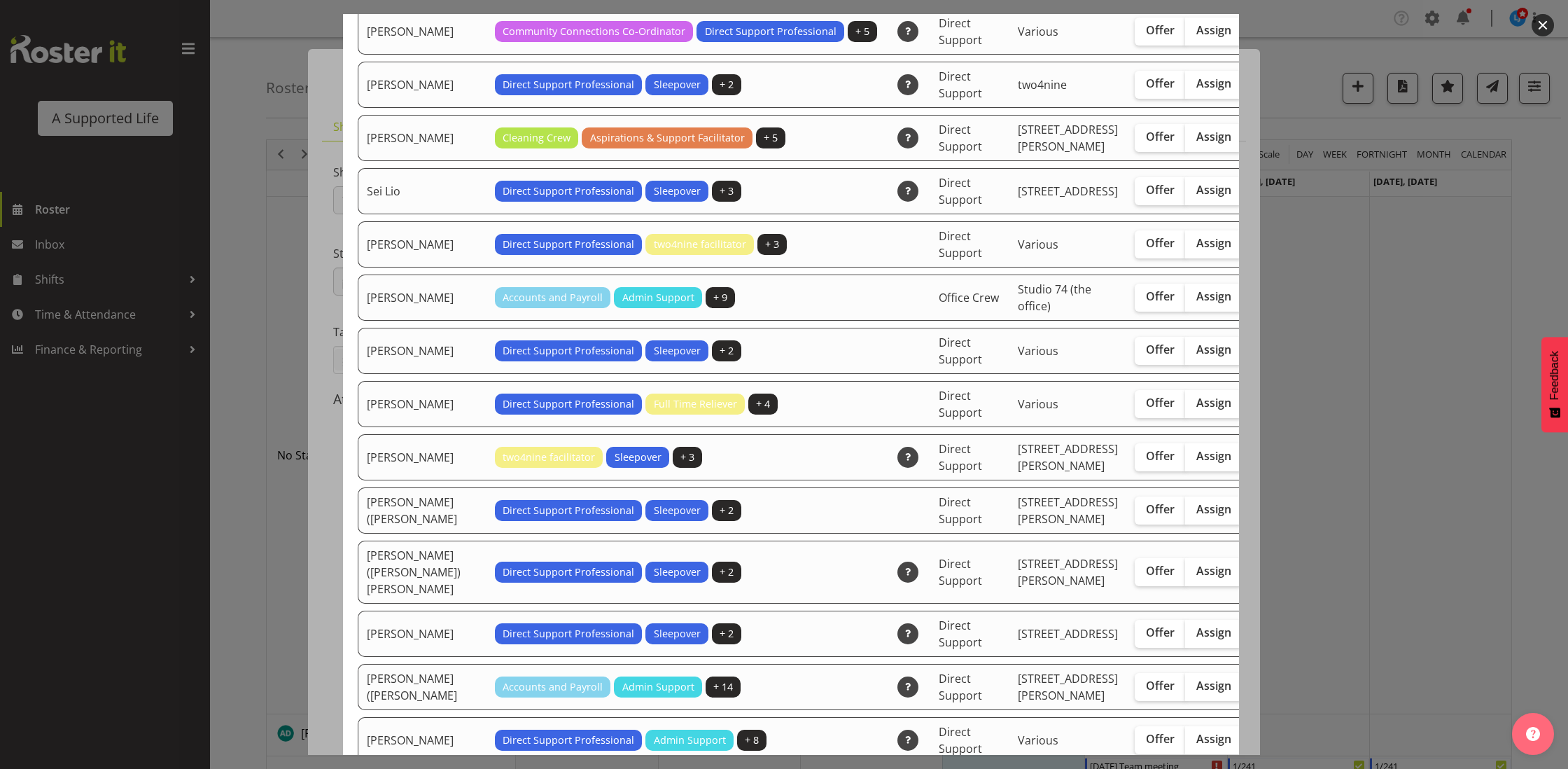
scroll to position [3725, 0]
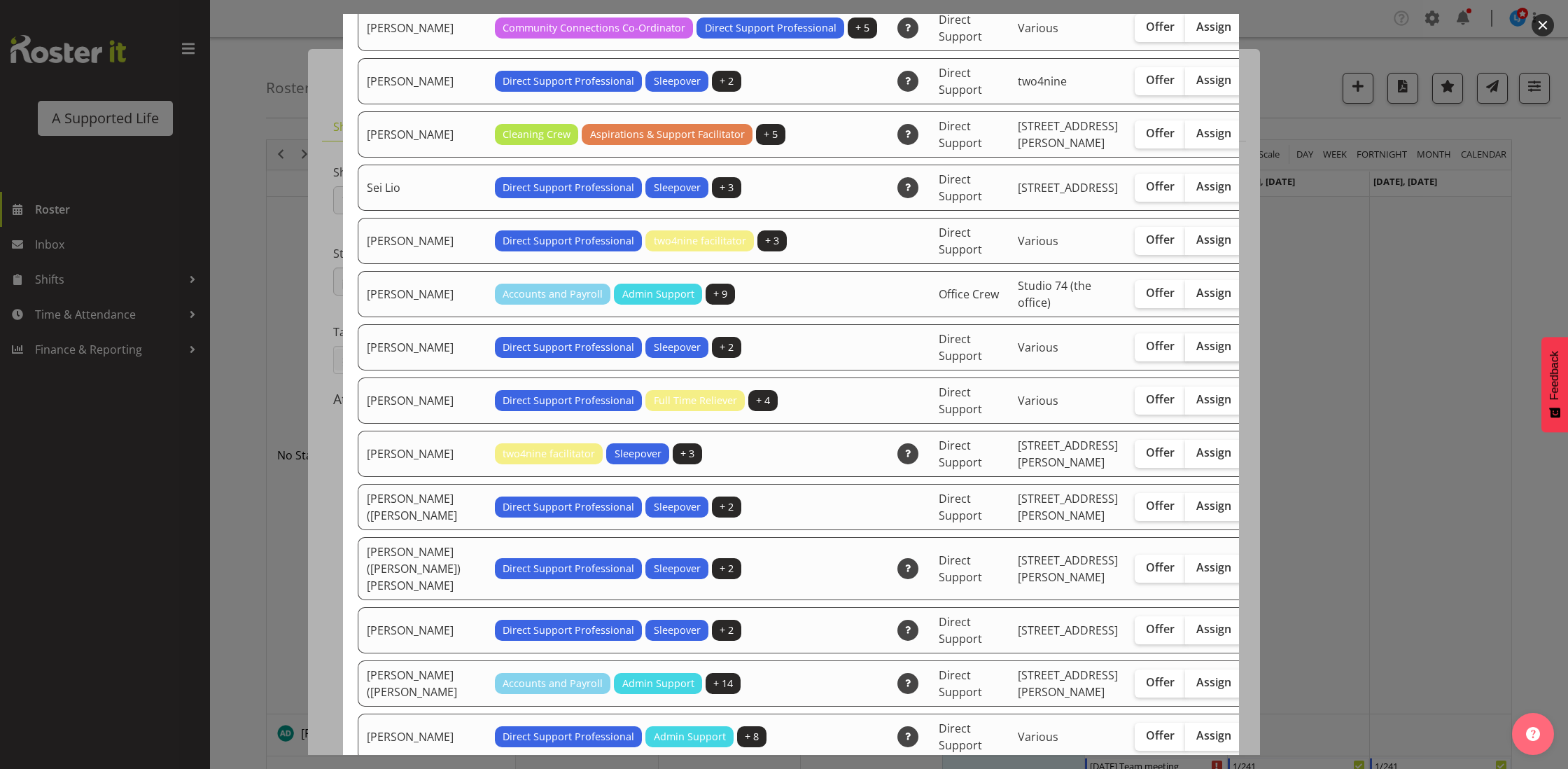
click at [1196, 353] on span "Assign" at bounding box center [1213, 346] width 35 height 14
click at [1185, 350] on input "Assign" at bounding box center [1189, 346] width 9 height 9
checkbox input "true"
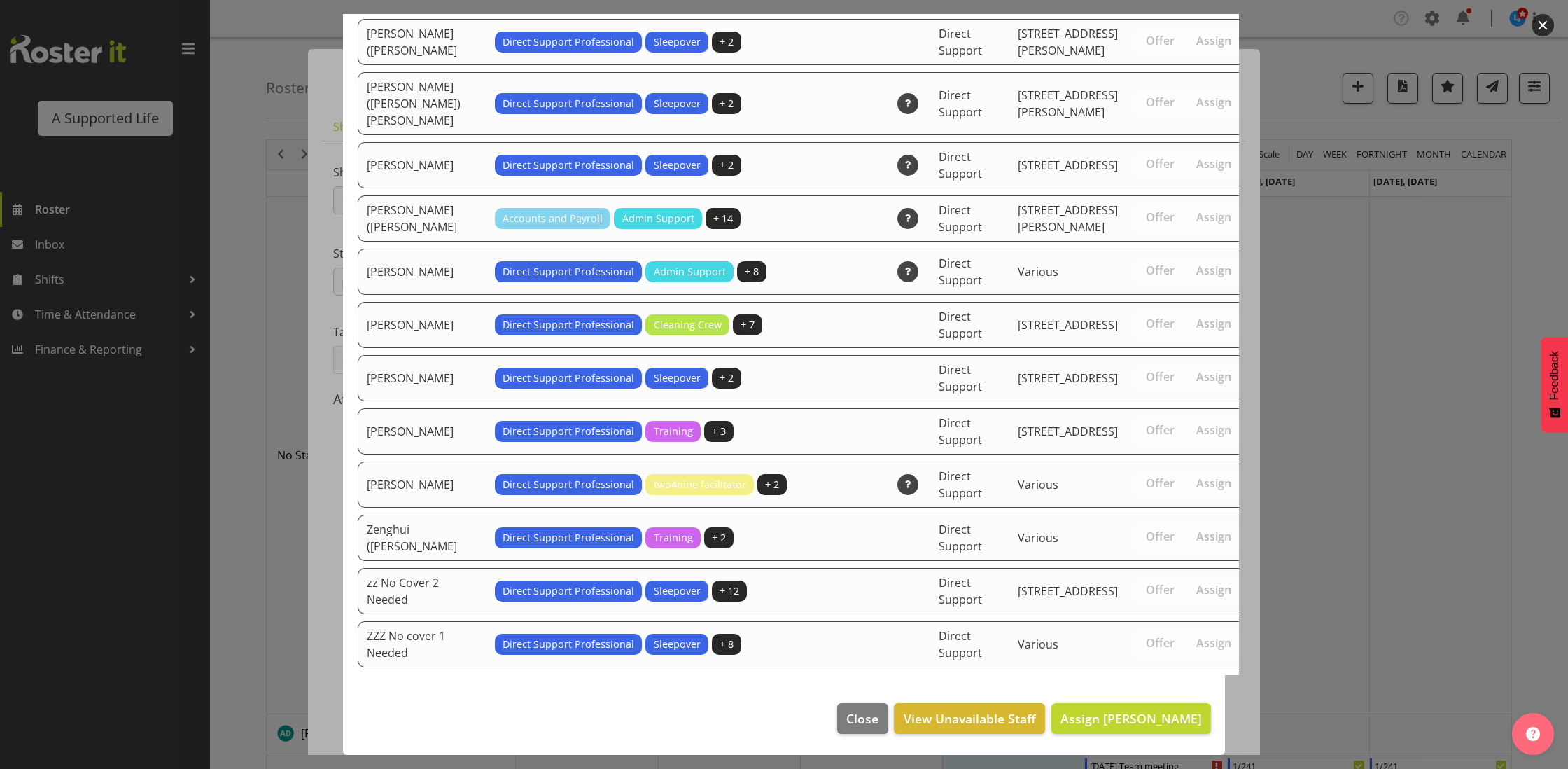
scroll to position [4373, 0]
click at [1154, 719] on span "Assign [PERSON_NAME]" at bounding box center [1131, 718] width 142 height 17
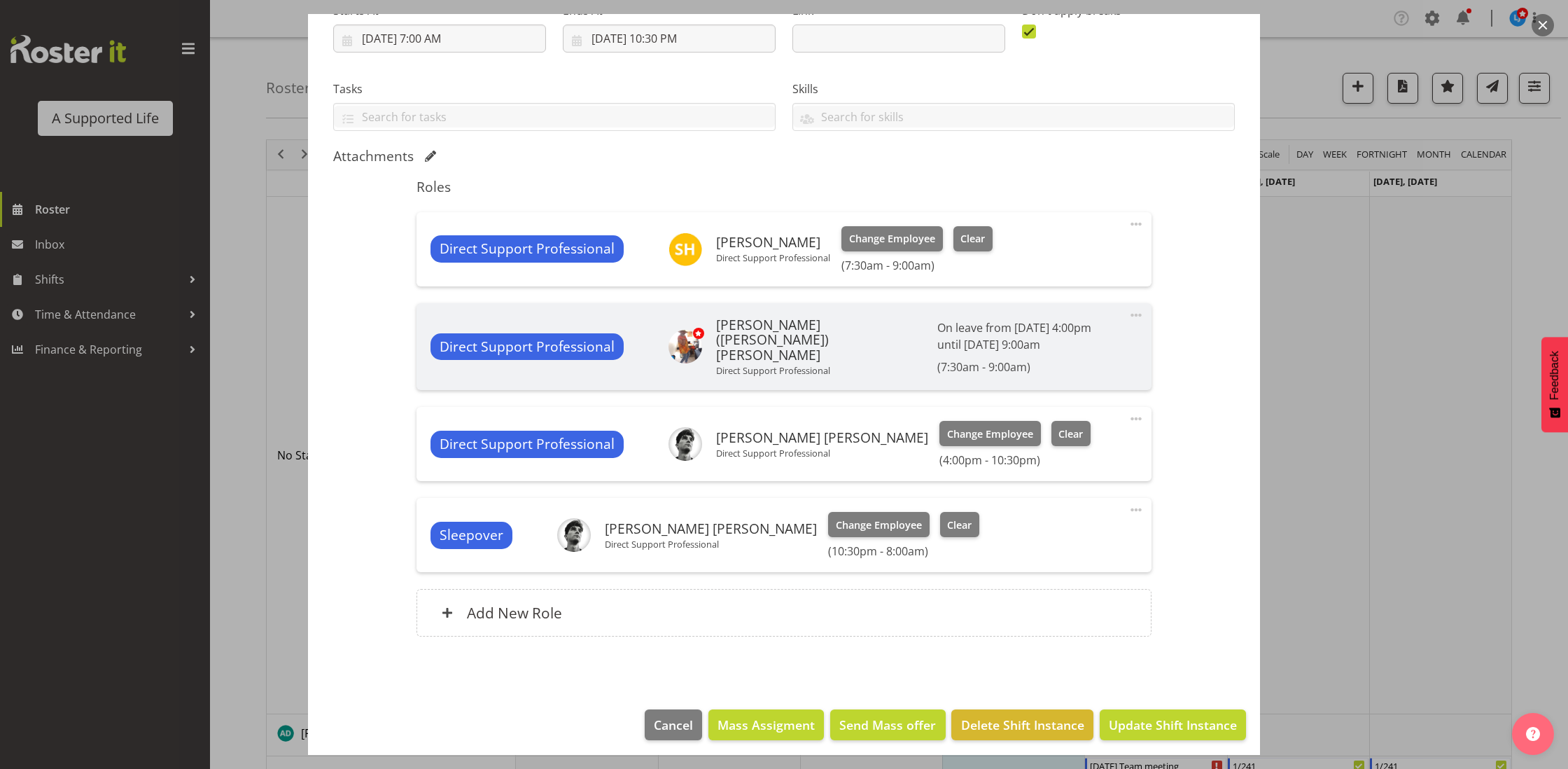
scroll to position [242, 0]
click at [1165, 716] on span "Update Shift Instance" at bounding box center [1172, 725] width 128 height 18
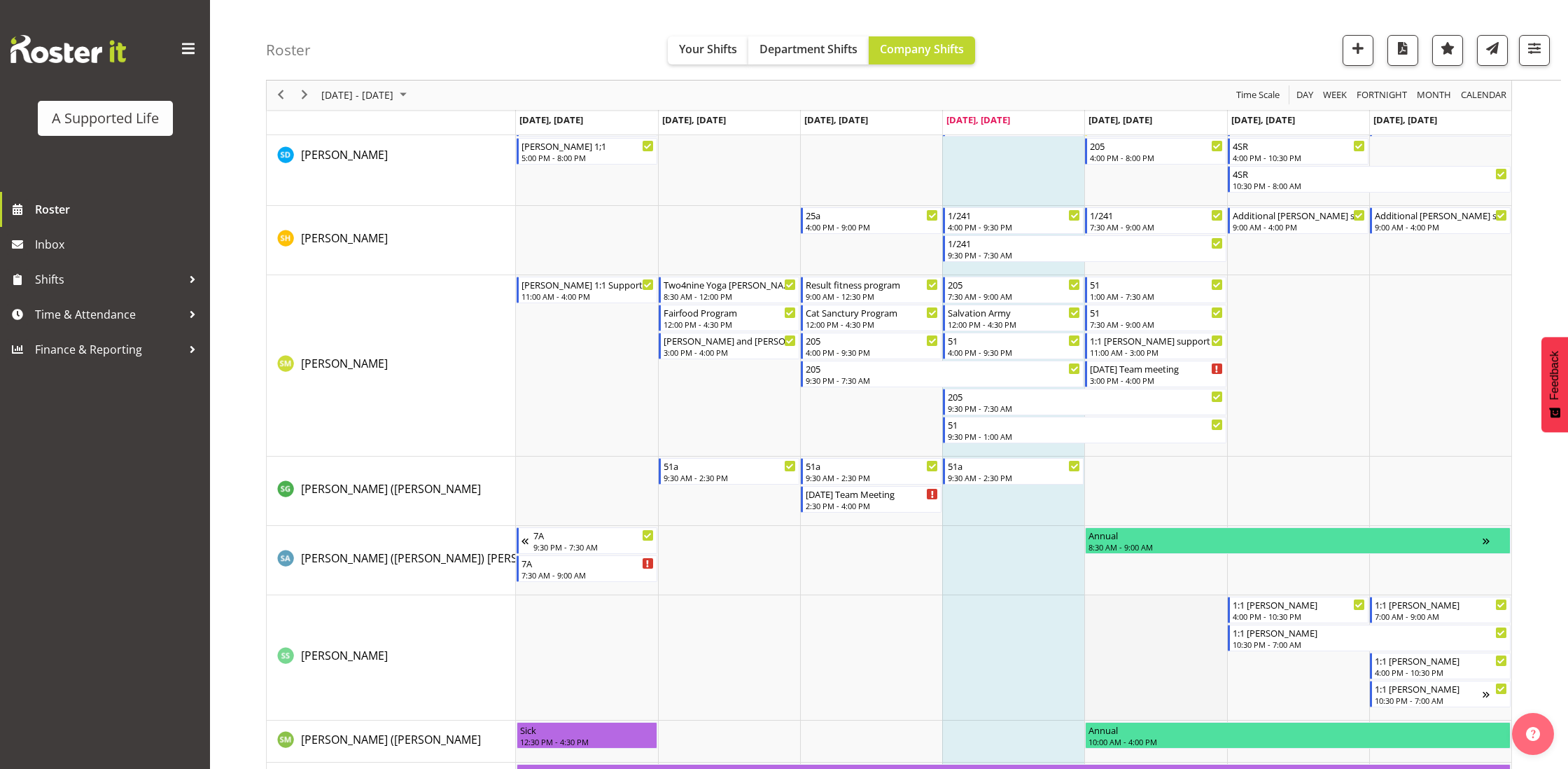
scroll to position [7383, 0]
